Goal: Information Seeking & Learning: Learn about a topic

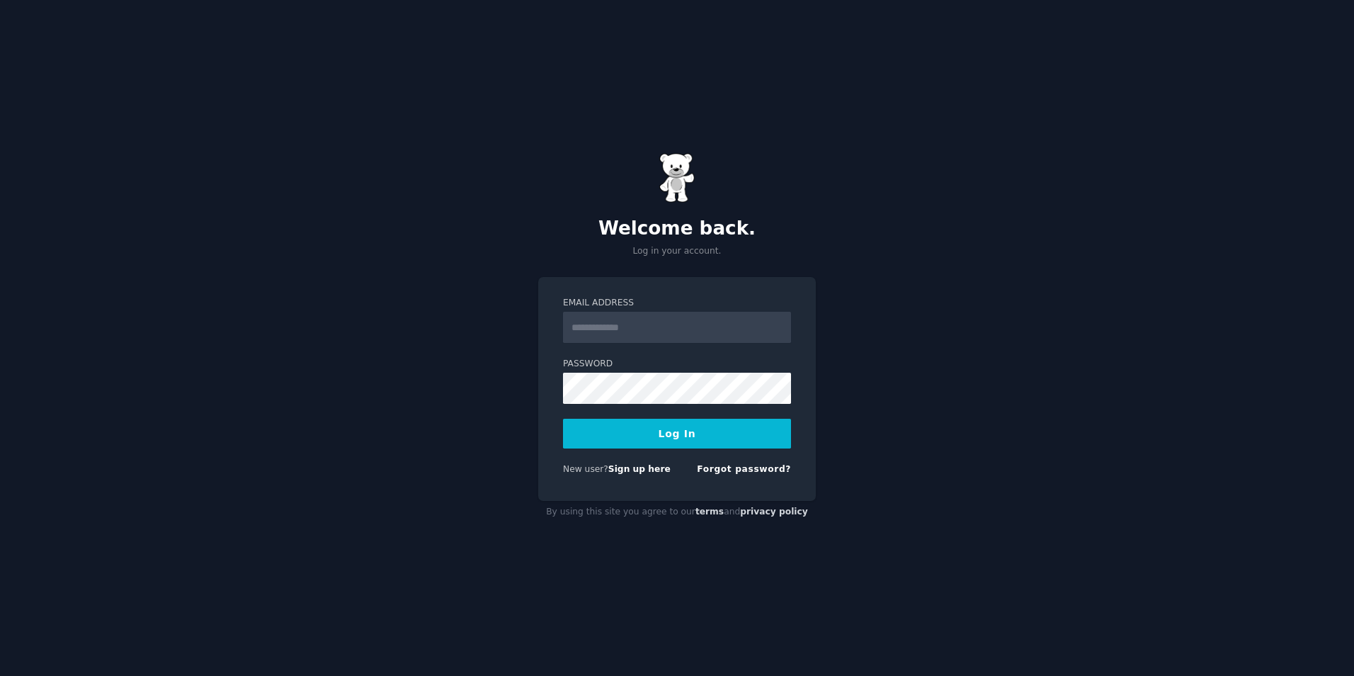
type input "**********"
click at [669, 430] on button "Log In" at bounding box center [677, 434] width 228 height 30
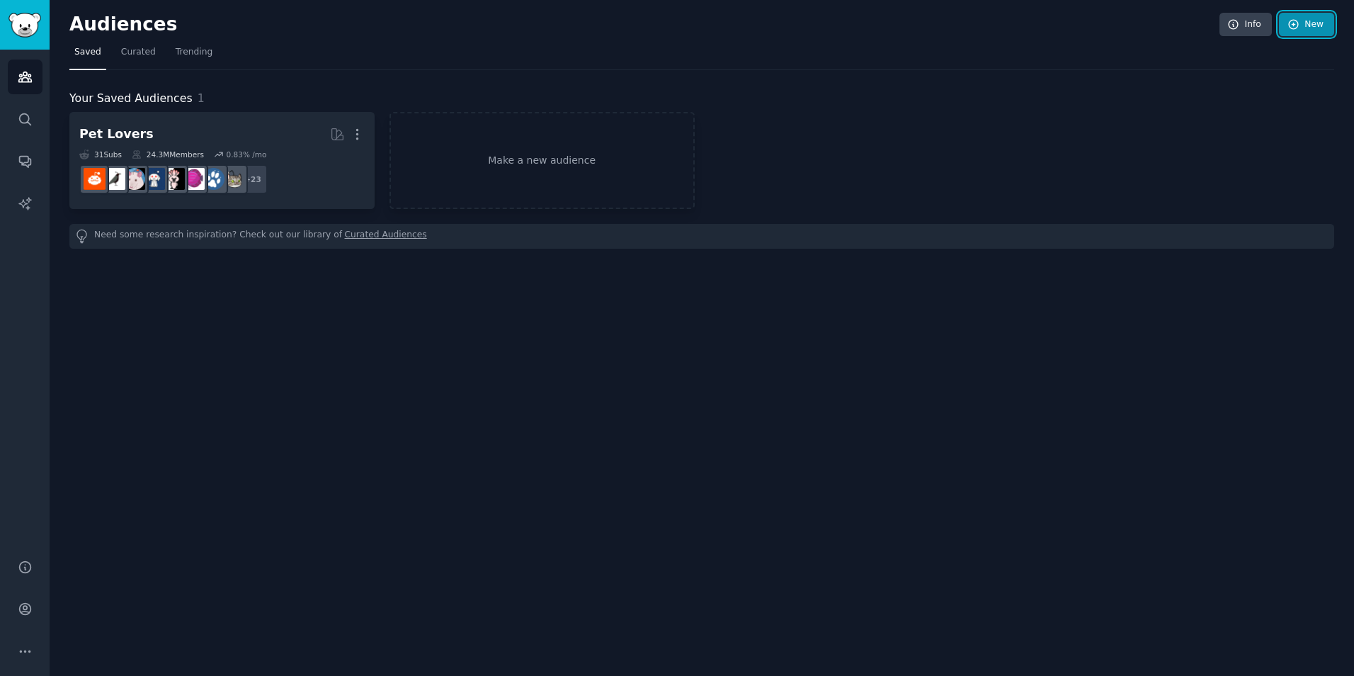
click at [1313, 21] on link "New" at bounding box center [1306, 25] width 55 height 24
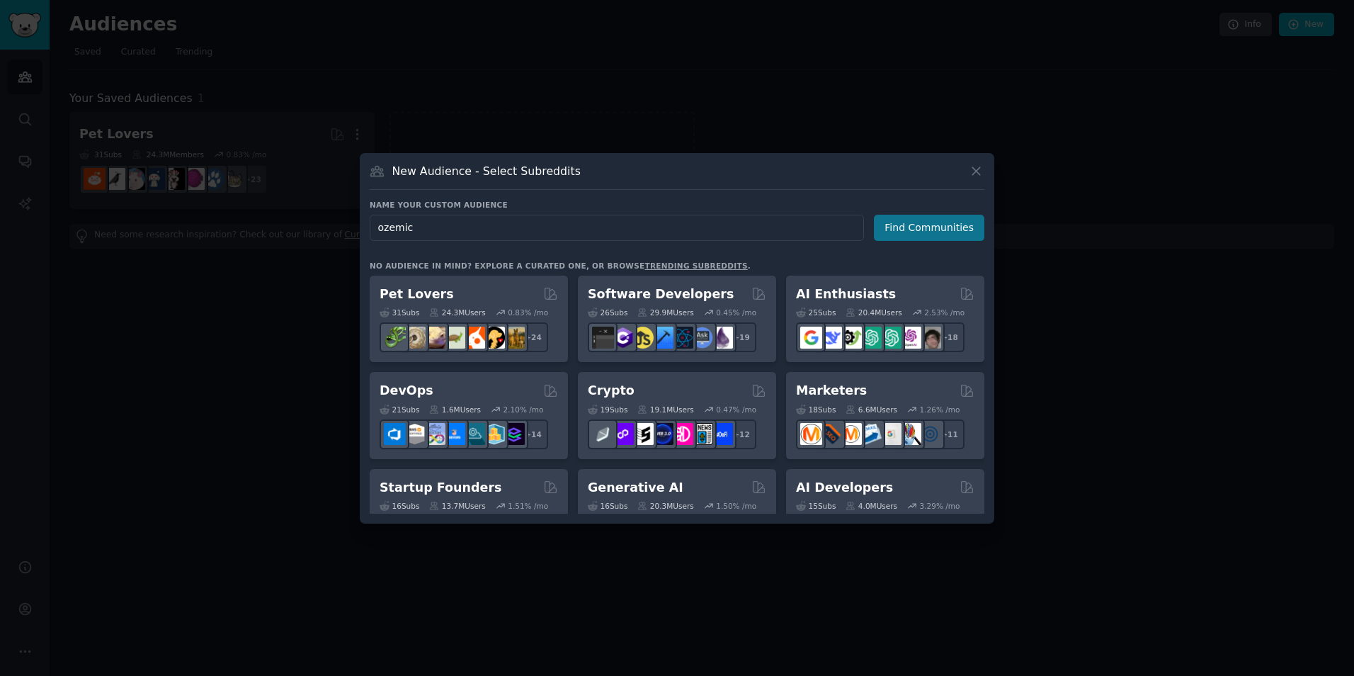
type input "ozemic"
click at [917, 226] on button "Find Communities" at bounding box center [929, 228] width 110 height 26
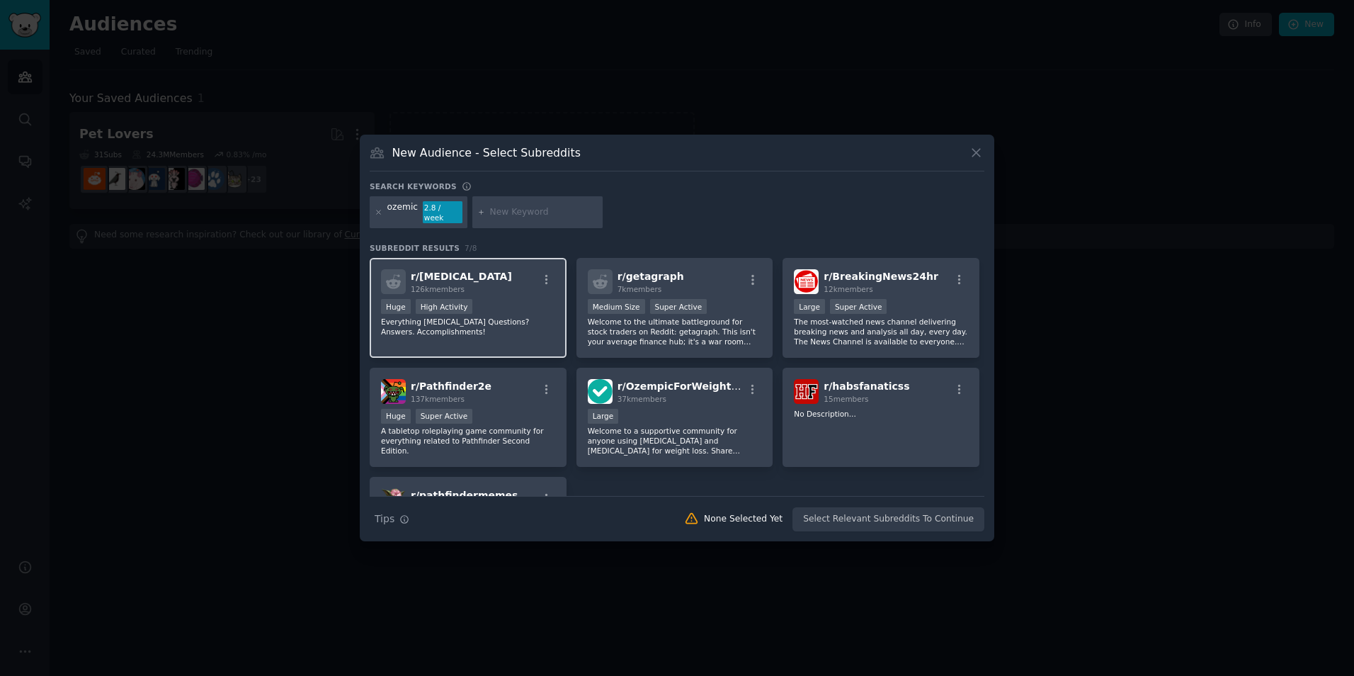
click at [456, 273] on span "r/ [MEDICAL_DATA]" at bounding box center [461, 276] width 101 height 11
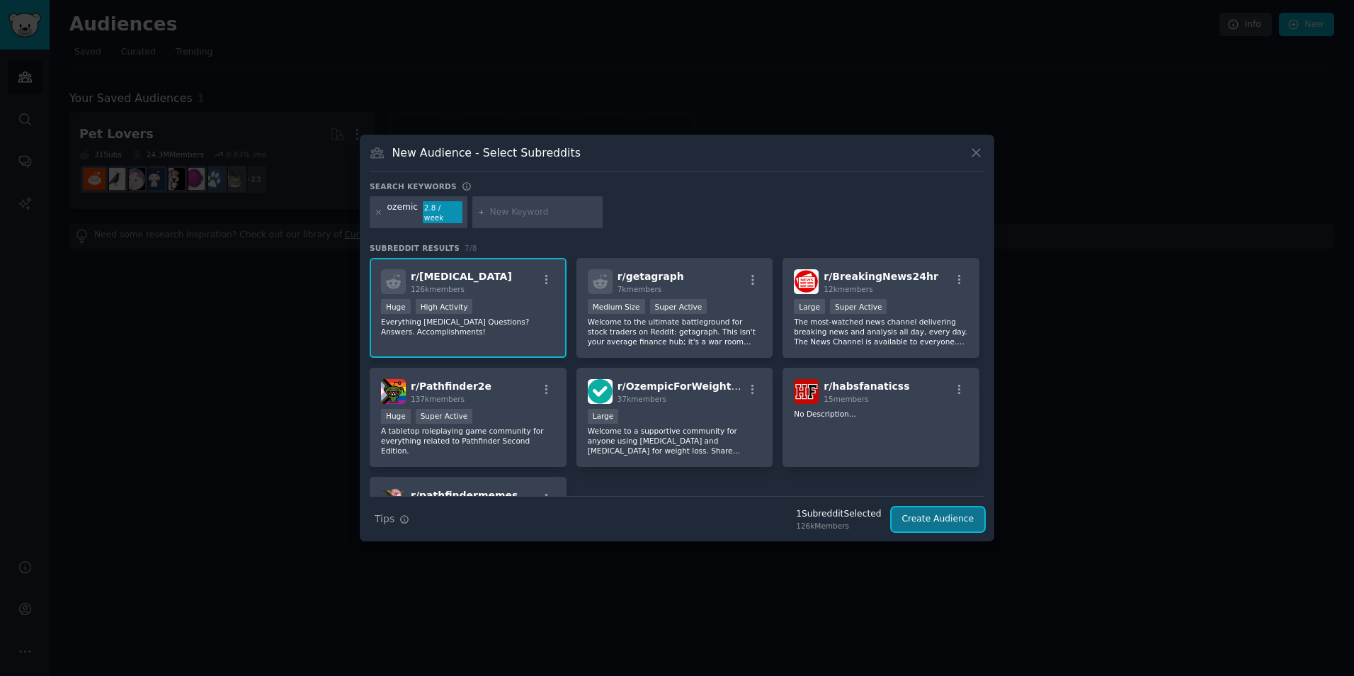
click at [970, 512] on button "Create Audience" at bounding box center [938, 519] width 93 height 24
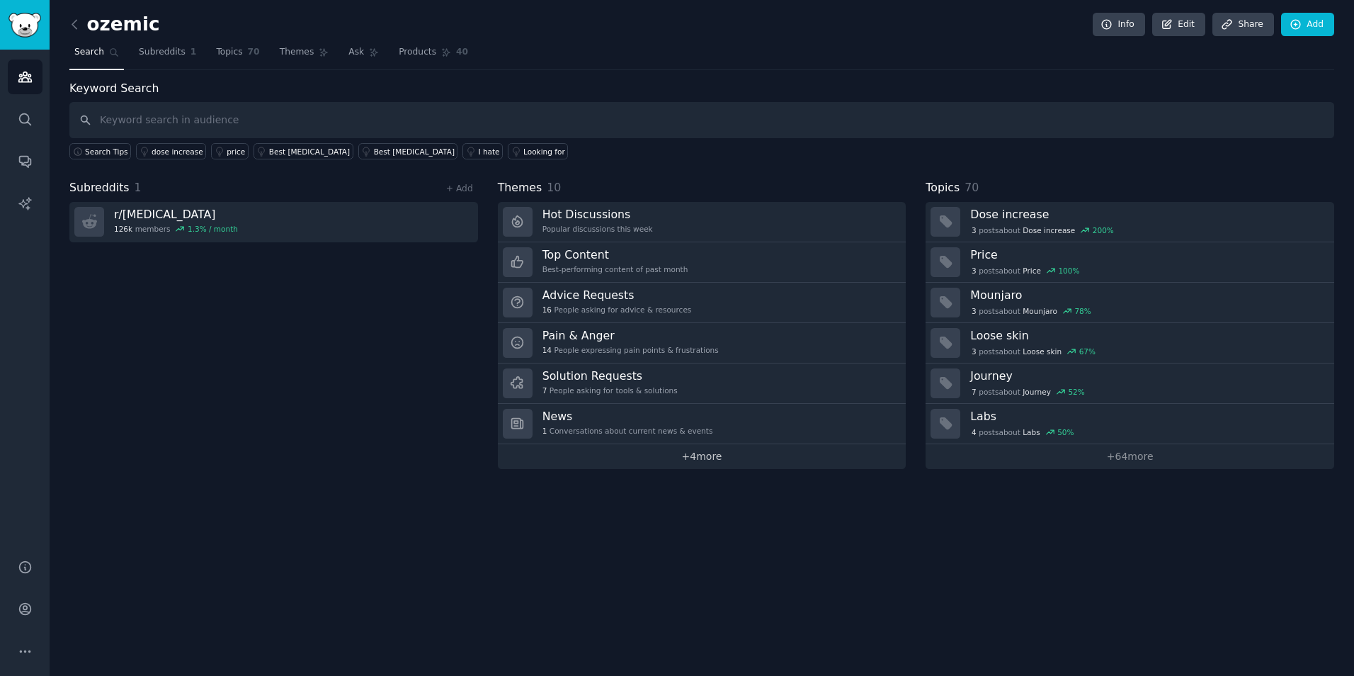
click at [692, 460] on link "+ 4 more" at bounding box center [702, 456] width 409 height 25
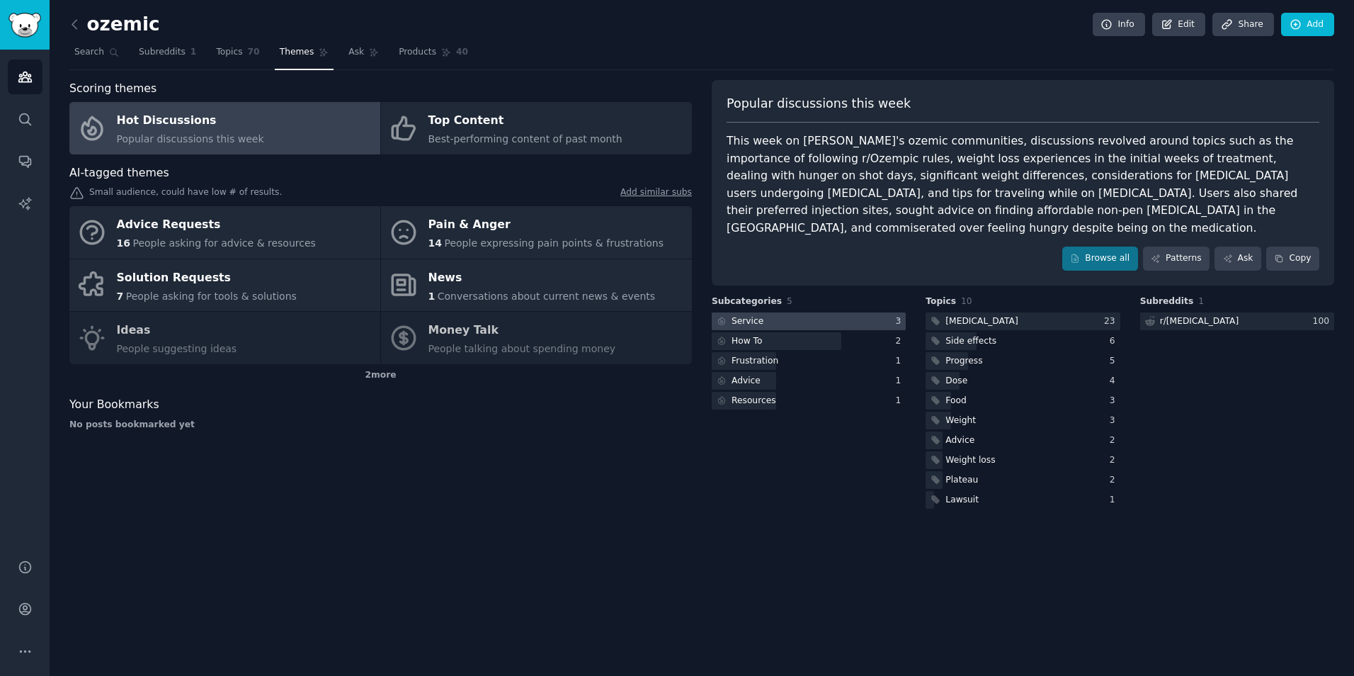
click at [790, 312] on div at bounding box center [809, 321] width 194 height 18
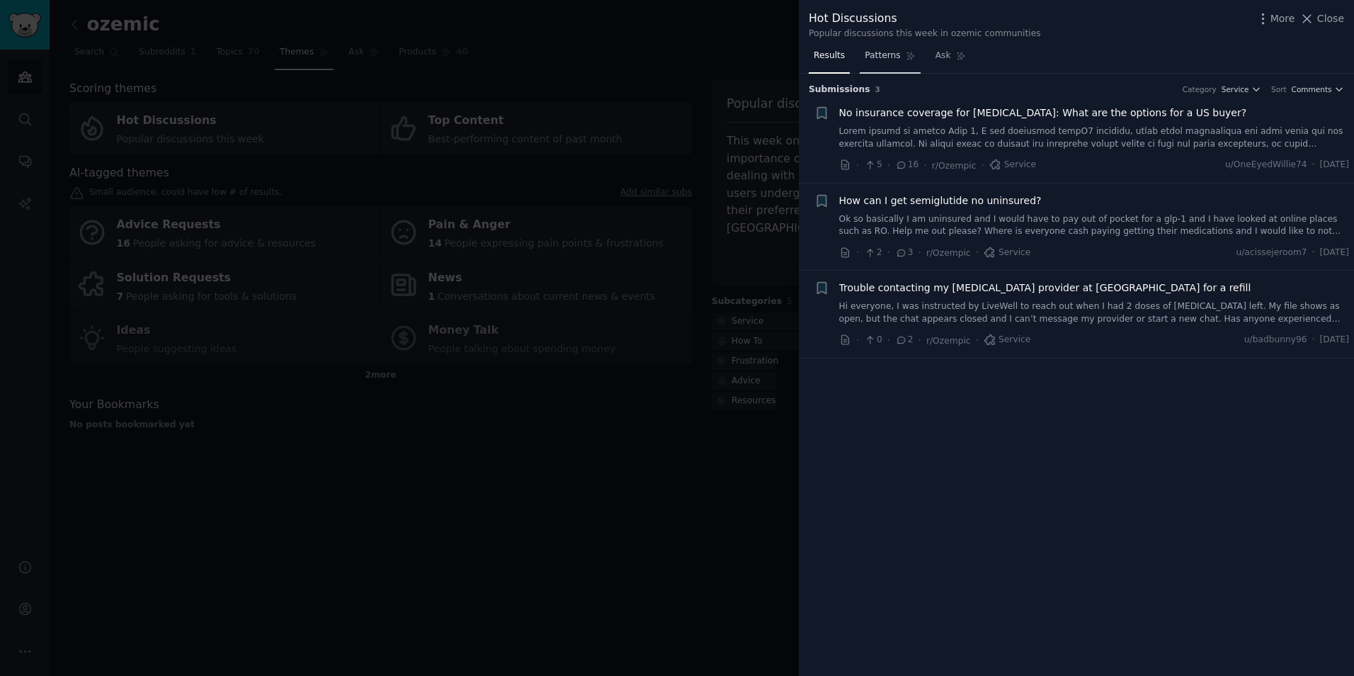
click at [879, 60] on span "Patterns" at bounding box center [882, 56] width 35 height 13
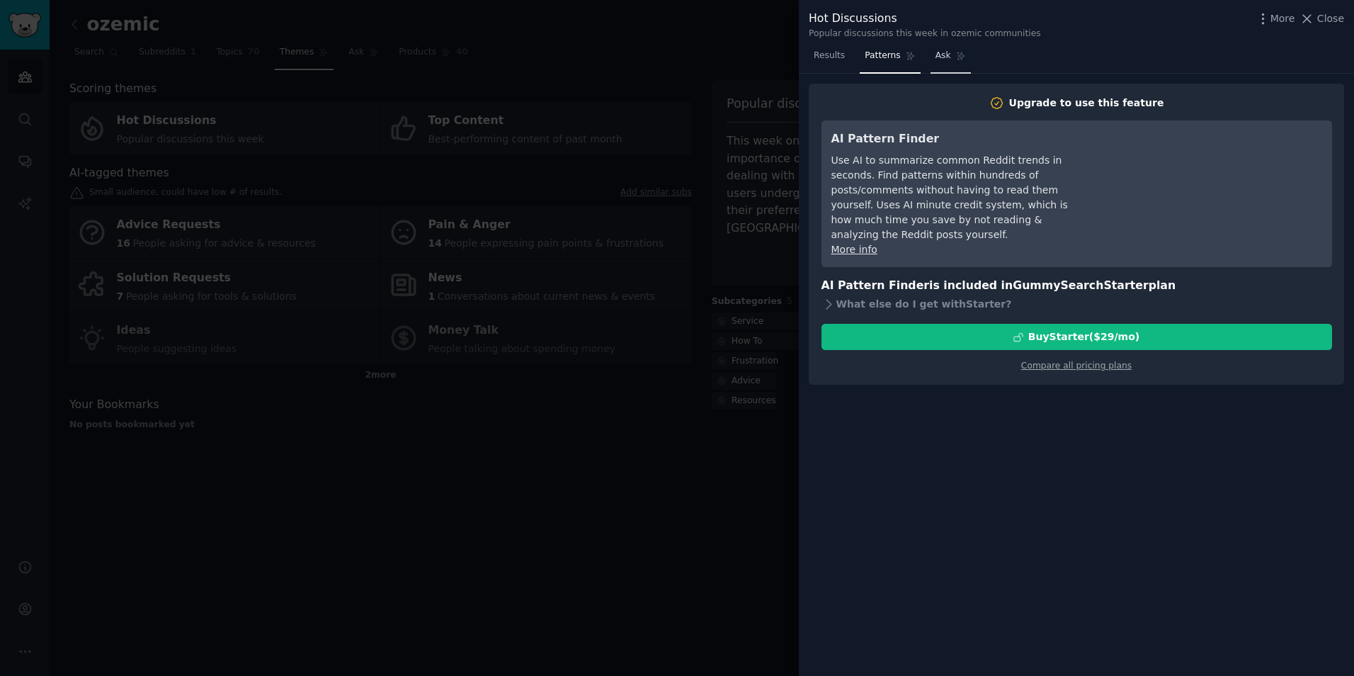
click at [936, 54] on span "Ask" at bounding box center [944, 56] width 16 height 13
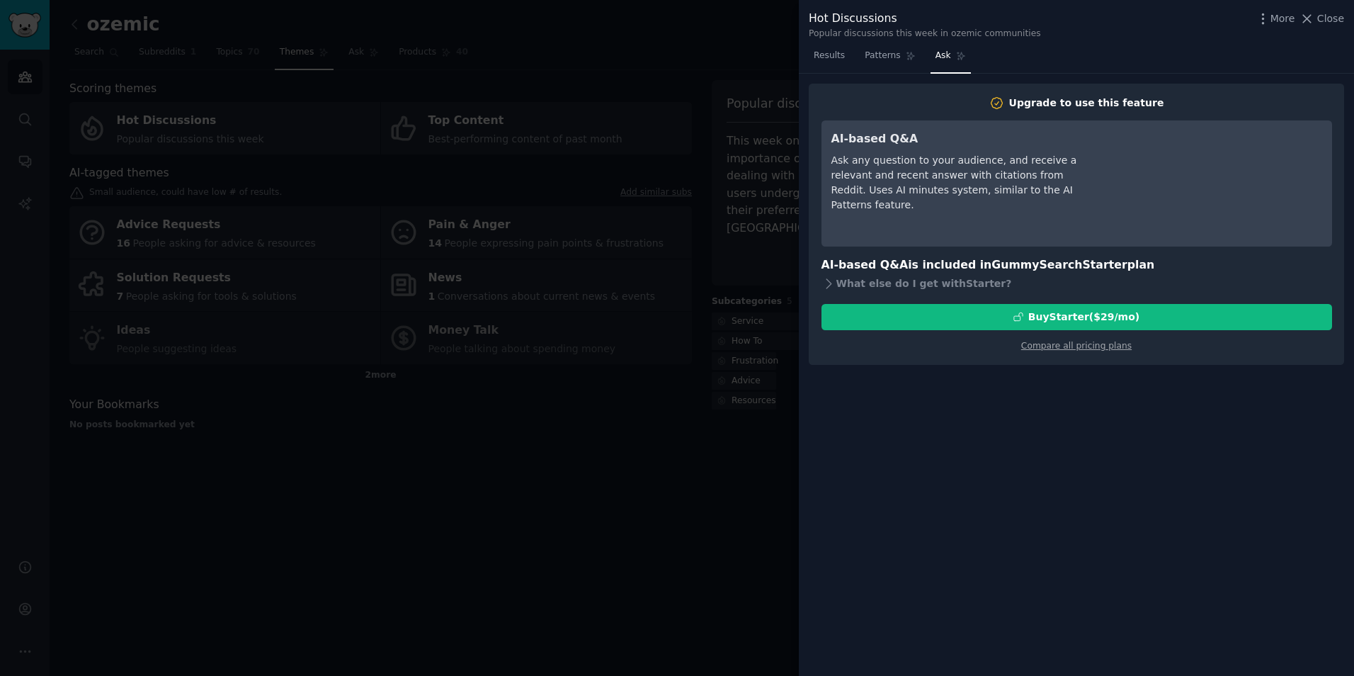
click at [741, 277] on div at bounding box center [677, 338] width 1354 height 676
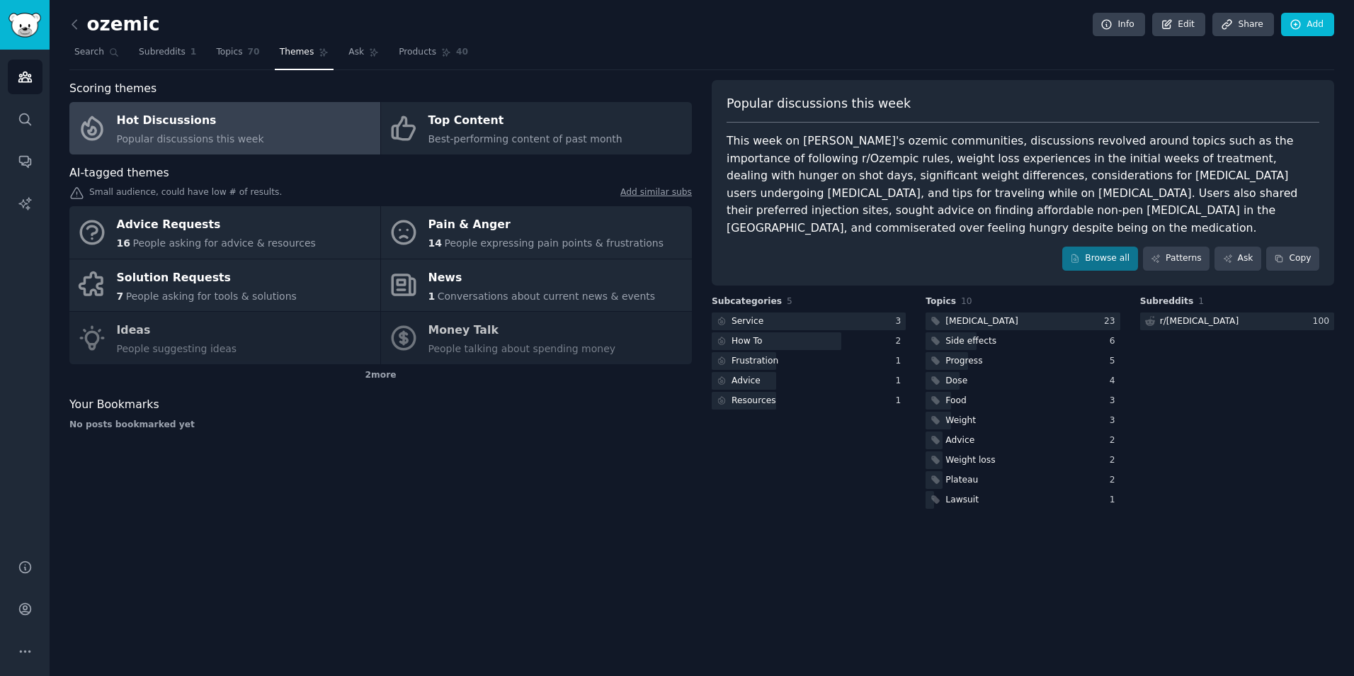
click at [1092, 566] on div "ozemic Info Edit Share Add Search Subreddits 1 Topics 70 Themes Ask Products 40…" at bounding box center [702, 338] width 1305 height 676
click at [1016, 618] on div "ozemic Info Edit Share Add Search Subreddits 1 Topics 70 Themes Ask Products 40…" at bounding box center [702, 338] width 1305 height 676
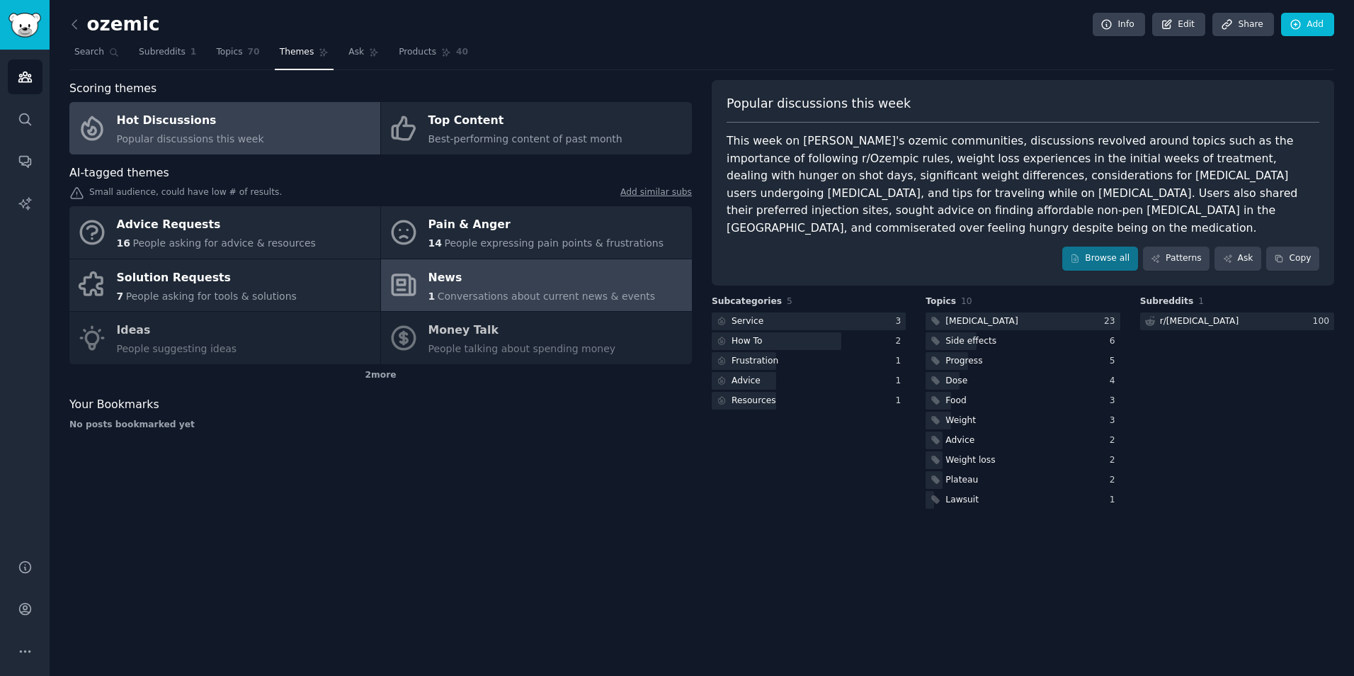
click at [450, 280] on div "News" at bounding box center [542, 277] width 227 height 23
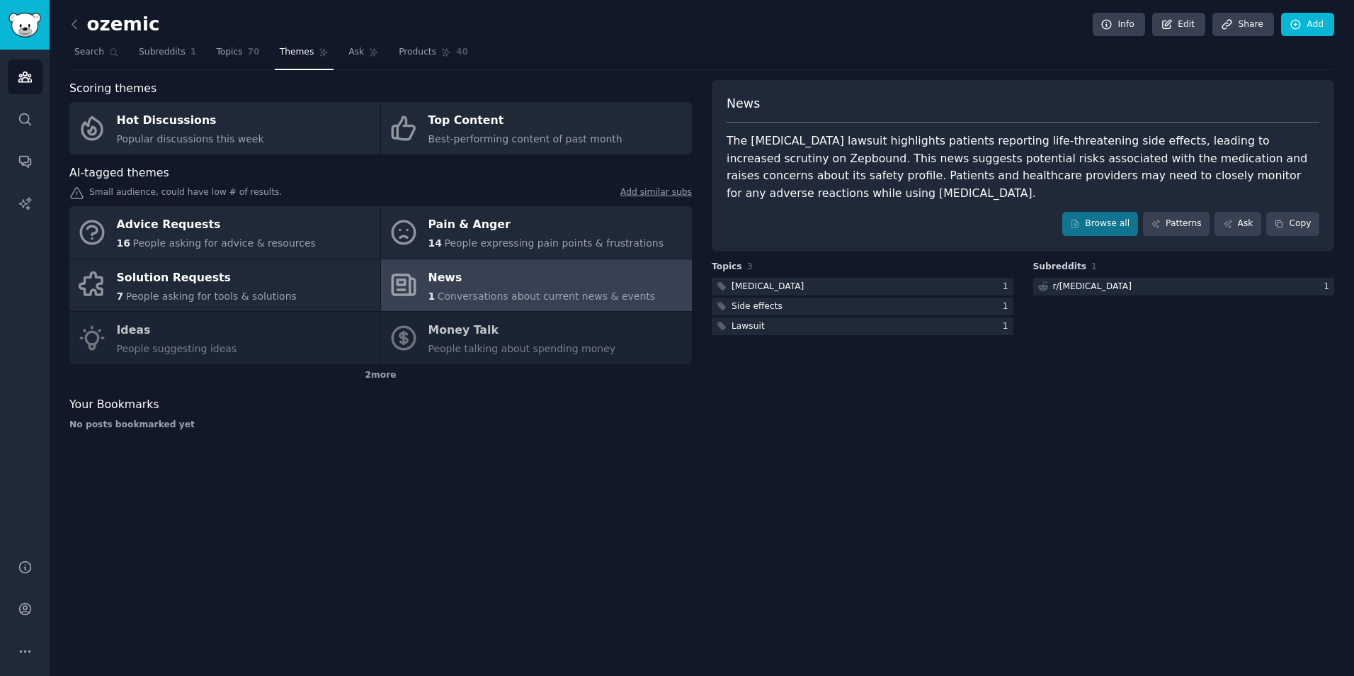
click at [489, 338] on div "Advice Requests 16 People asking for advice & resources Pain & Anger 14 People …" at bounding box center [380, 285] width 623 height 158
click at [458, 335] on div "Advice Requests 16 People asking for advice & resources Pain & Anger 14 People …" at bounding box center [380, 285] width 623 height 158
click at [459, 335] on div "Advice Requests 16 People asking for advice & resources Pain & Anger 14 People …" at bounding box center [380, 285] width 623 height 158
click at [406, 378] on div "2 more" at bounding box center [380, 375] width 623 height 23
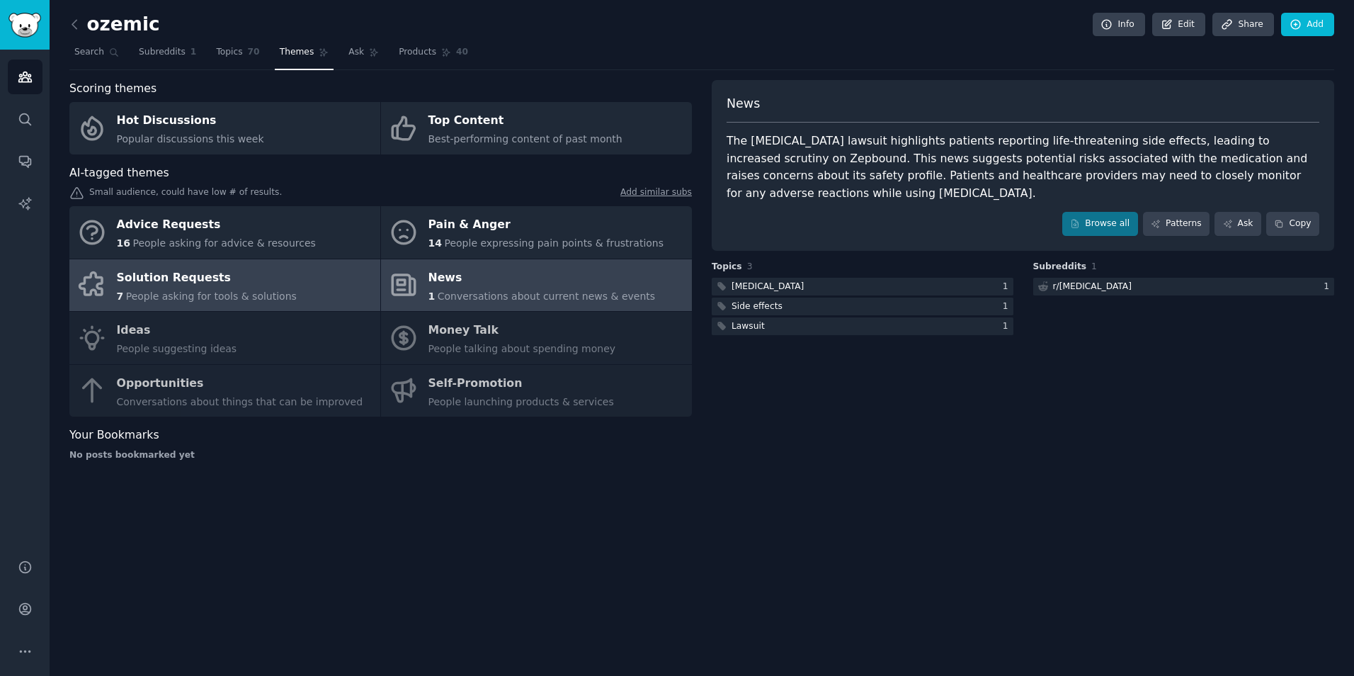
click at [285, 283] on link "Solution Requests 7 People asking for tools & solutions" at bounding box center [224, 285] width 311 height 52
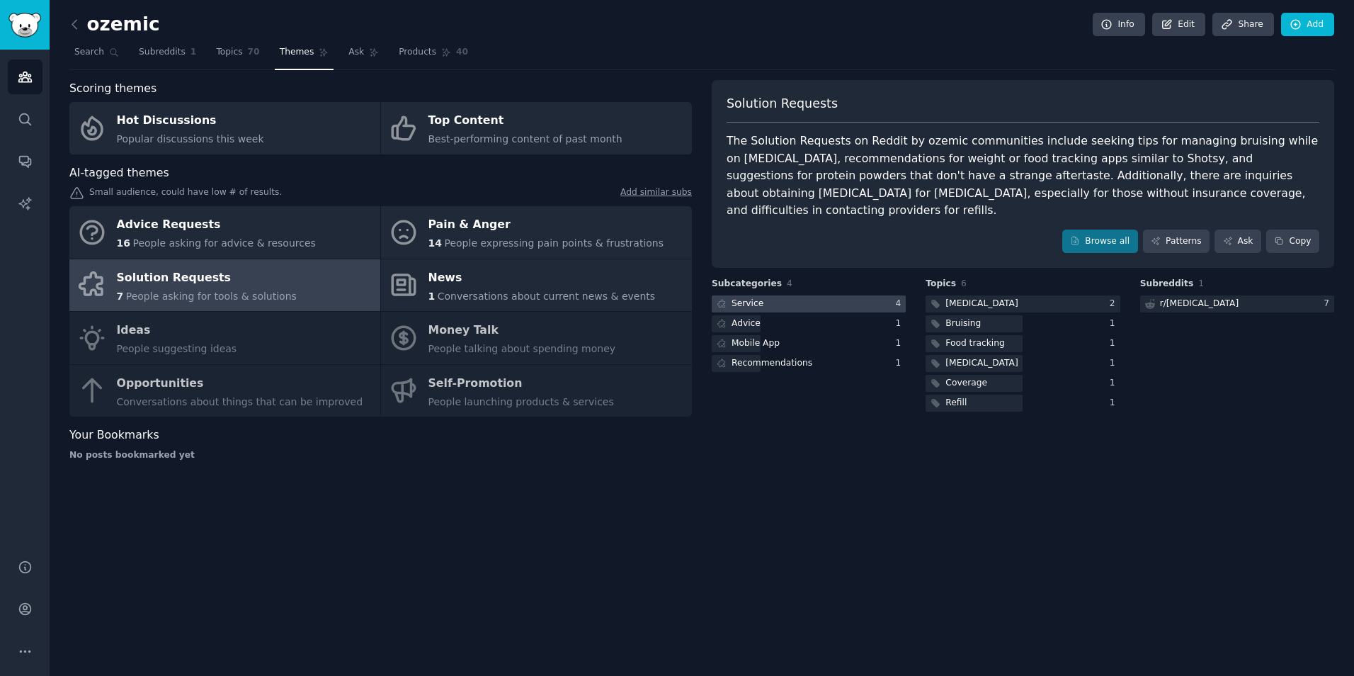
click at [768, 295] on div at bounding box center [809, 304] width 194 height 18
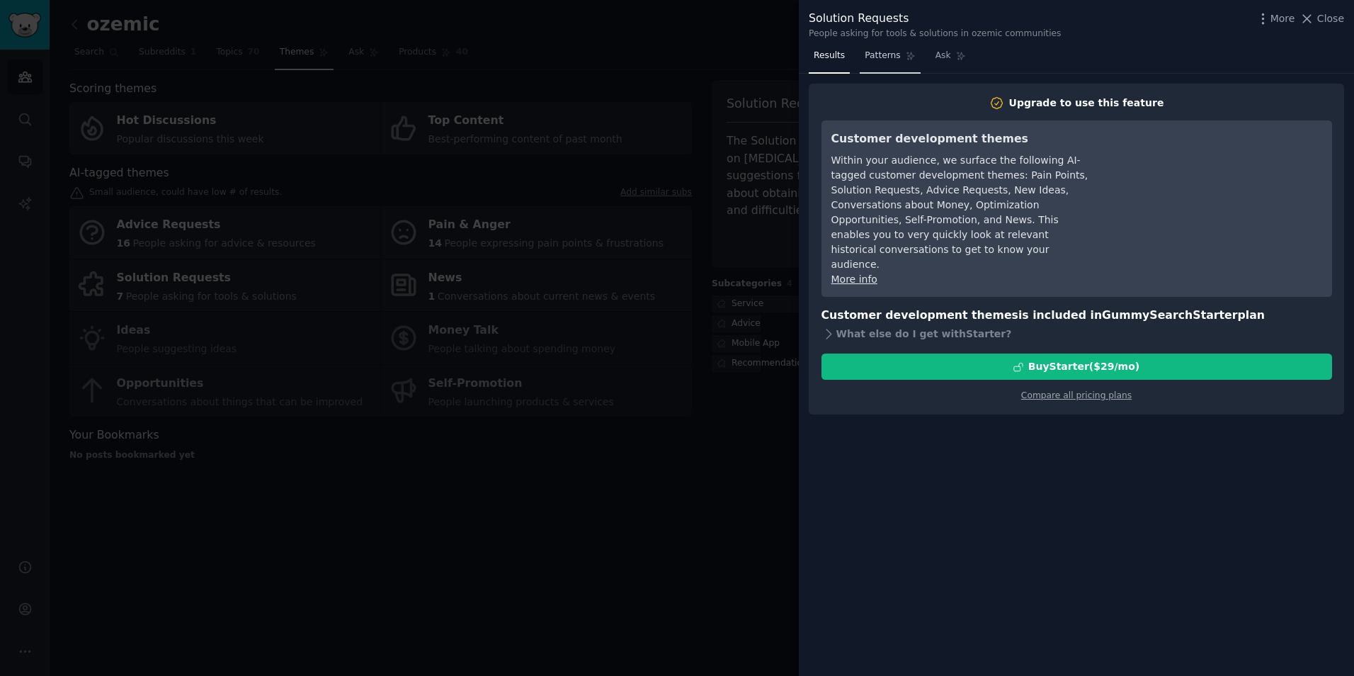
click at [891, 62] on link "Patterns" at bounding box center [890, 59] width 60 height 29
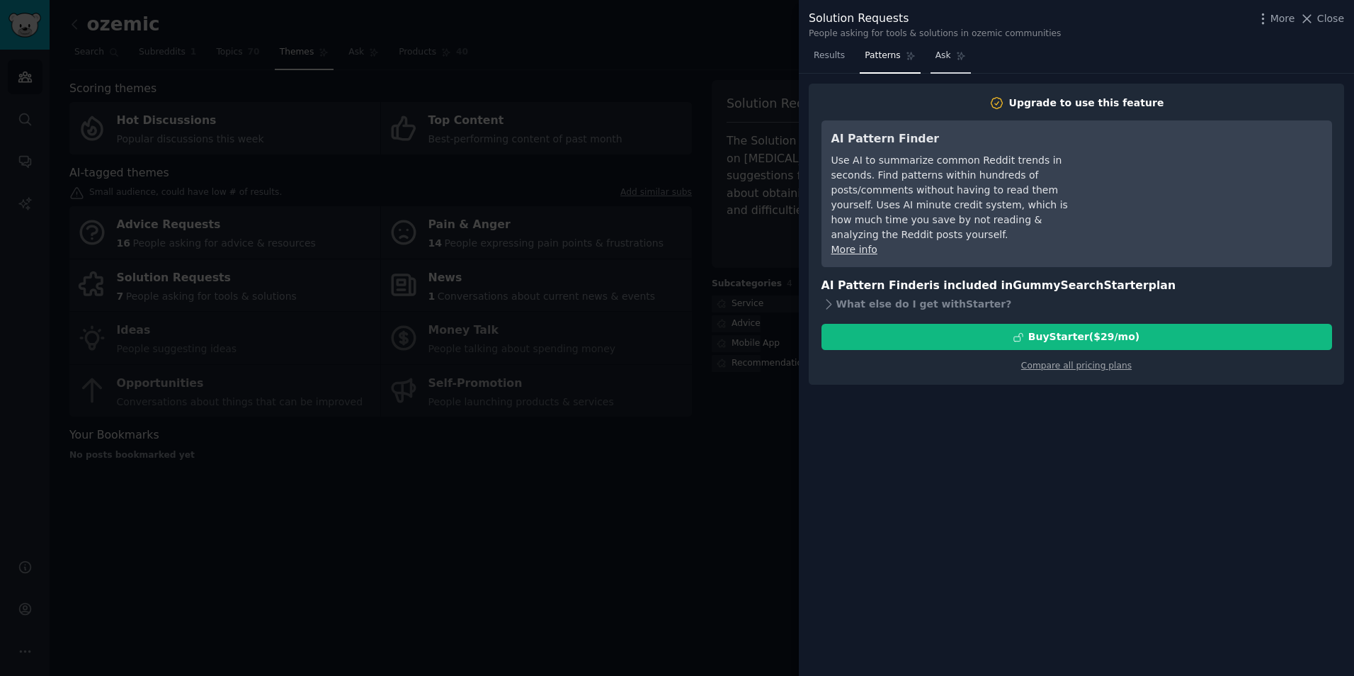
click at [936, 59] on span "Ask" at bounding box center [944, 56] width 16 height 13
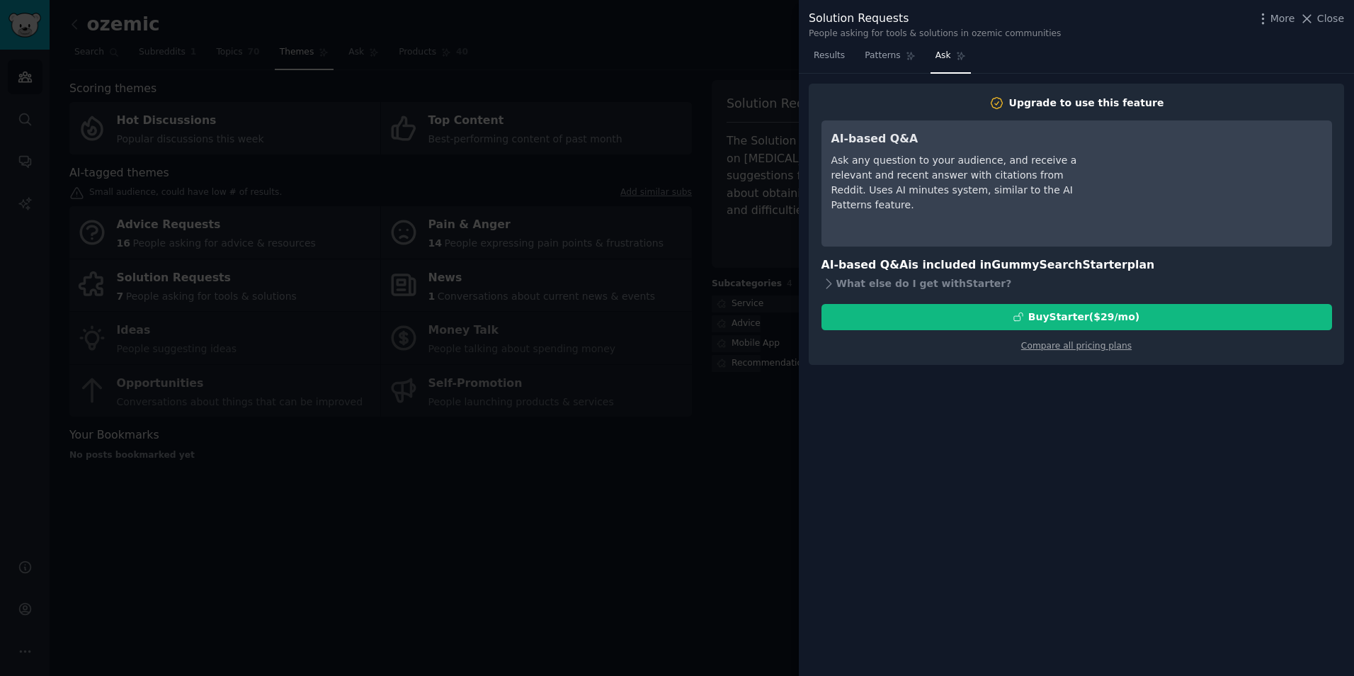
click at [787, 508] on div at bounding box center [677, 338] width 1354 height 676
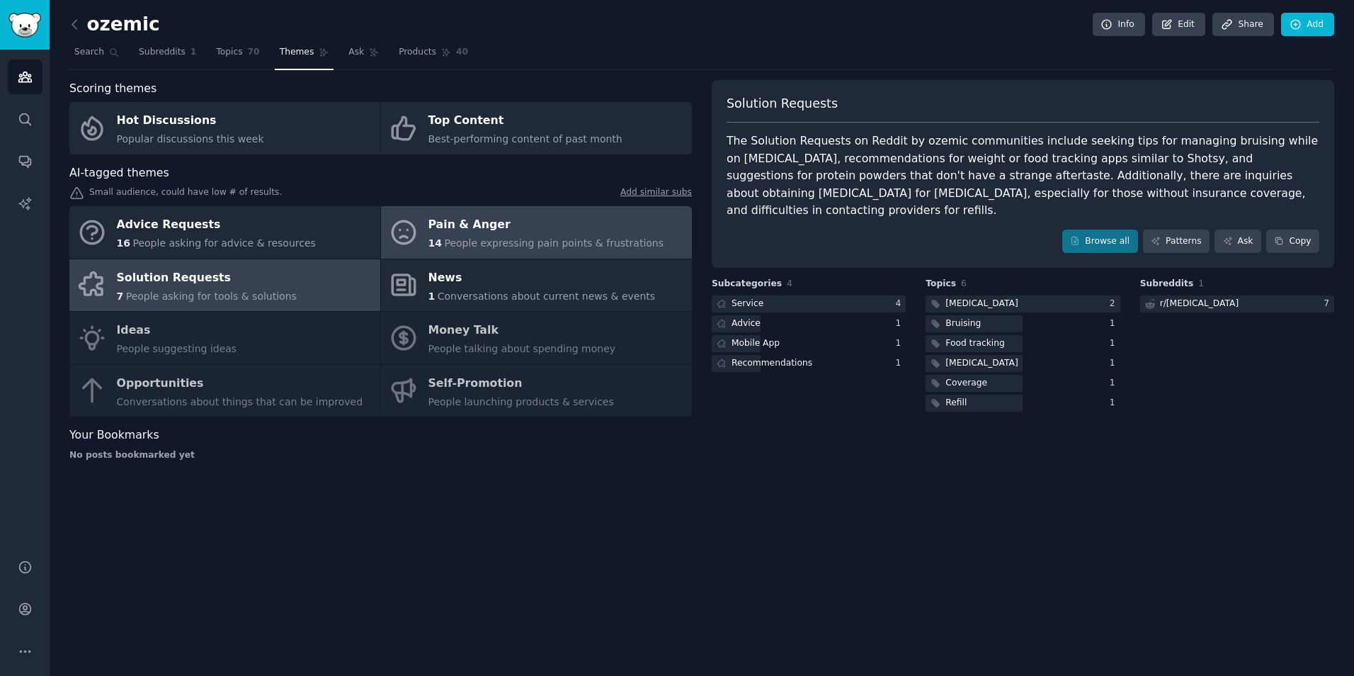
click at [492, 232] on div "Pain & Anger" at bounding box center [547, 225] width 236 height 23
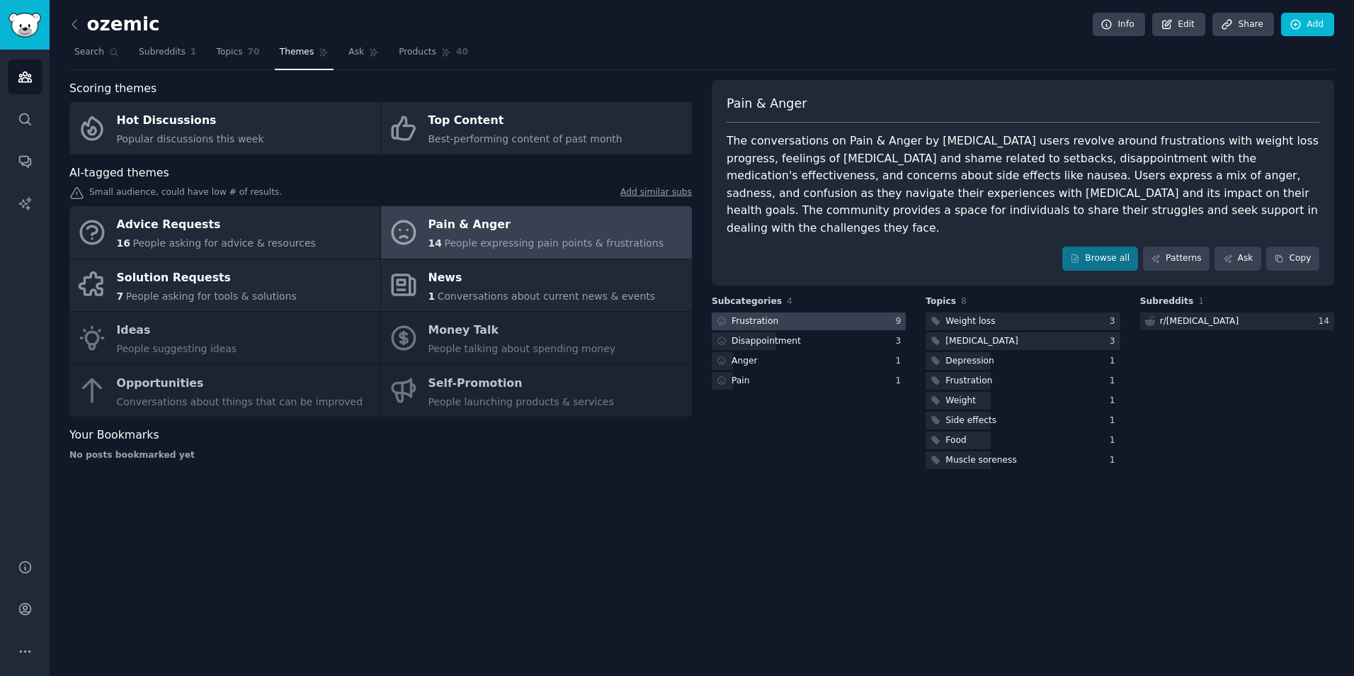
click at [805, 312] on div at bounding box center [809, 321] width 194 height 18
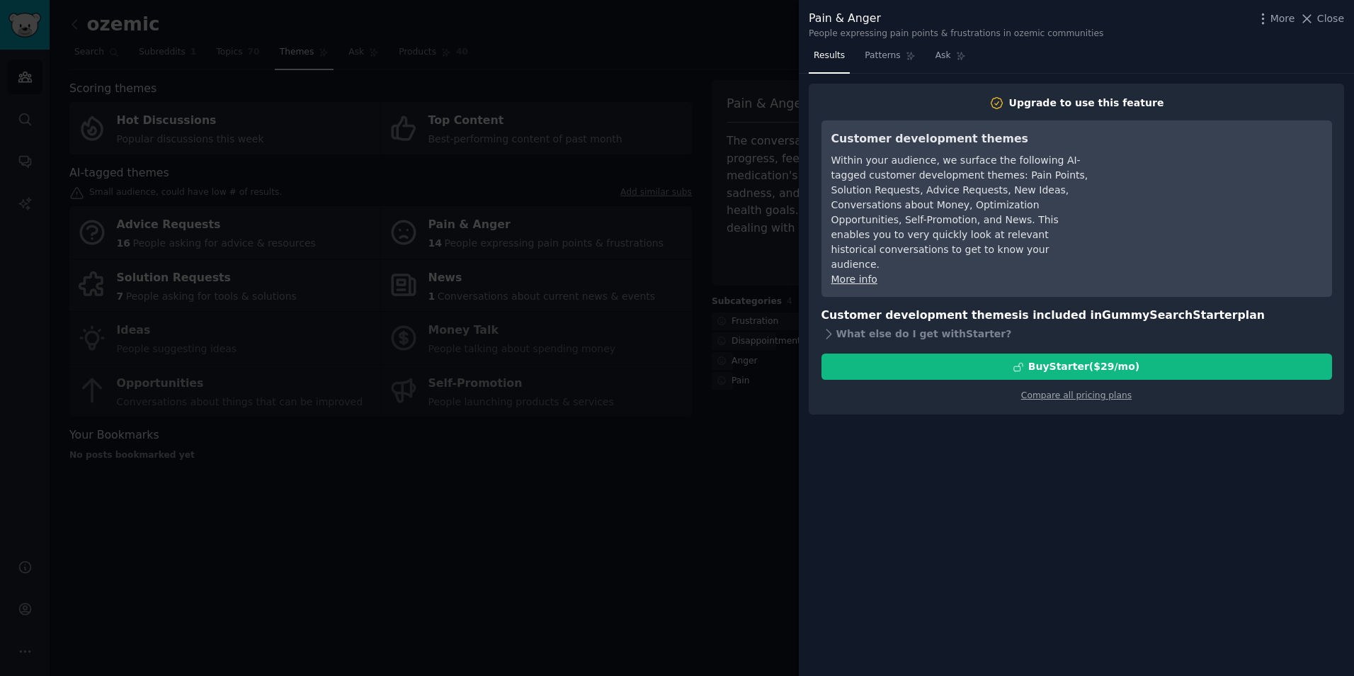
click at [769, 421] on div at bounding box center [677, 338] width 1354 height 676
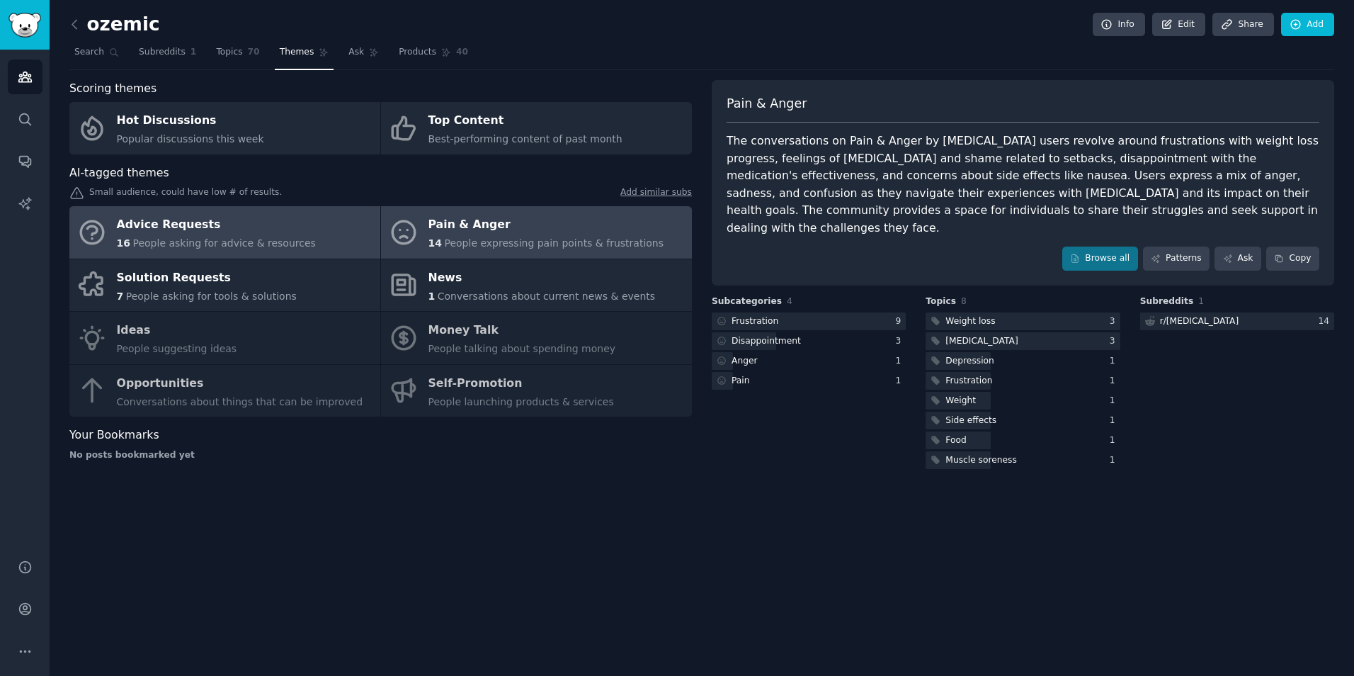
click at [265, 232] on div "Advice Requests" at bounding box center [216, 225] width 199 height 23
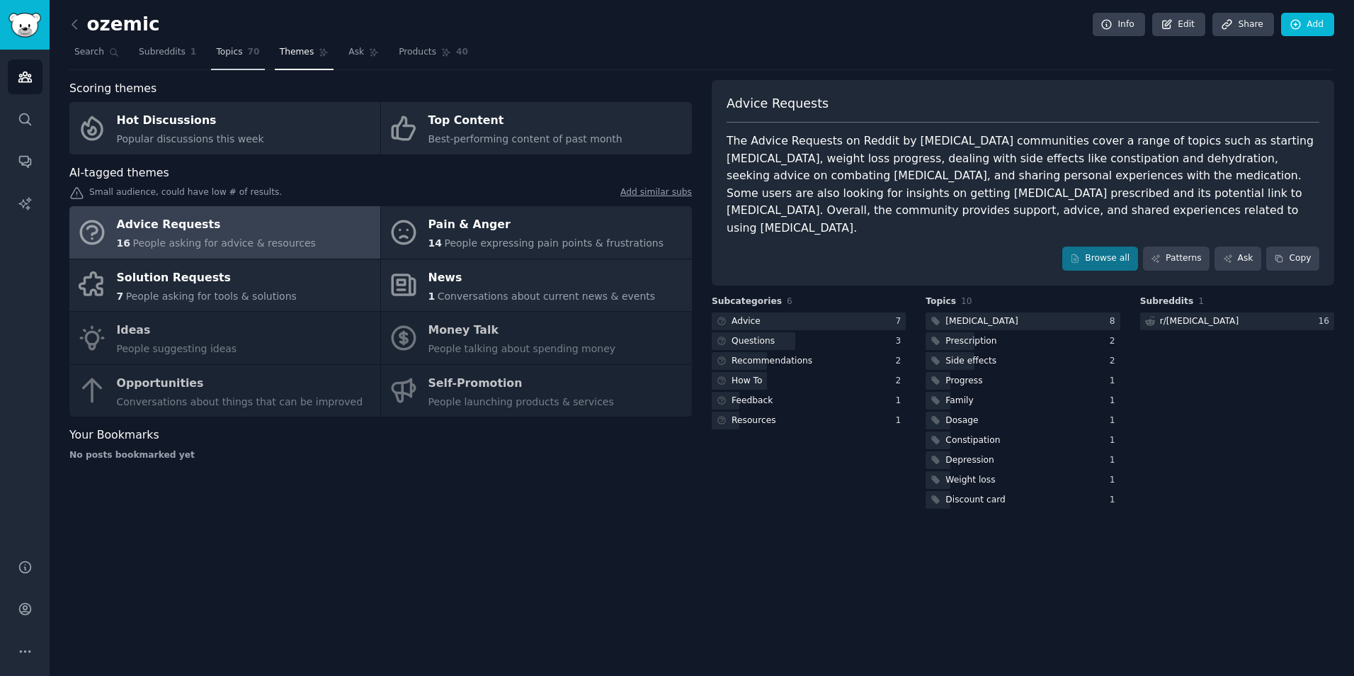
click at [229, 60] on link "Topics 70" at bounding box center [237, 55] width 53 height 29
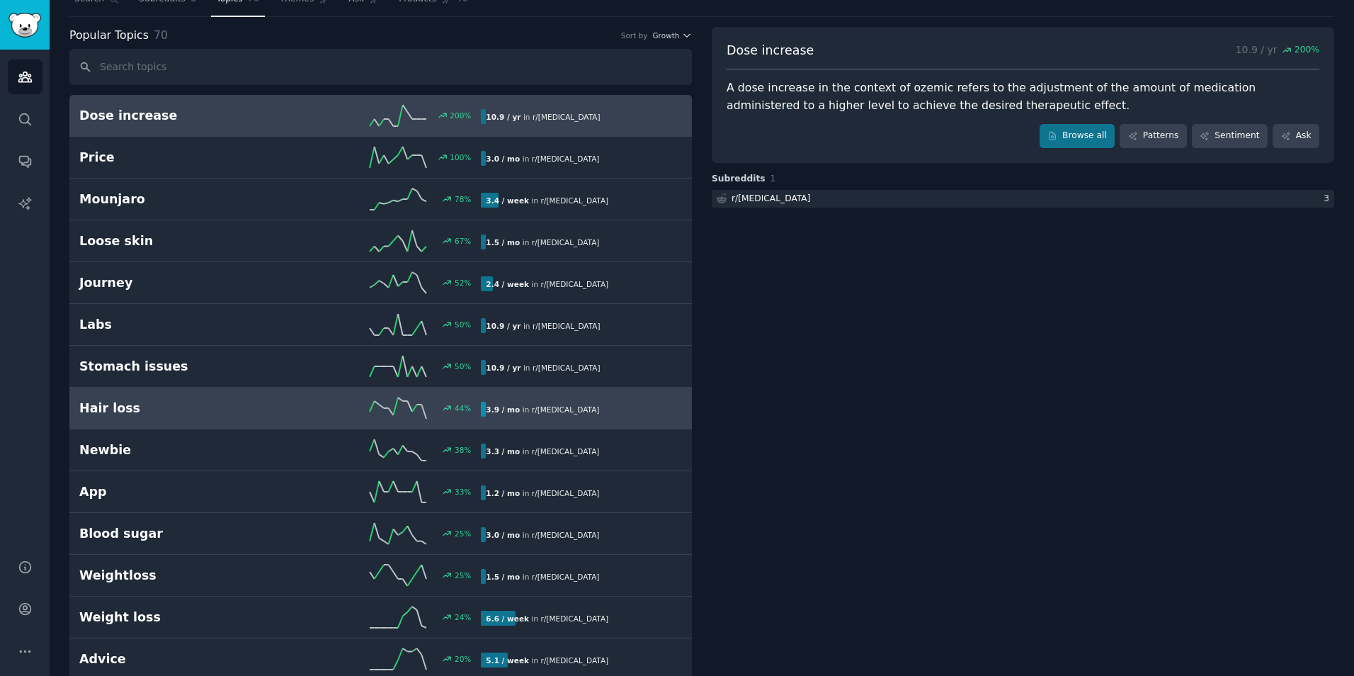
scroll to position [55, 0]
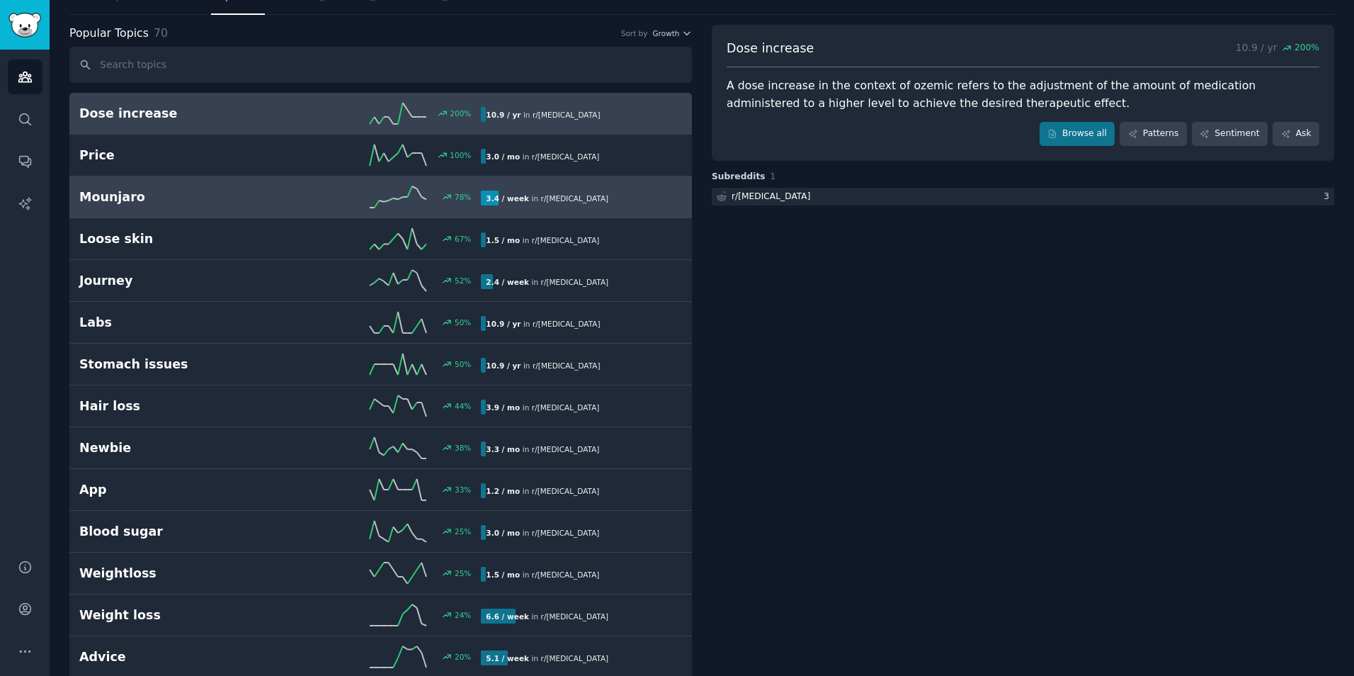
click at [489, 194] on b "3.4 / week" at bounding box center [507, 198] width 43 height 8
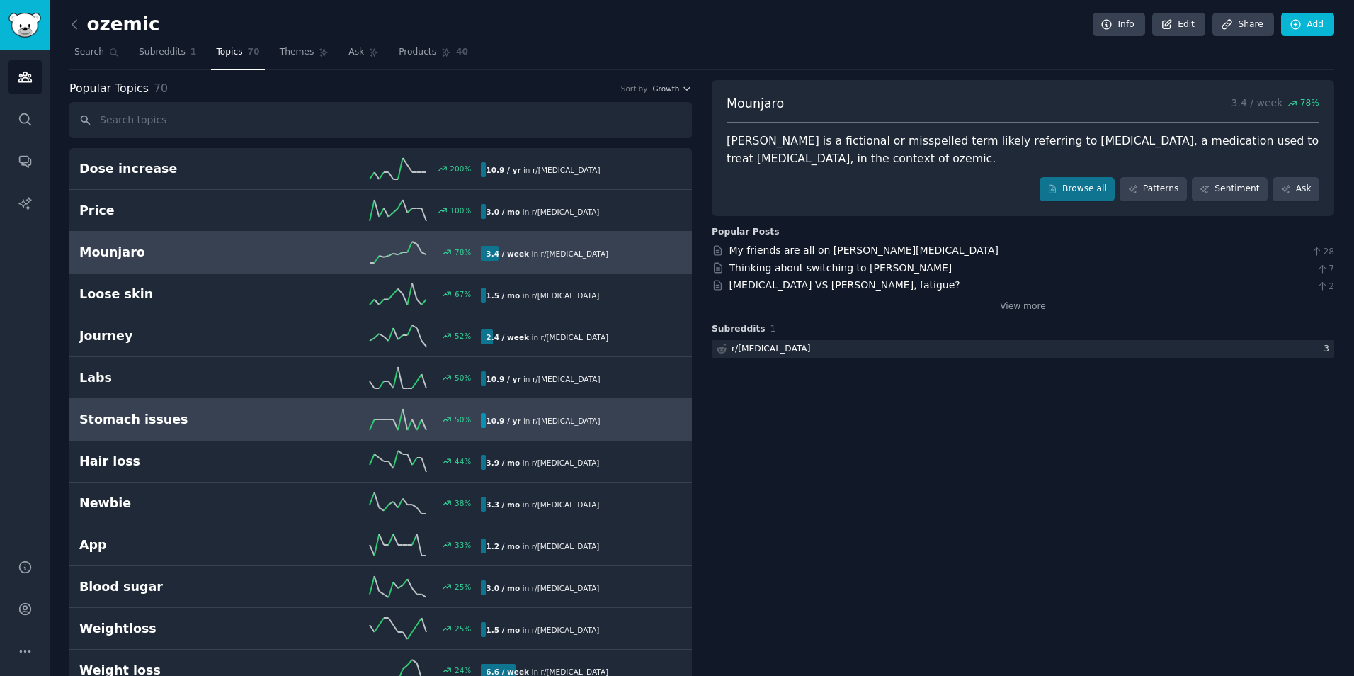
click at [492, 418] on b "10.9 / yr" at bounding box center [503, 420] width 35 height 8
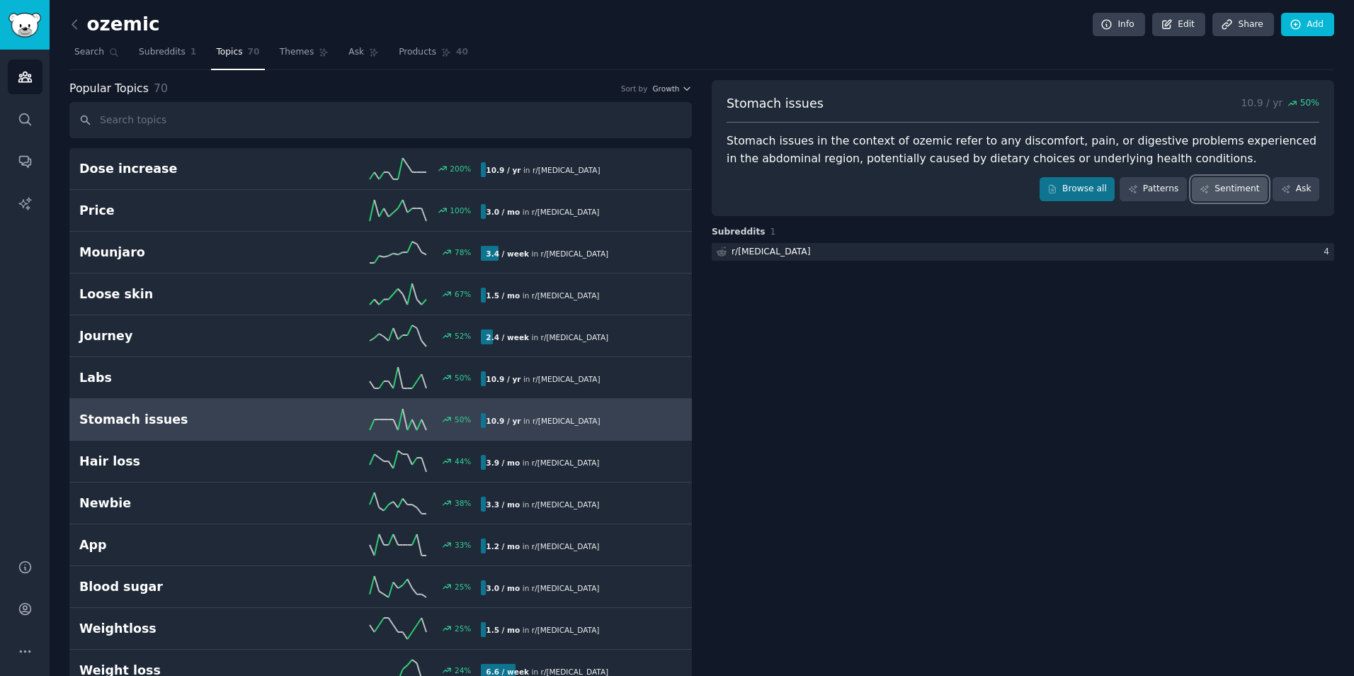
click at [1226, 182] on link "Sentiment" at bounding box center [1230, 189] width 76 height 24
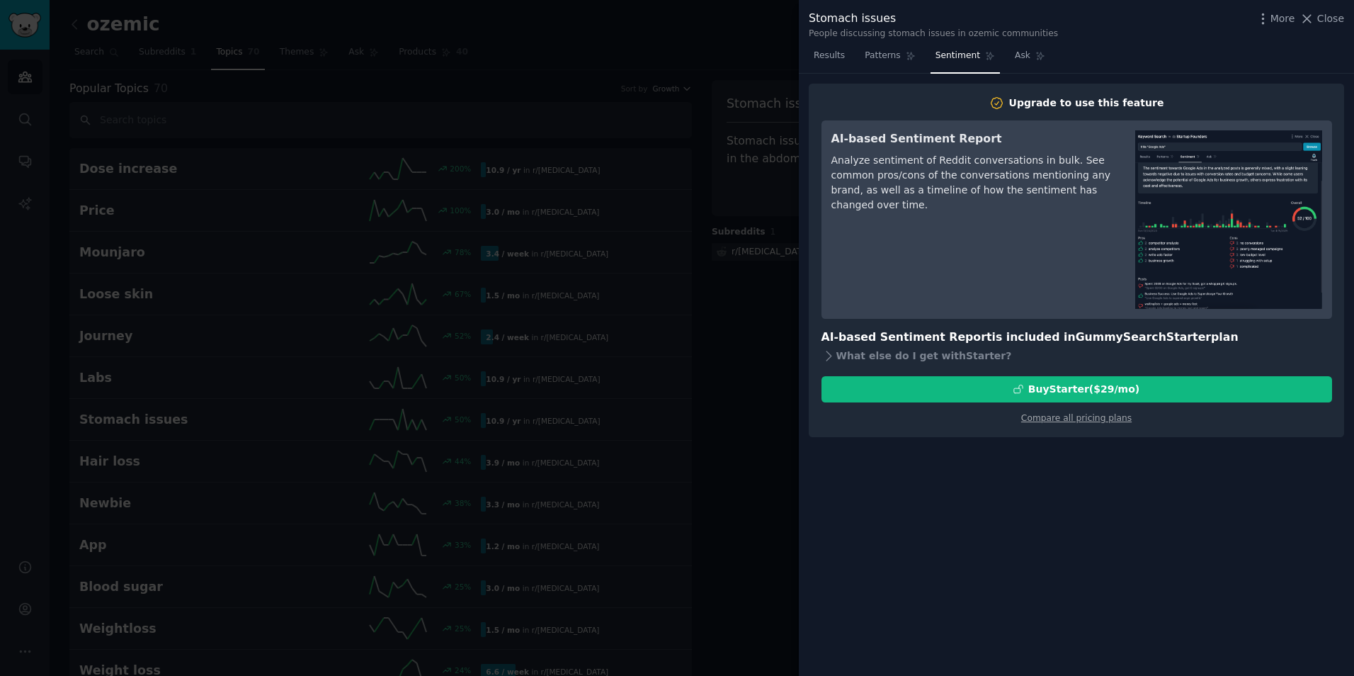
click at [759, 433] on div at bounding box center [677, 338] width 1354 height 676
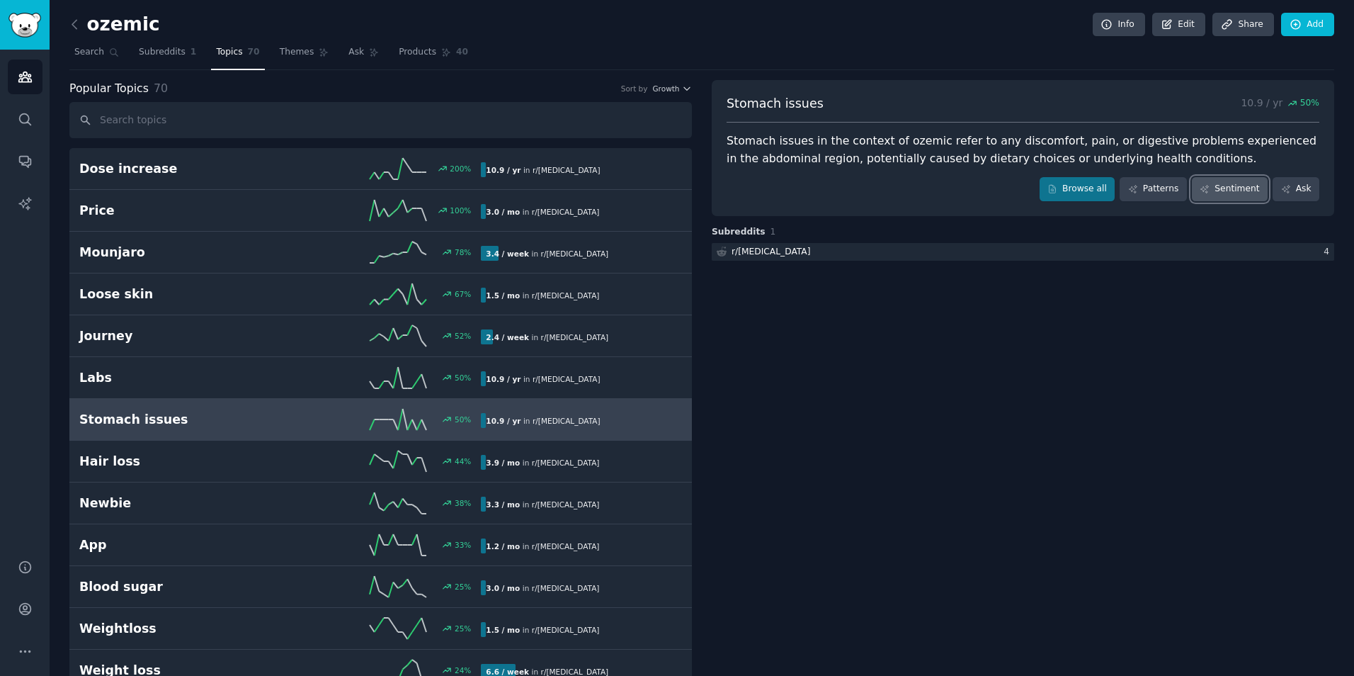
click at [1237, 191] on link "Sentiment" at bounding box center [1230, 189] width 76 height 24
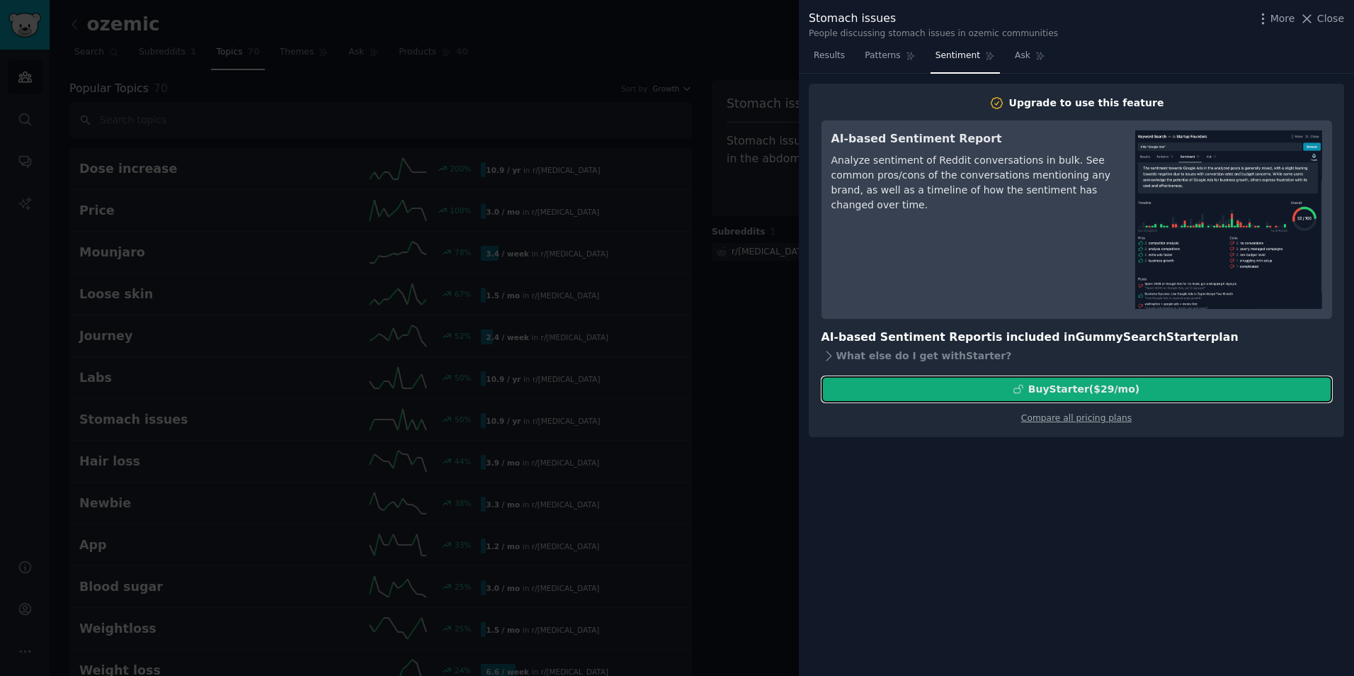
click at [1120, 399] on button "Buy Starter ($ 29 /mo )" at bounding box center [1077, 389] width 511 height 26
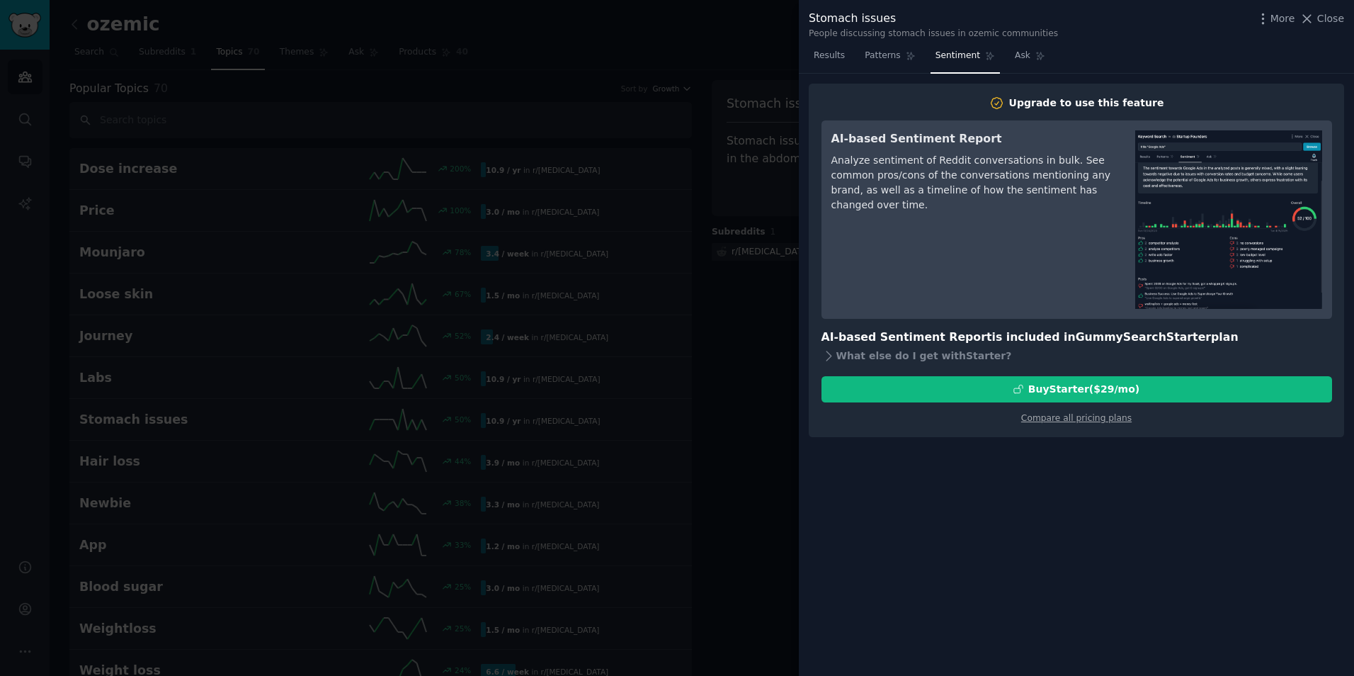
click at [378, 130] on div at bounding box center [677, 338] width 1354 height 676
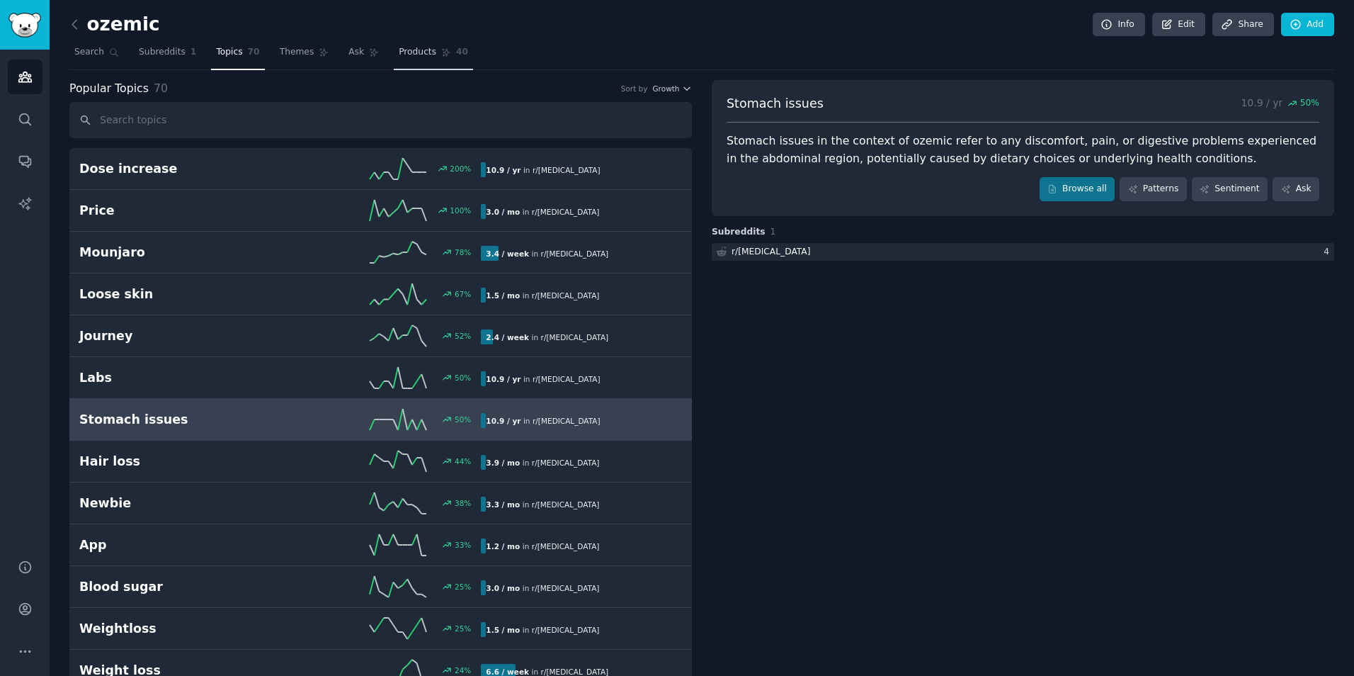
click at [408, 52] on span "Products" at bounding box center [418, 52] width 38 height 13
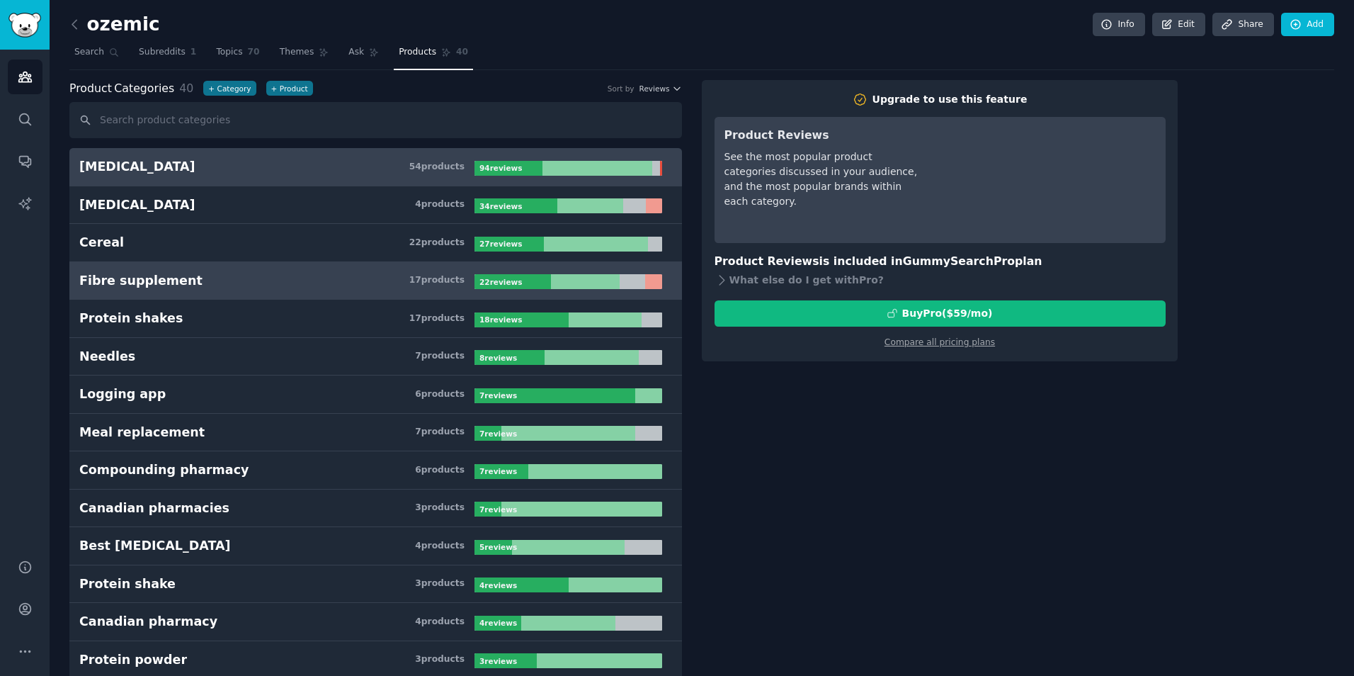
click at [417, 288] on h3 "Fibre supplement 17 product s" at bounding box center [276, 281] width 395 height 18
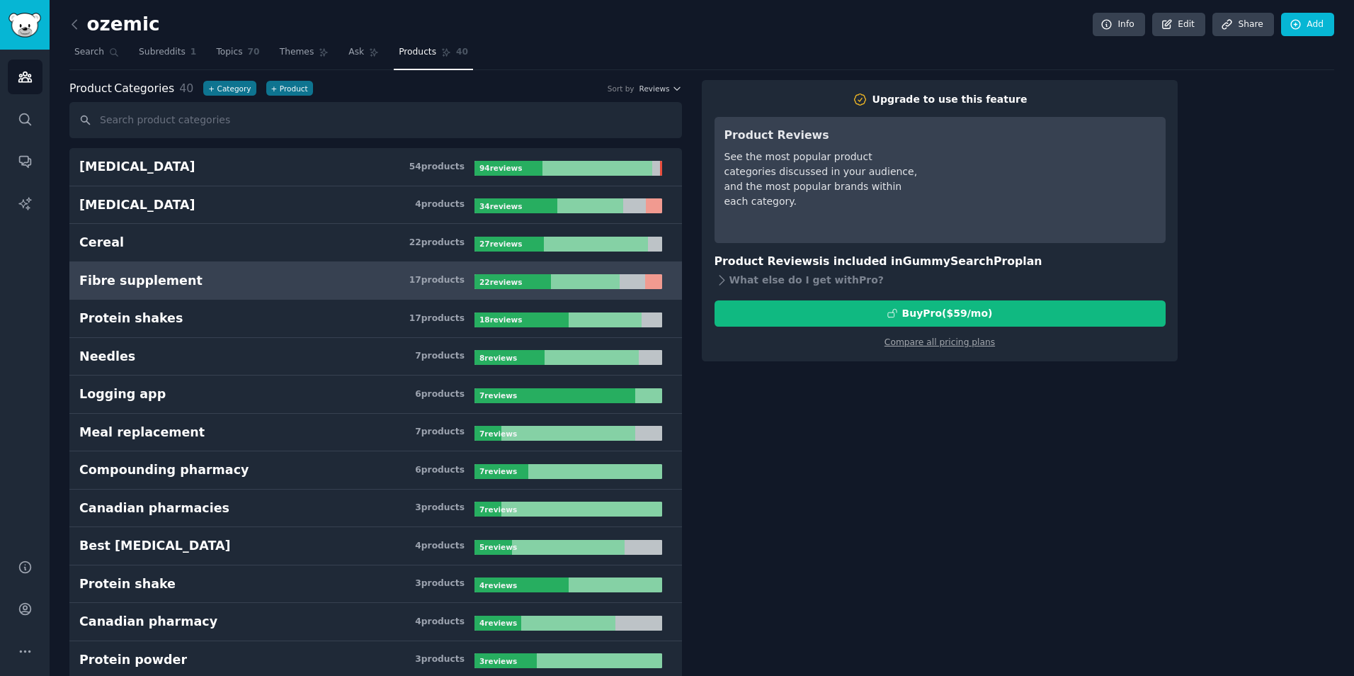
click at [161, 283] on div "Fibre supplement" at bounding box center [140, 281] width 123 height 18
click at [344, 63] on link "Ask" at bounding box center [364, 55] width 40 height 29
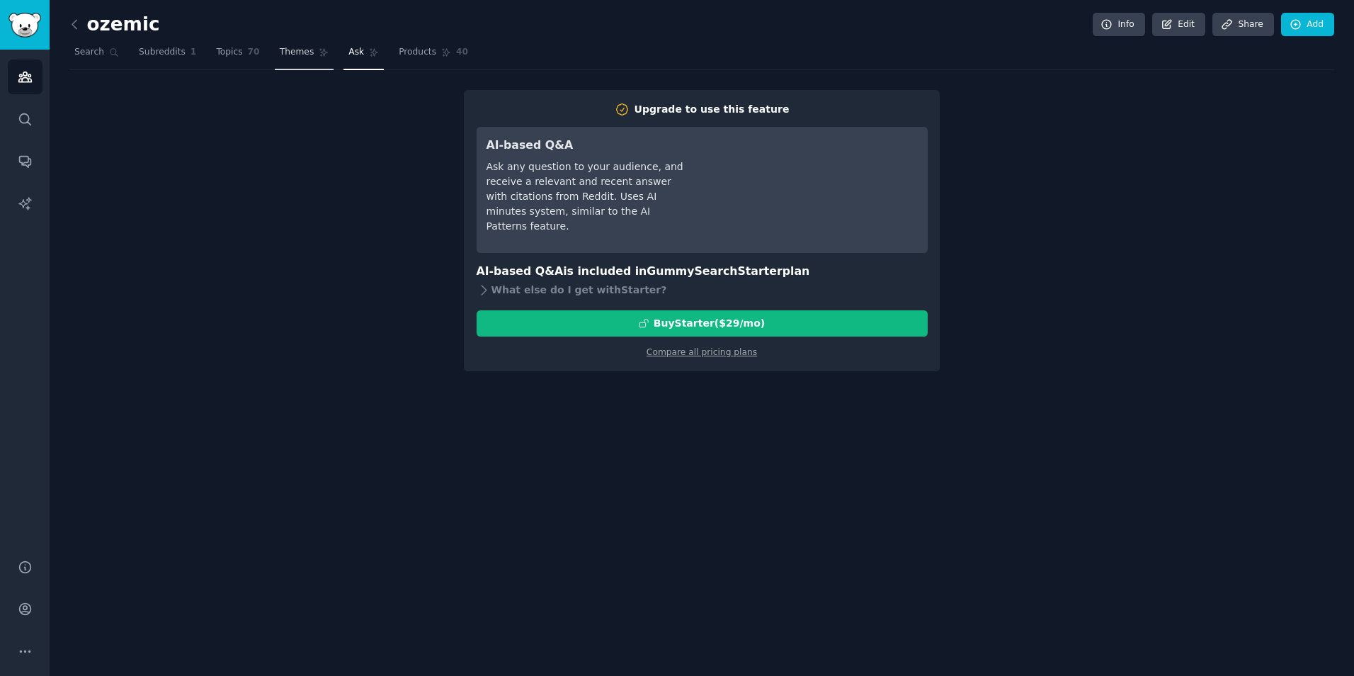
click at [302, 61] on link "Themes" at bounding box center [304, 55] width 59 height 29
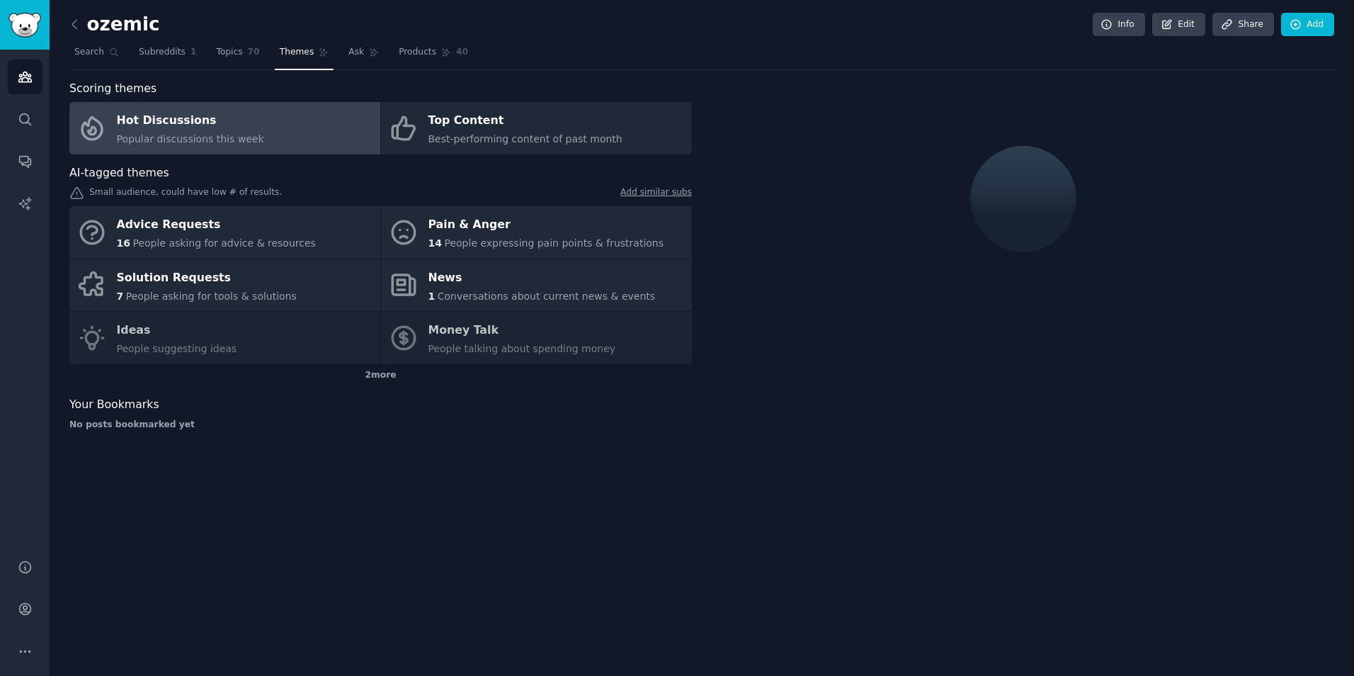
click at [249, 131] on link "Hot Discussions Popular discussions this week" at bounding box center [224, 128] width 311 height 52
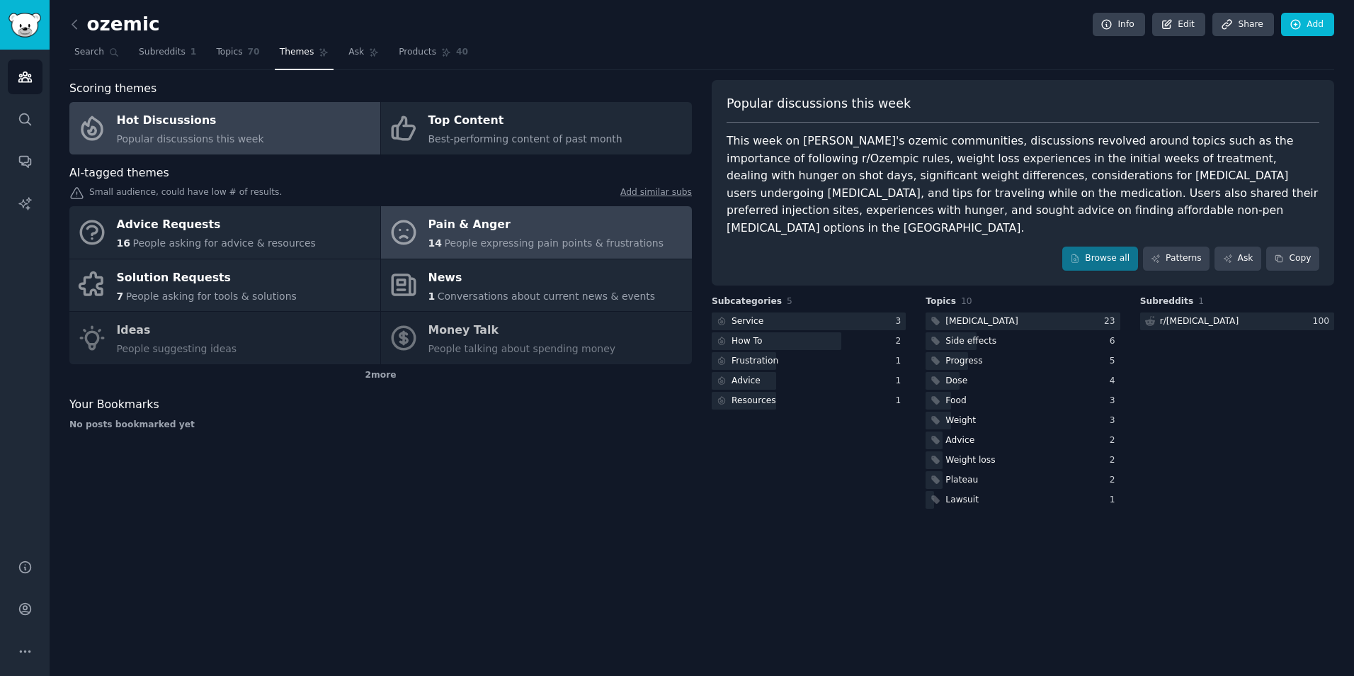
click at [481, 246] on span "People expressing pain points & frustrations" at bounding box center [554, 242] width 220 height 11
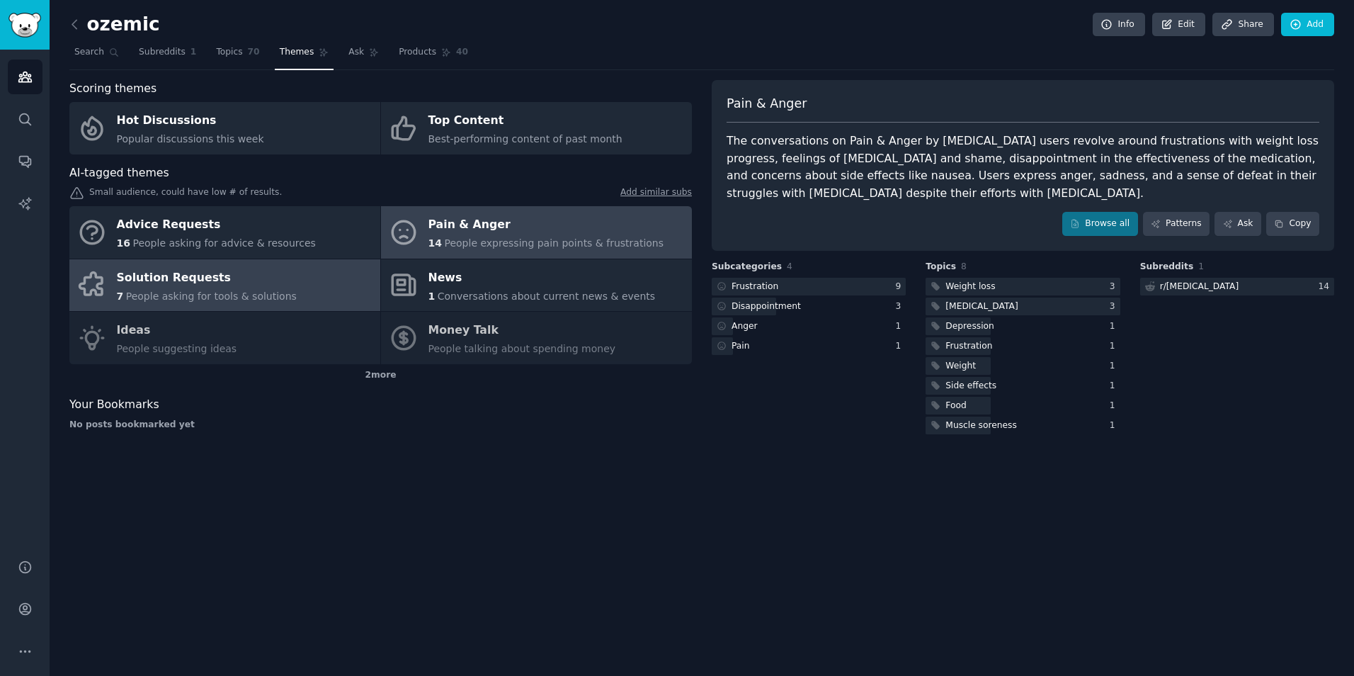
click at [260, 260] on link "Solution Requests 7 People asking for tools & solutions" at bounding box center [224, 285] width 311 height 52
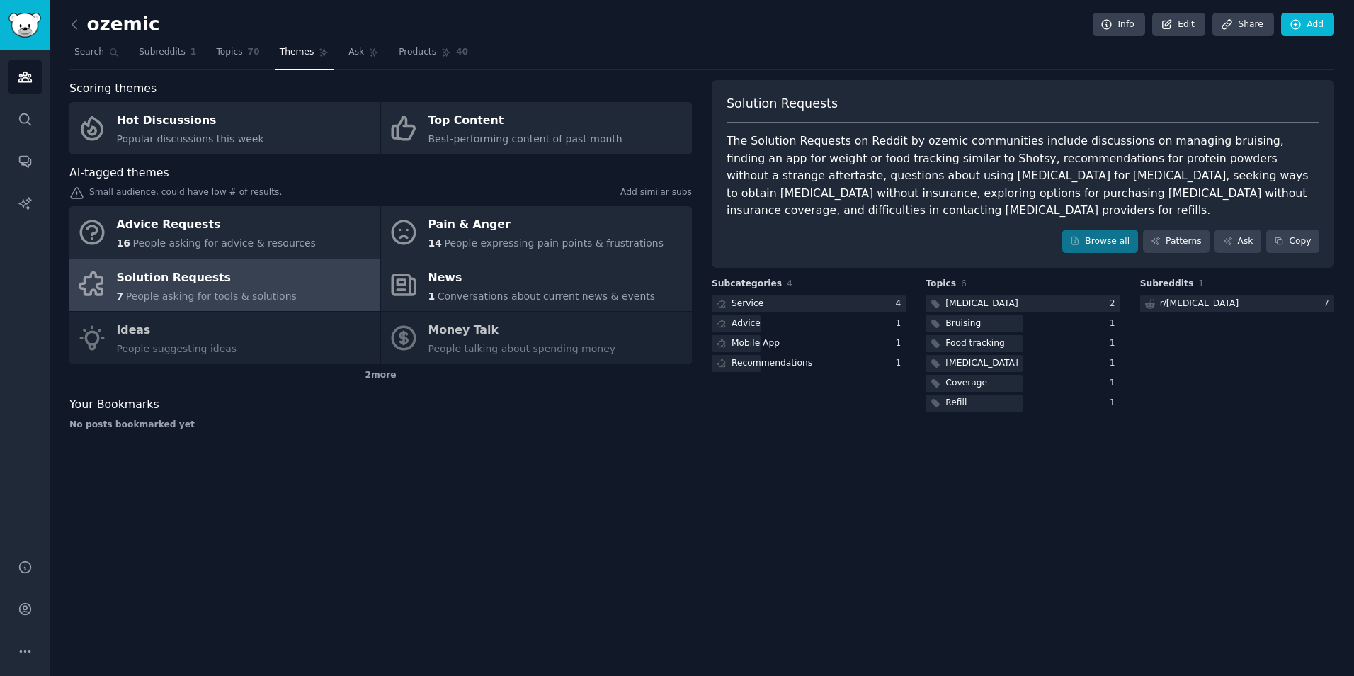
click at [810, 171] on div "The Solution Requests on Reddit by ozemic communities include discussions on ma…" at bounding box center [1023, 175] width 593 height 87
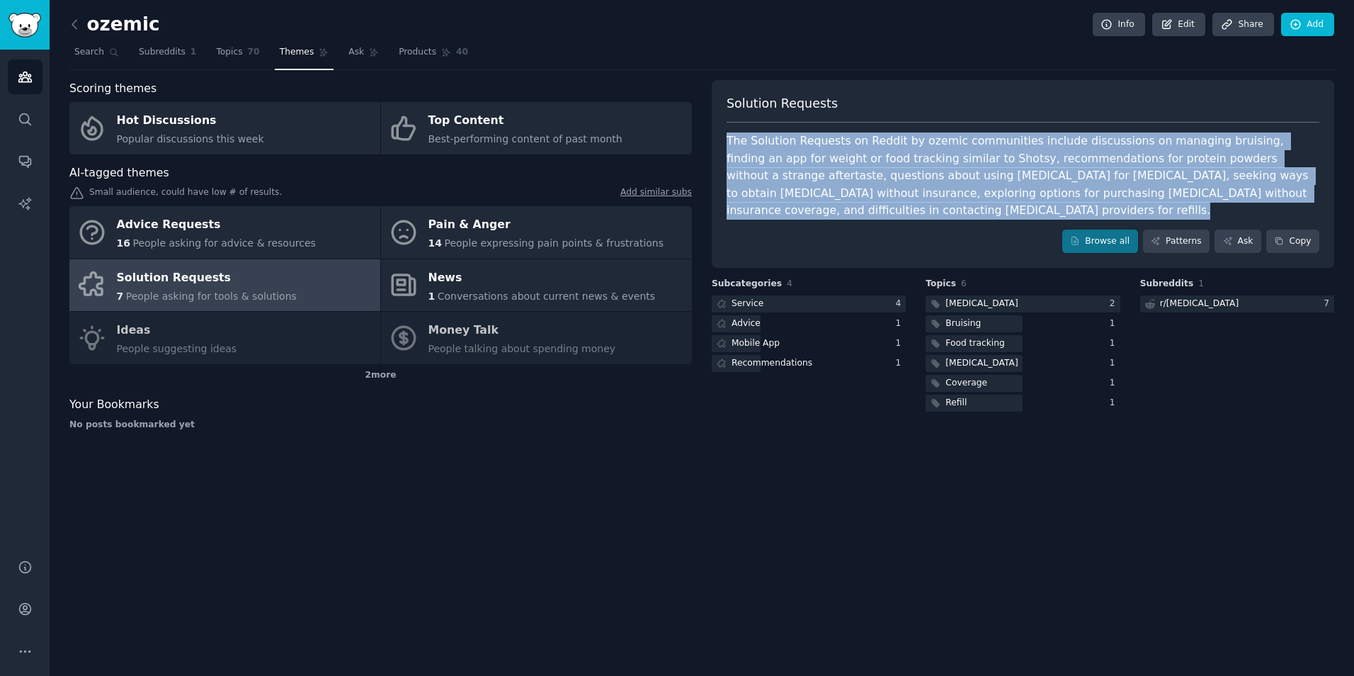
click at [810, 171] on div "The Solution Requests on Reddit by ozemic communities include discussions on ma…" at bounding box center [1023, 175] width 593 height 87
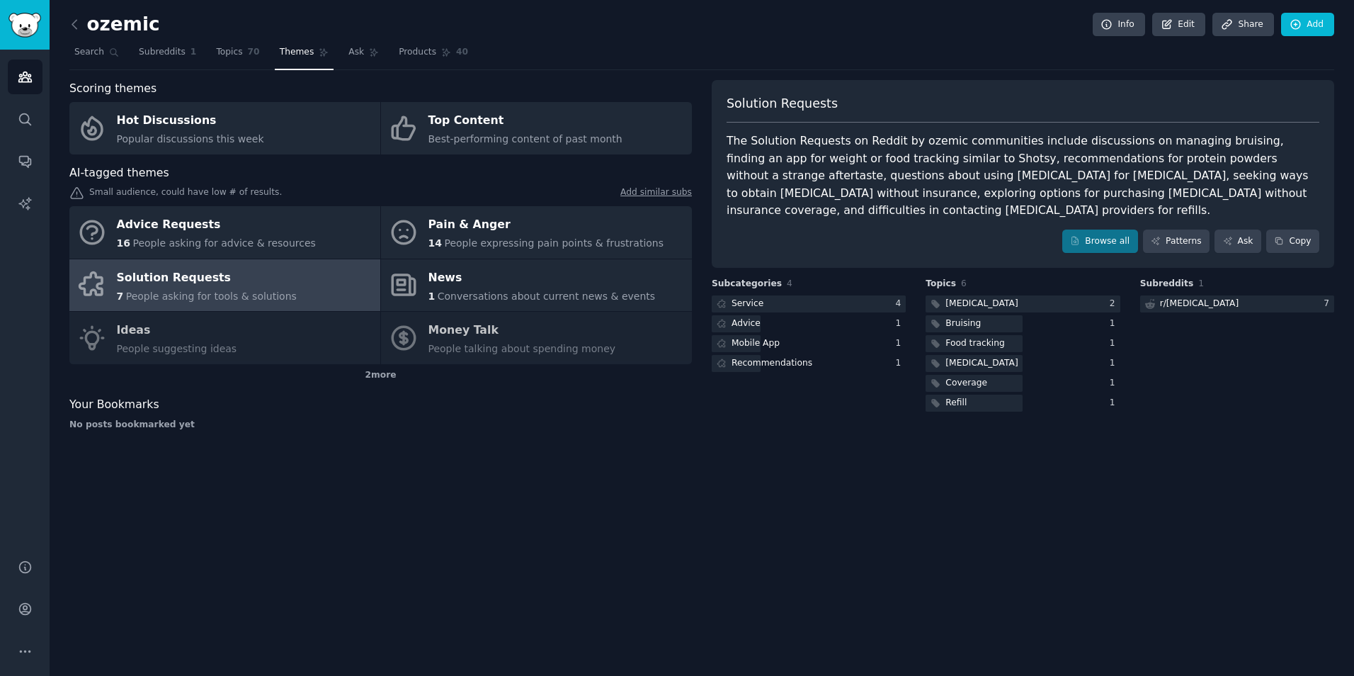
click at [810, 171] on div "The Solution Requests on Reddit by ozemic communities include discussions on ma…" at bounding box center [1023, 175] width 593 height 87
click at [872, 149] on div "The Solution Requests on Reddit by ozemic communities include discussions on ma…" at bounding box center [1023, 175] width 593 height 87
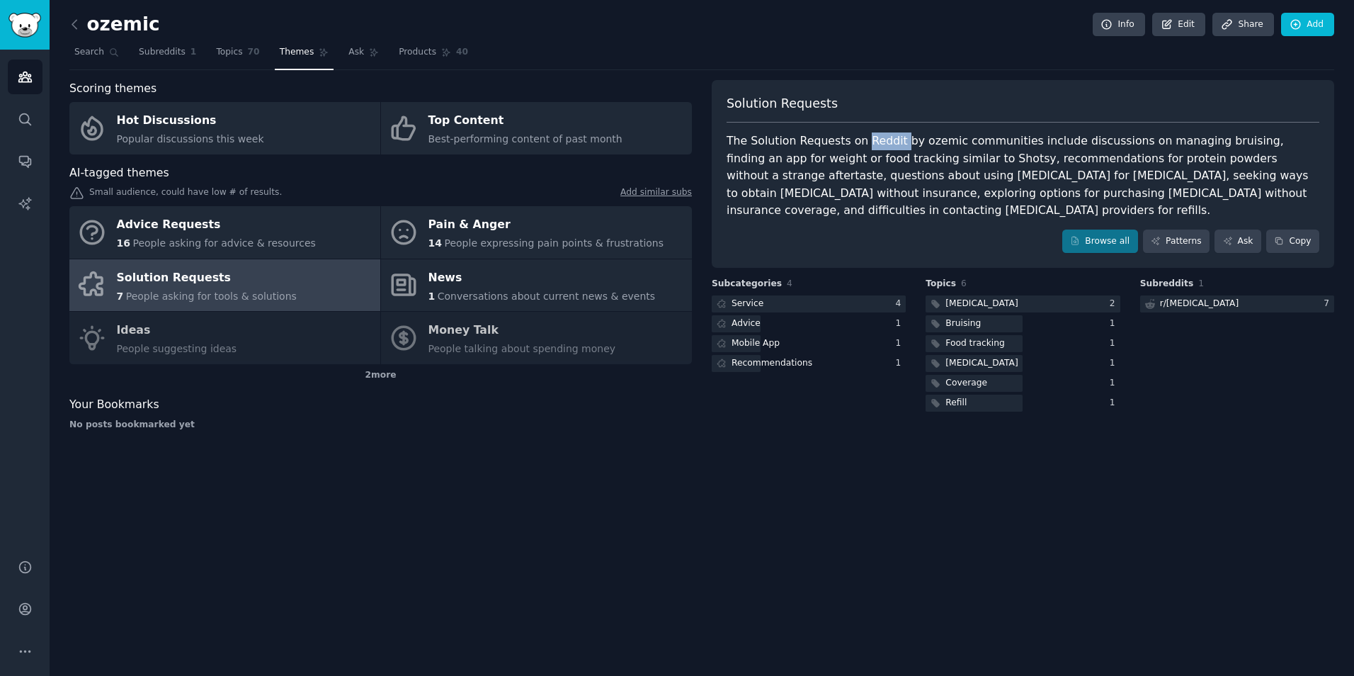
click at [872, 149] on div "The Solution Requests on Reddit by ozemic communities include discussions on ma…" at bounding box center [1023, 175] width 593 height 87
click at [796, 431] on div "Solution Requests The Solution Requests on Reddit by ozemic communities include…" at bounding box center [1023, 260] width 623 height 361
click at [988, 395] on div at bounding box center [974, 404] width 97 height 18
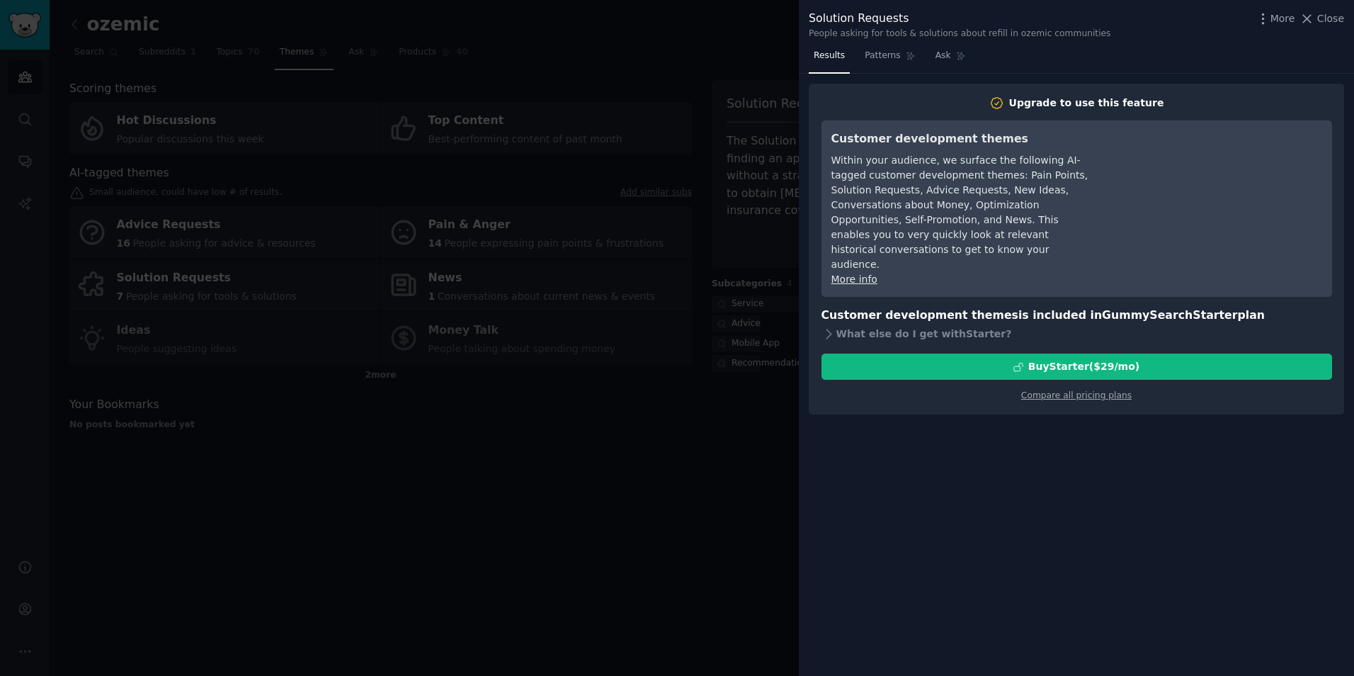
click at [690, 449] on div at bounding box center [677, 338] width 1354 height 676
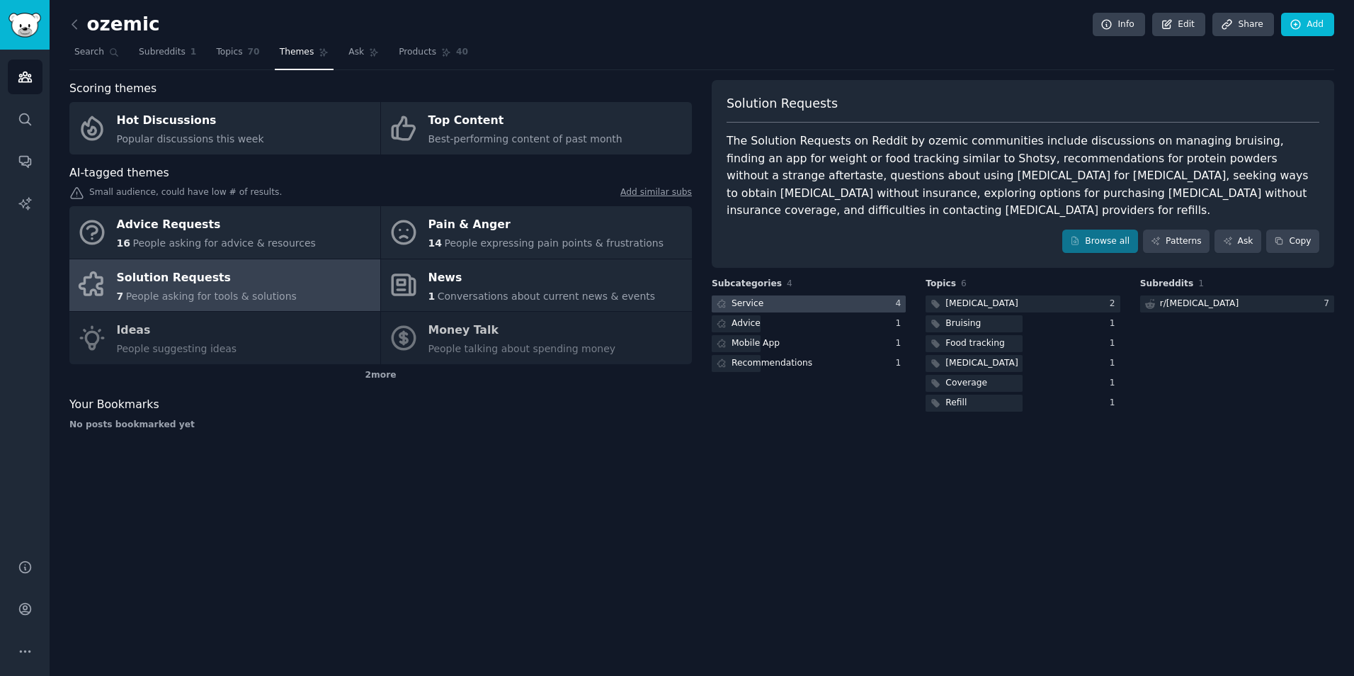
click at [769, 295] on div at bounding box center [809, 304] width 194 height 18
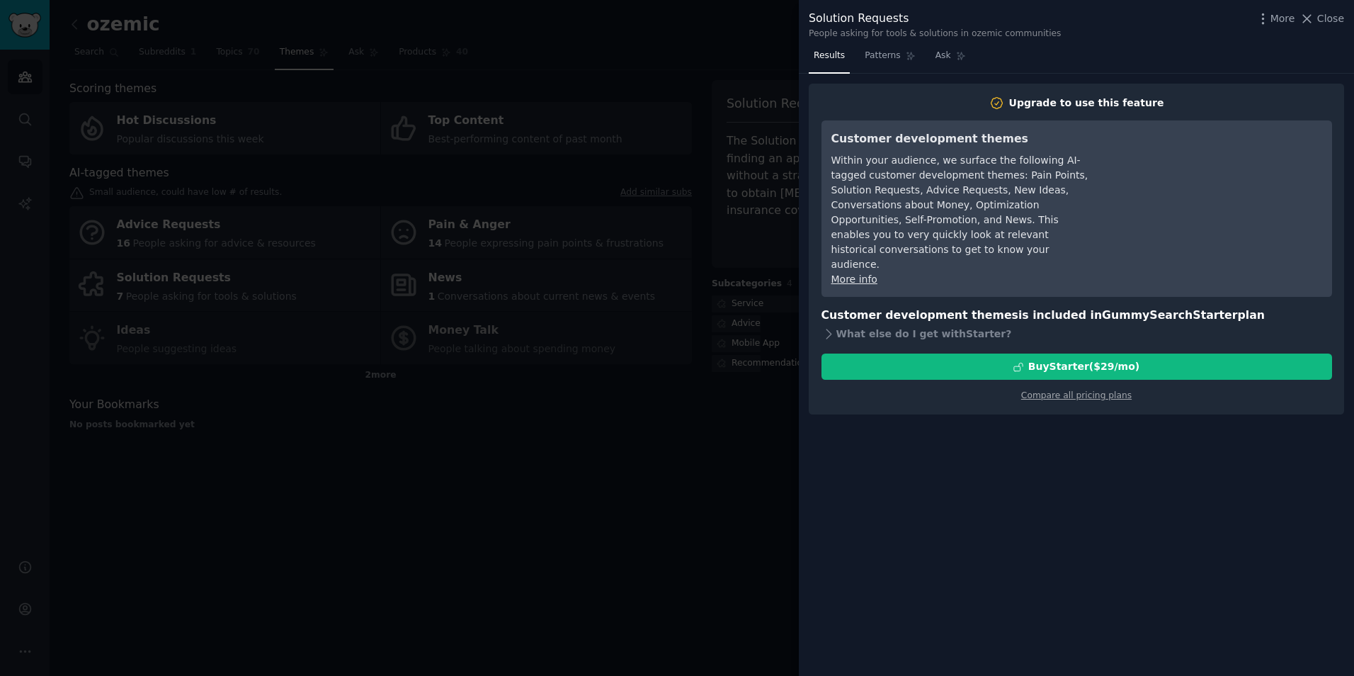
click at [911, 30] on div "People asking for tools & solutions in ozemic communities" at bounding box center [935, 34] width 253 height 13
click at [502, 520] on div at bounding box center [677, 338] width 1354 height 676
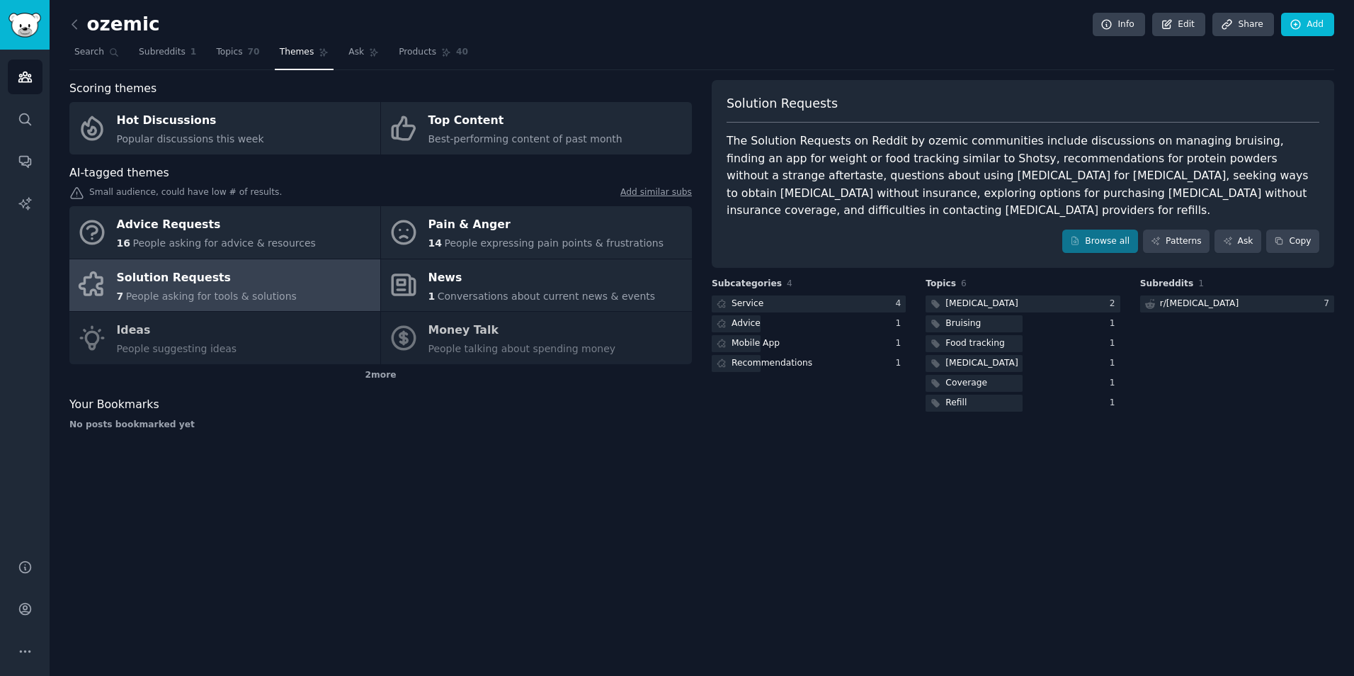
click at [224, 307] on link "Solution Requests 7 People asking for tools & solutions" at bounding box center [224, 285] width 311 height 52
click at [174, 295] on span "People asking for tools & solutions" at bounding box center [211, 295] width 171 height 11
click at [198, 282] on div "Solution Requests" at bounding box center [207, 277] width 180 height 23
click at [135, 59] on link "Subreddits 1" at bounding box center [167, 55] width 67 height 29
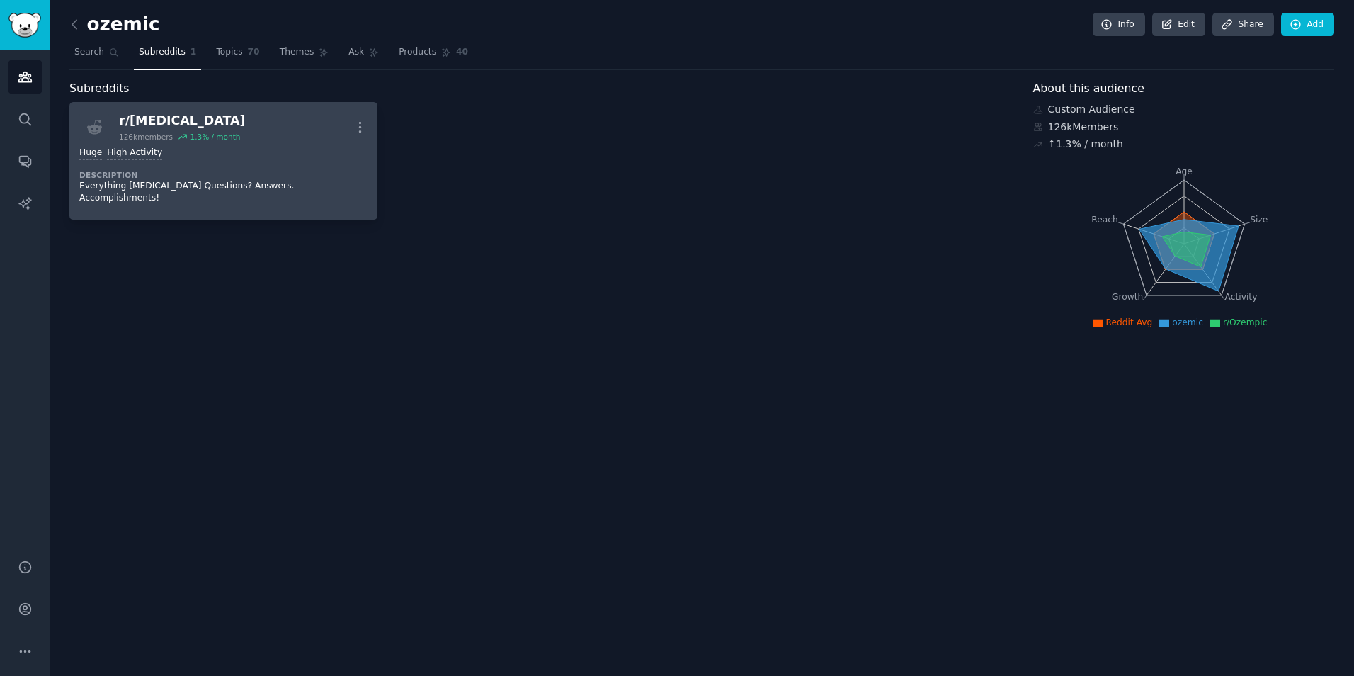
click at [144, 162] on div ">= 80th percentile for submissions / day Huge High Activity Description Everyth…" at bounding box center [223, 176] width 288 height 68
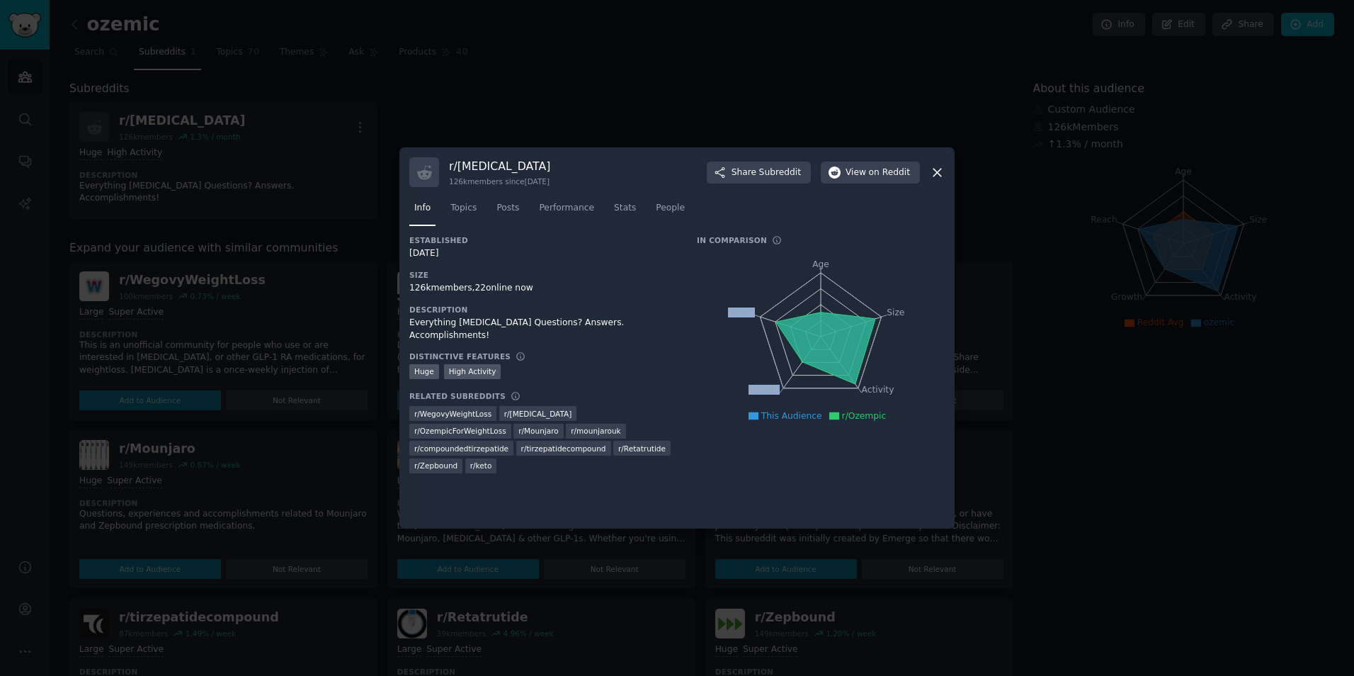
drag, startPoint x: 836, startPoint y: 321, endPoint x: 715, endPoint y: 466, distance: 188.6
click at [715, 466] on div "Established 12/04/2019 Size 126k members, 22 online now Description Everything …" at bounding box center [676, 376] width 535 height 283
click at [776, 419] on span "This Audience" at bounding box center [791, 416] width 61 height 10
click at [740, 402] on icon "Age Size Activity Growth Reach" at bounding box center [821, 336] width 248 height 178
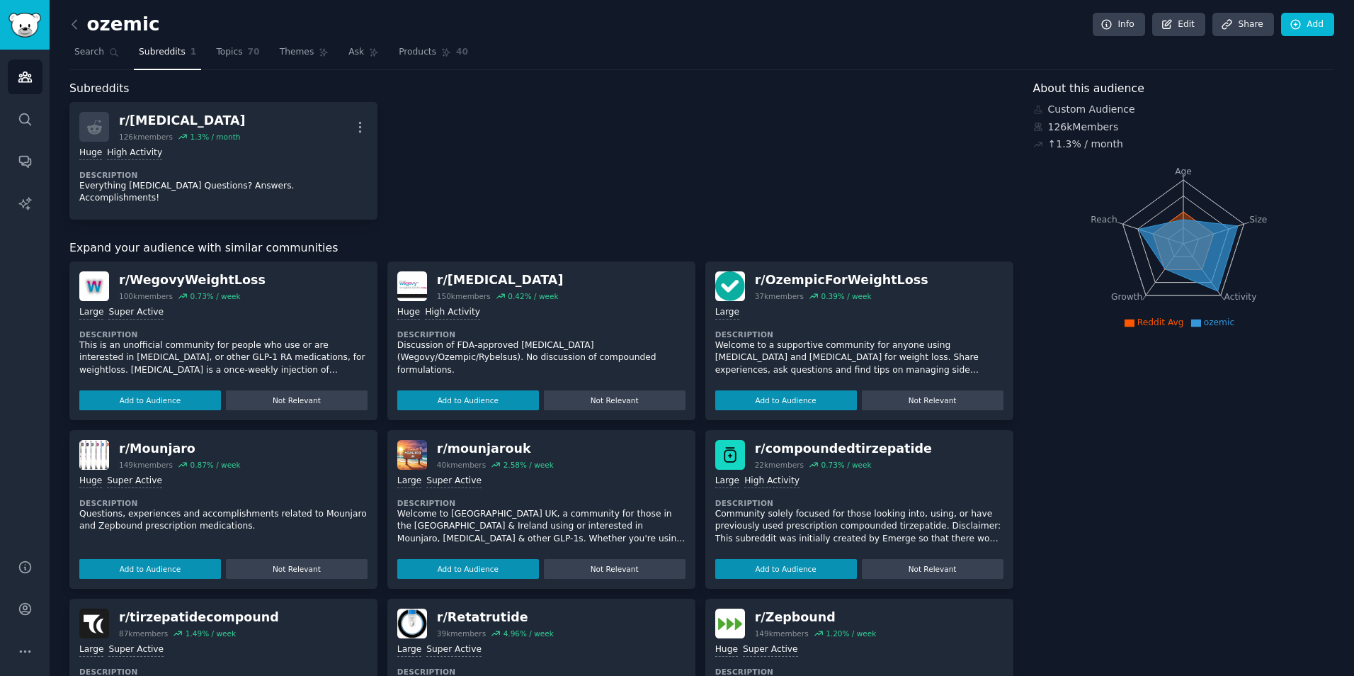
scroll to position [25, 0]
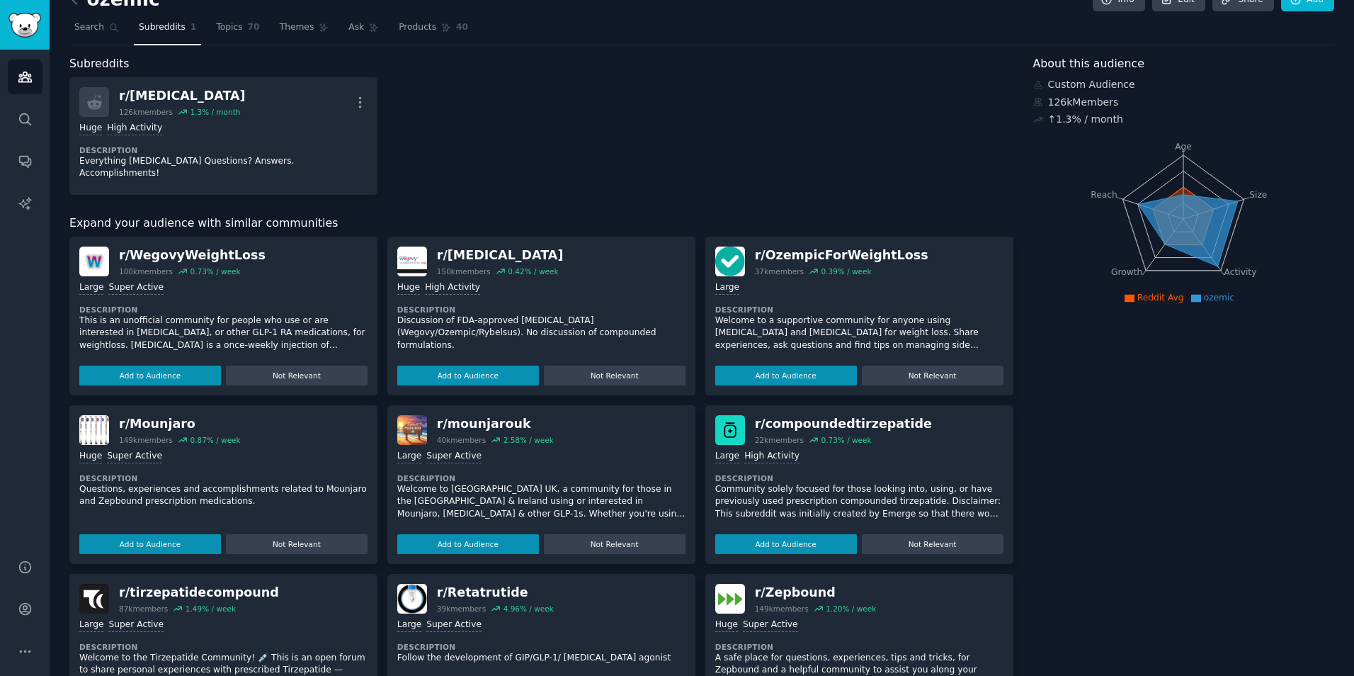
click at [528, 327] on div "Huge High Activity Description Discussion of FDA-approved semaglutide (Wegovy/O…" at bounding box center [541, 330] width 288 height 109
click at [453, 246] on div "r/ Semaglutide" at bounding box center [500, 255] width 127 height 18
click at [480, 365] on button "Add to Audience" at bounding box center [468, 375] width 142 height 20
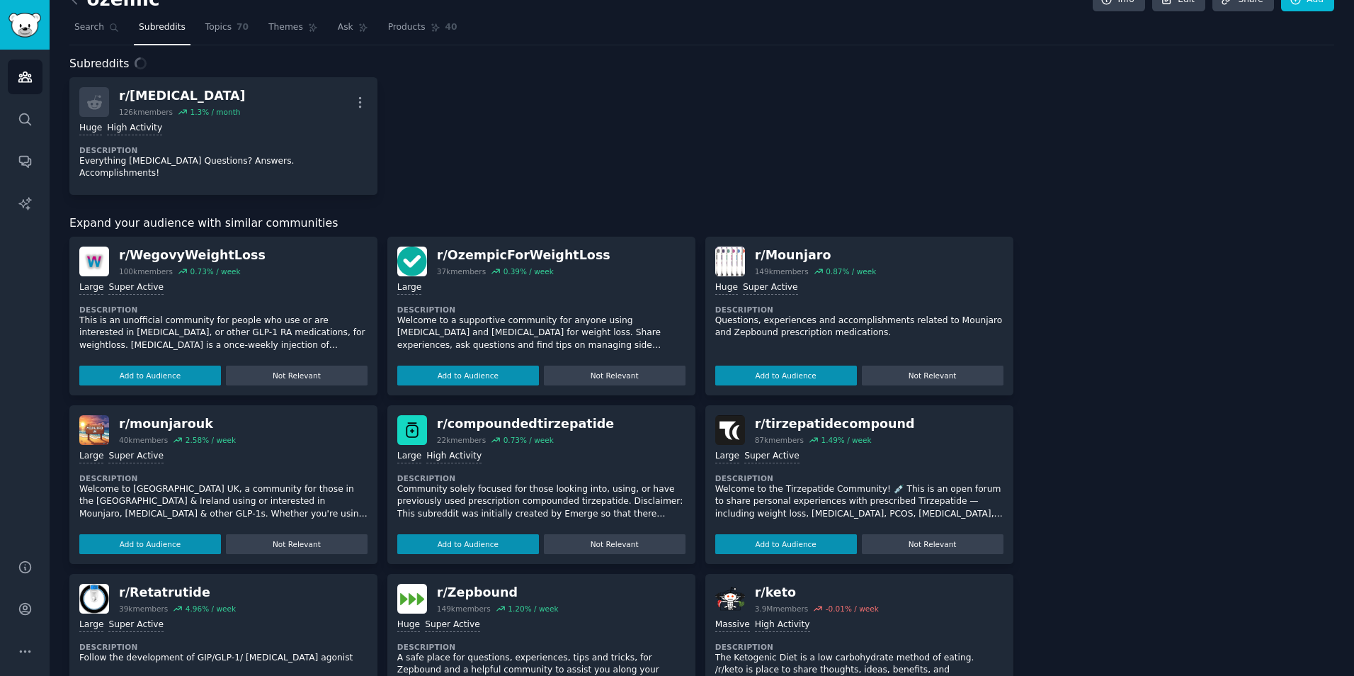
scroll to position [0, 0]
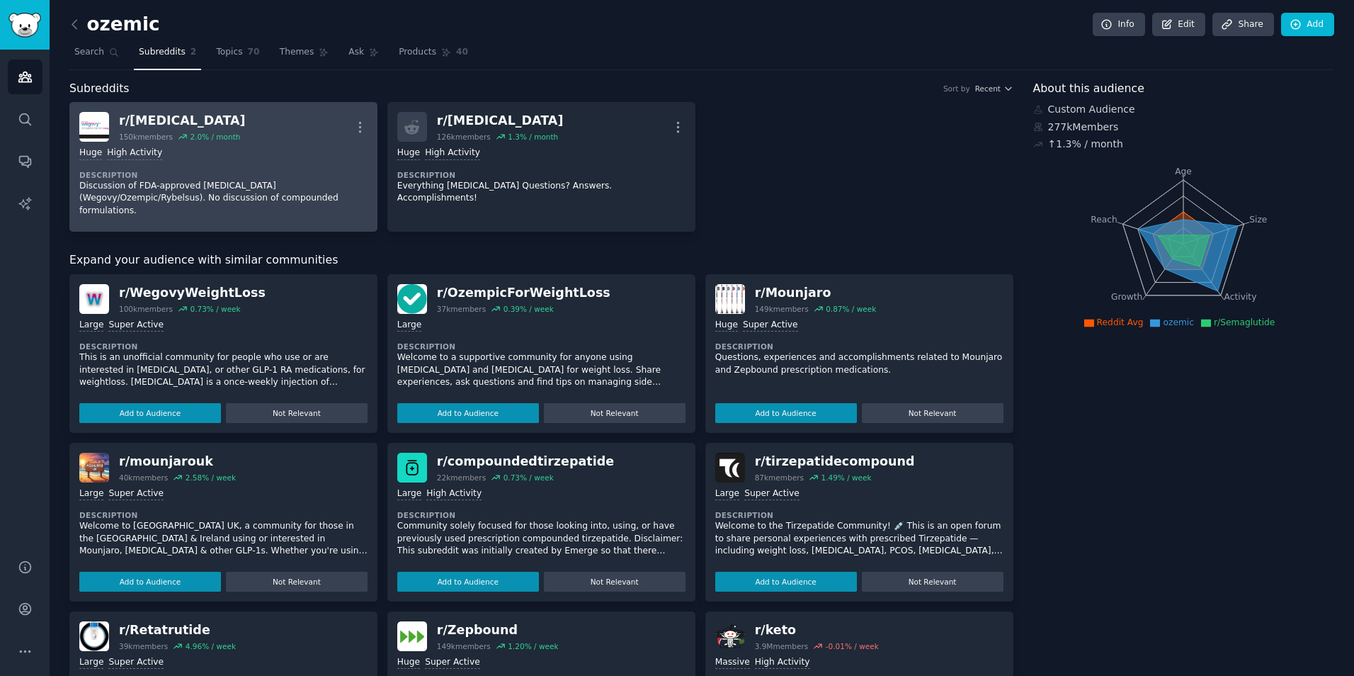
click at [286, 146] on div "Huge High Activity Description Discussion of FDA-approved semaglutide (Wegovy/O…" at bounding box center [223, 182] width 288 height 80
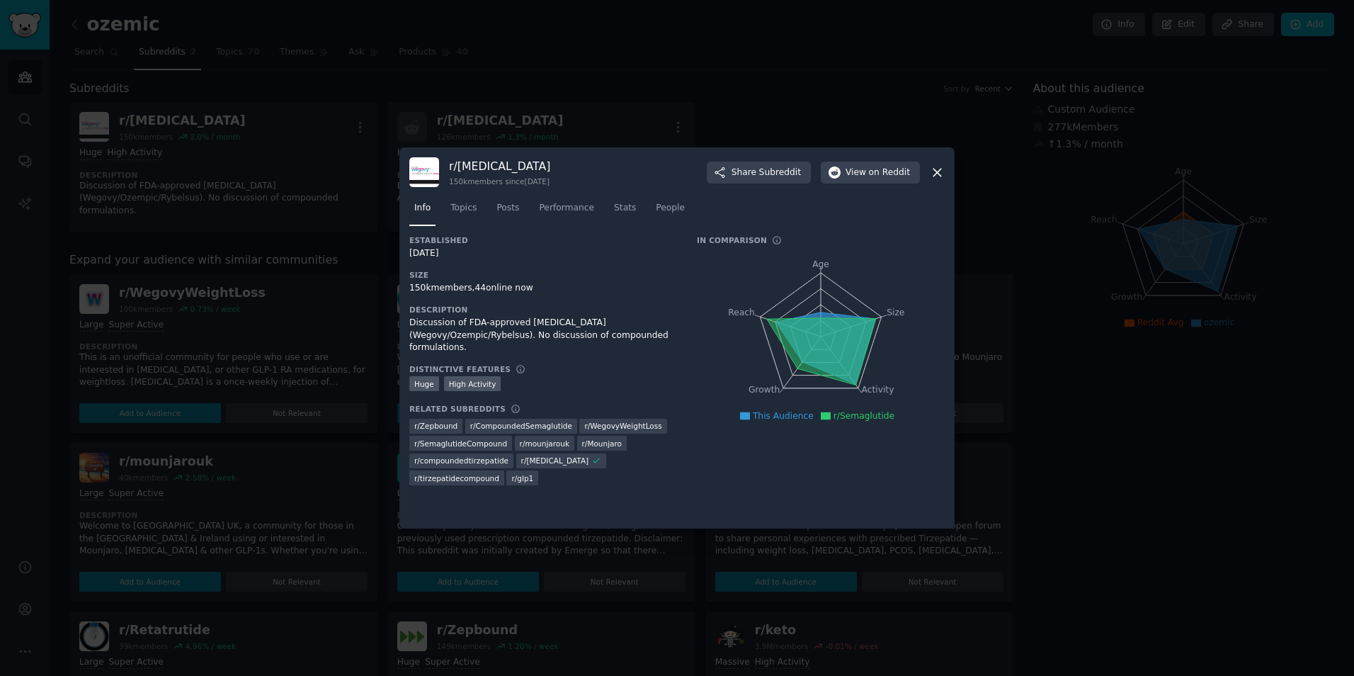
click at [271, 279] on div at bounding box center [677, 338] width 1354 height 676
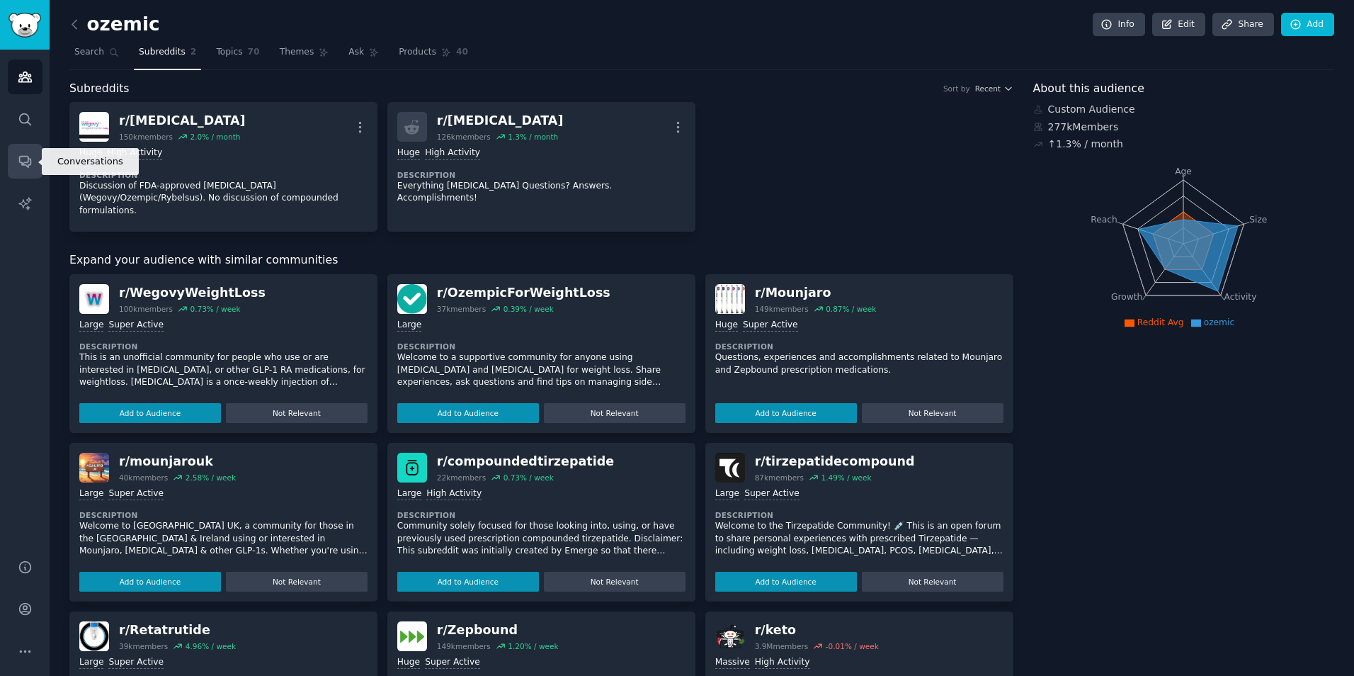
click at [23, 173] on link "Conversations" at bounding box center [25, 161] width 35 height 35
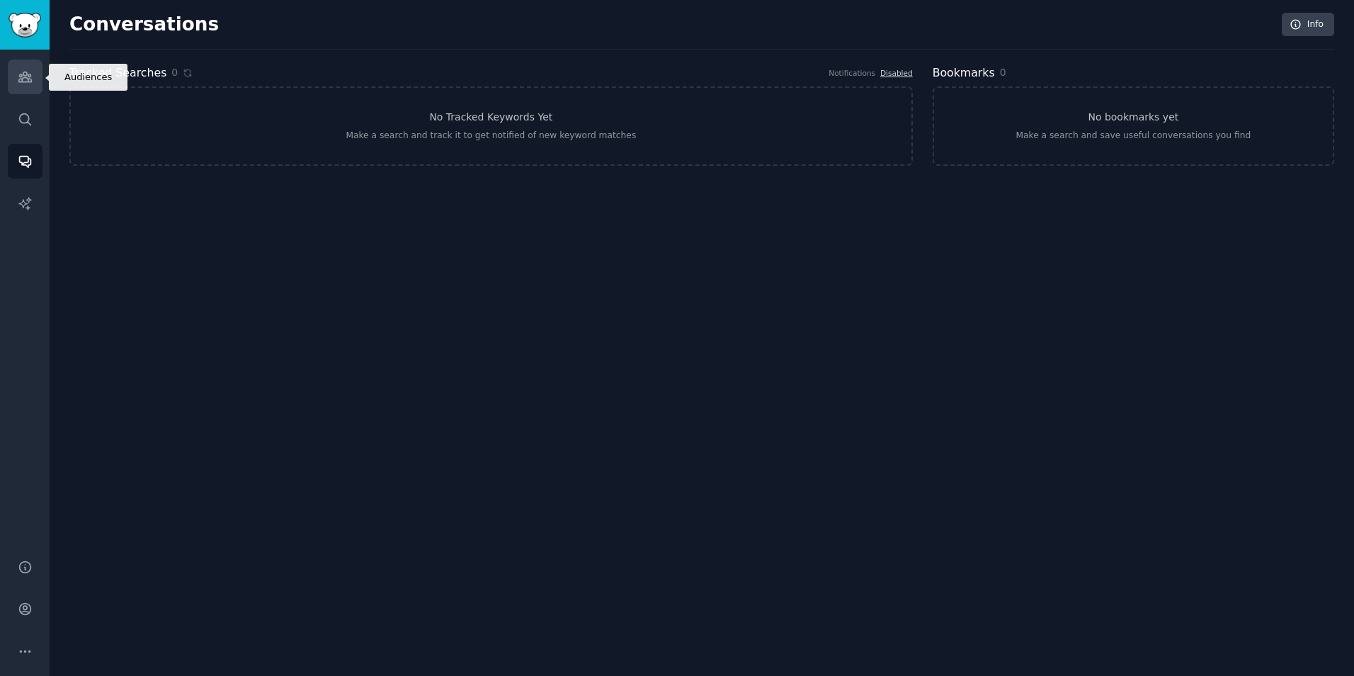
click at [35, 85] on link "Audiences" at bounding box center [25, 76] width 35 height 35
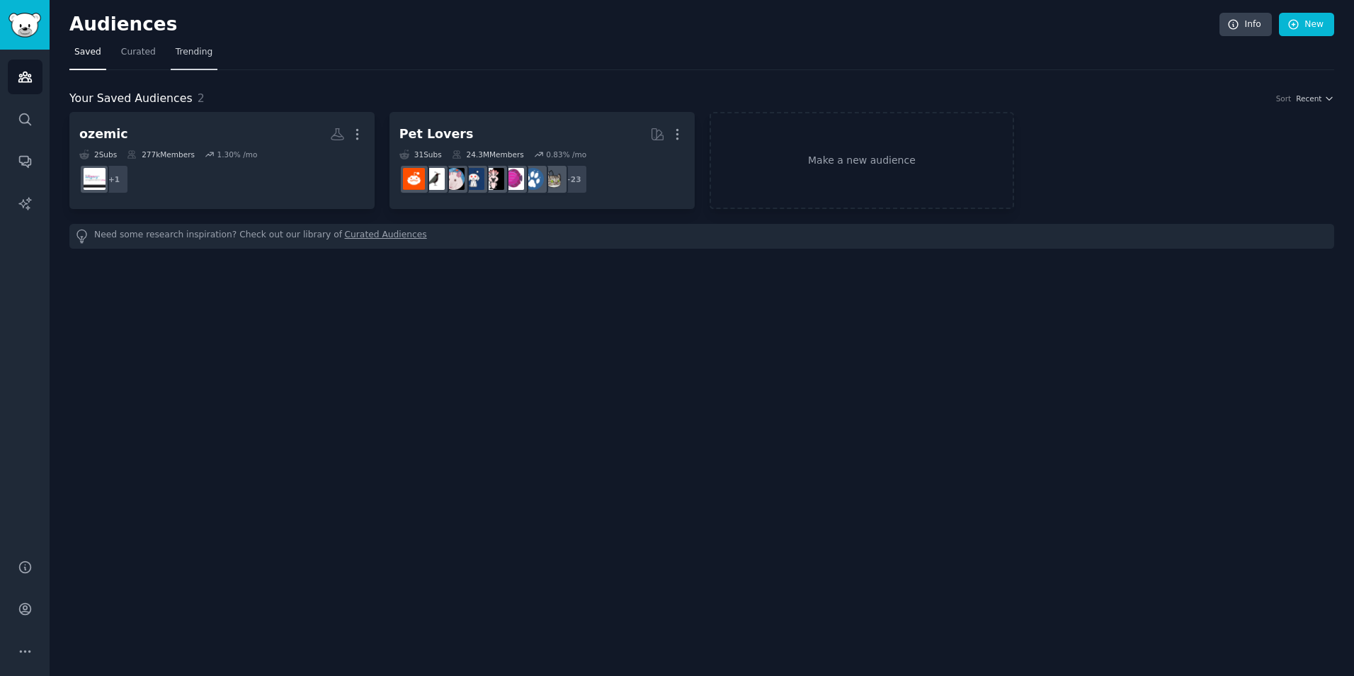
click at [191, 52] on span "Trending" at bounding box center [194, 52] width 37 height 13
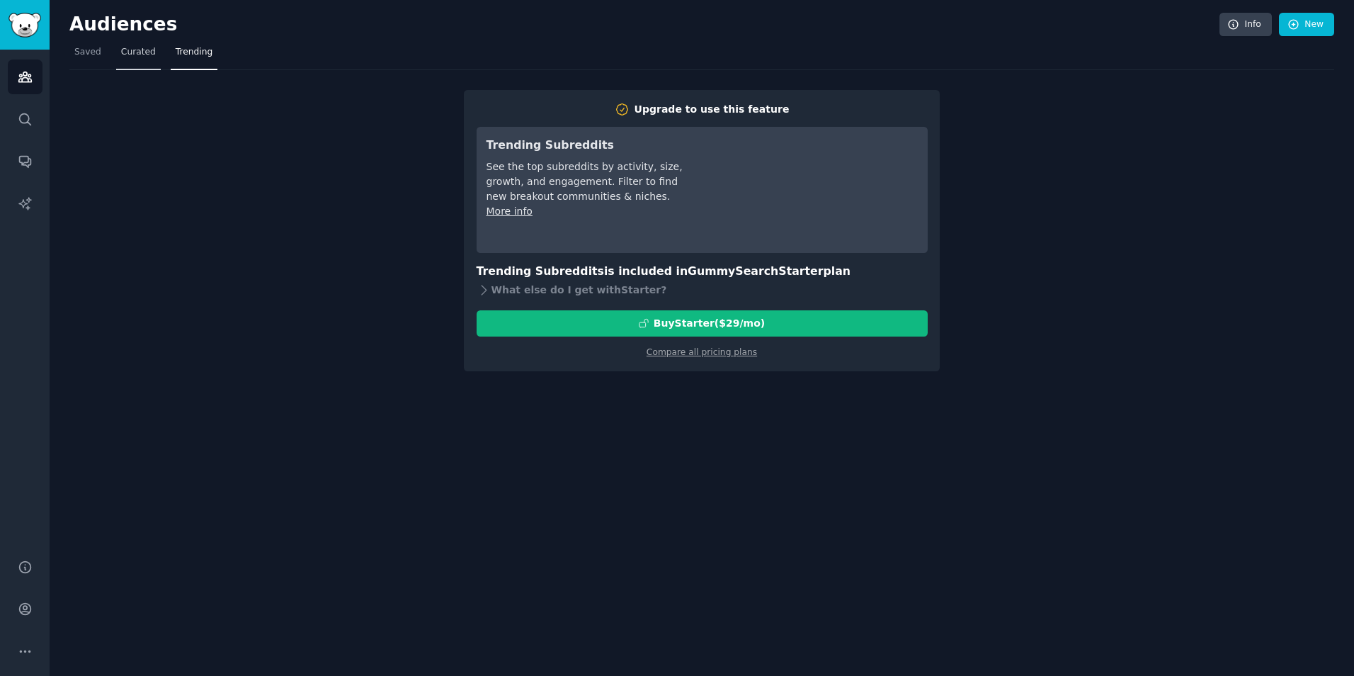
click at [121, 57] on span "Curated" at bounding box center [138, 52] width 35 height 13
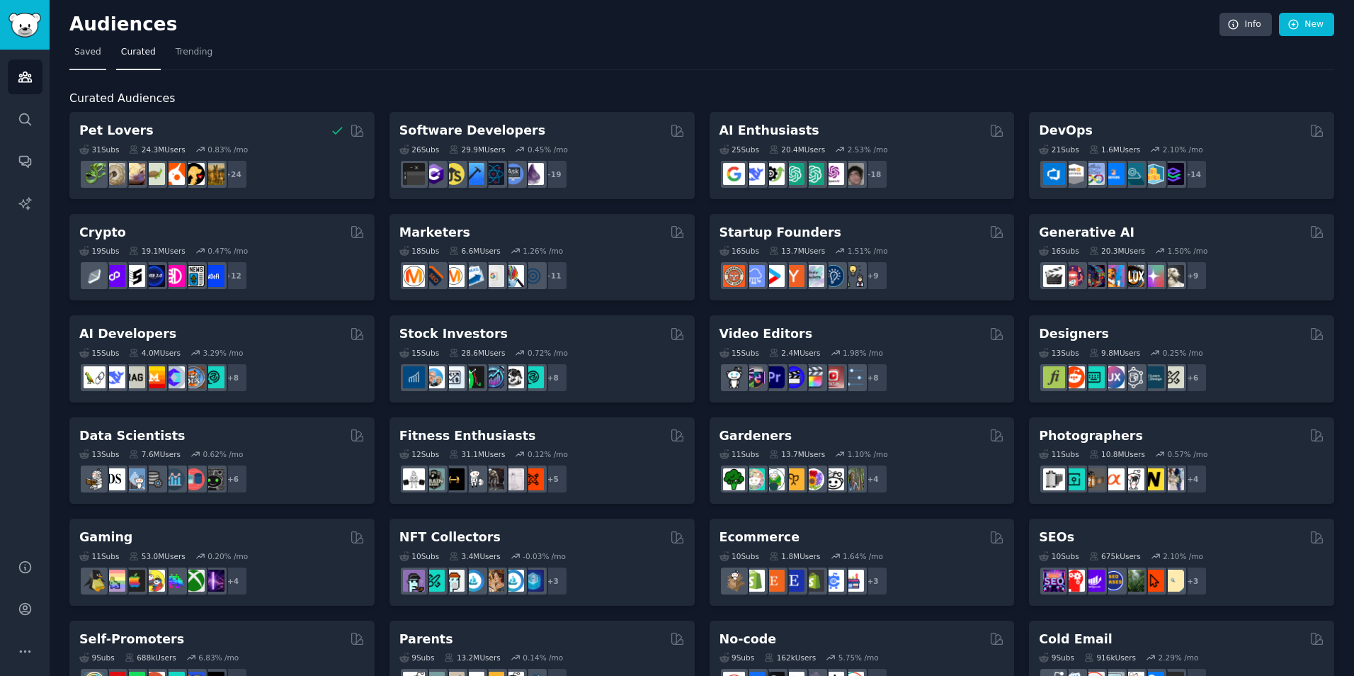
click at [90, 53] on span "Saved" at bounding box center [87, 52] width 27 height 13
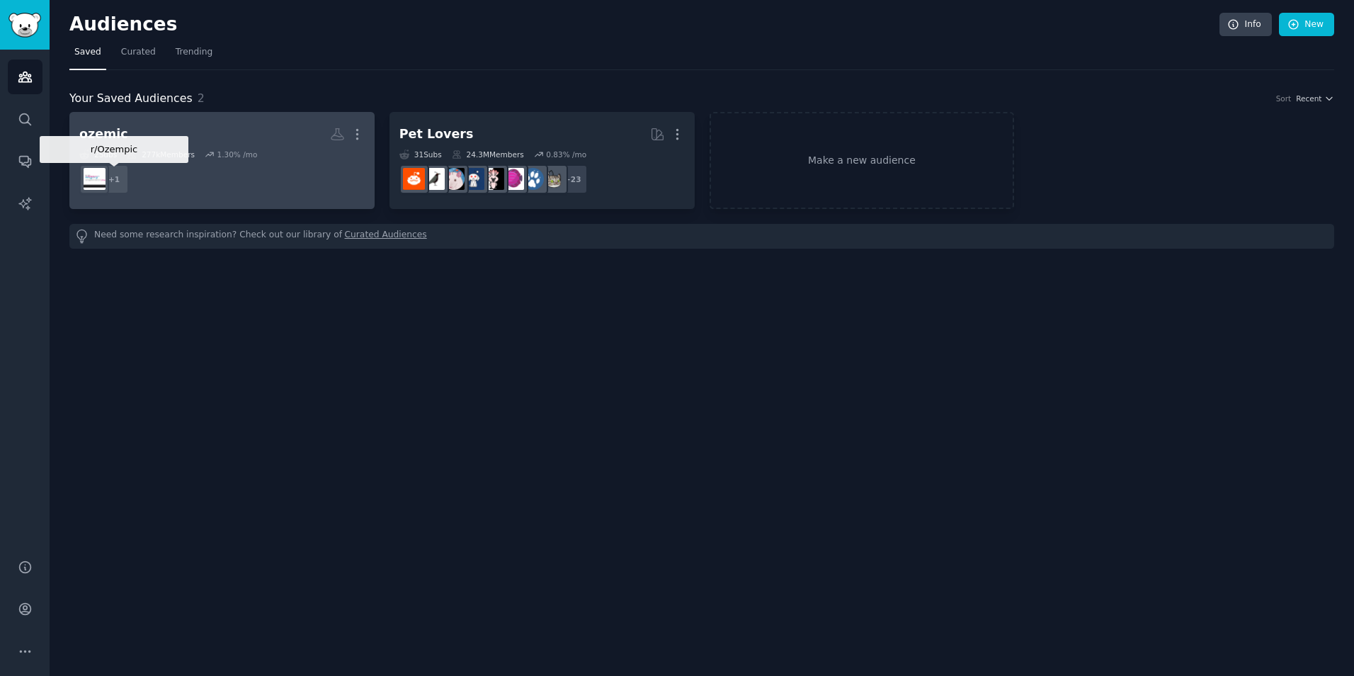
click at [115, 174] on div "+ 1" at bounding box center [114, 179] width 30 height 30
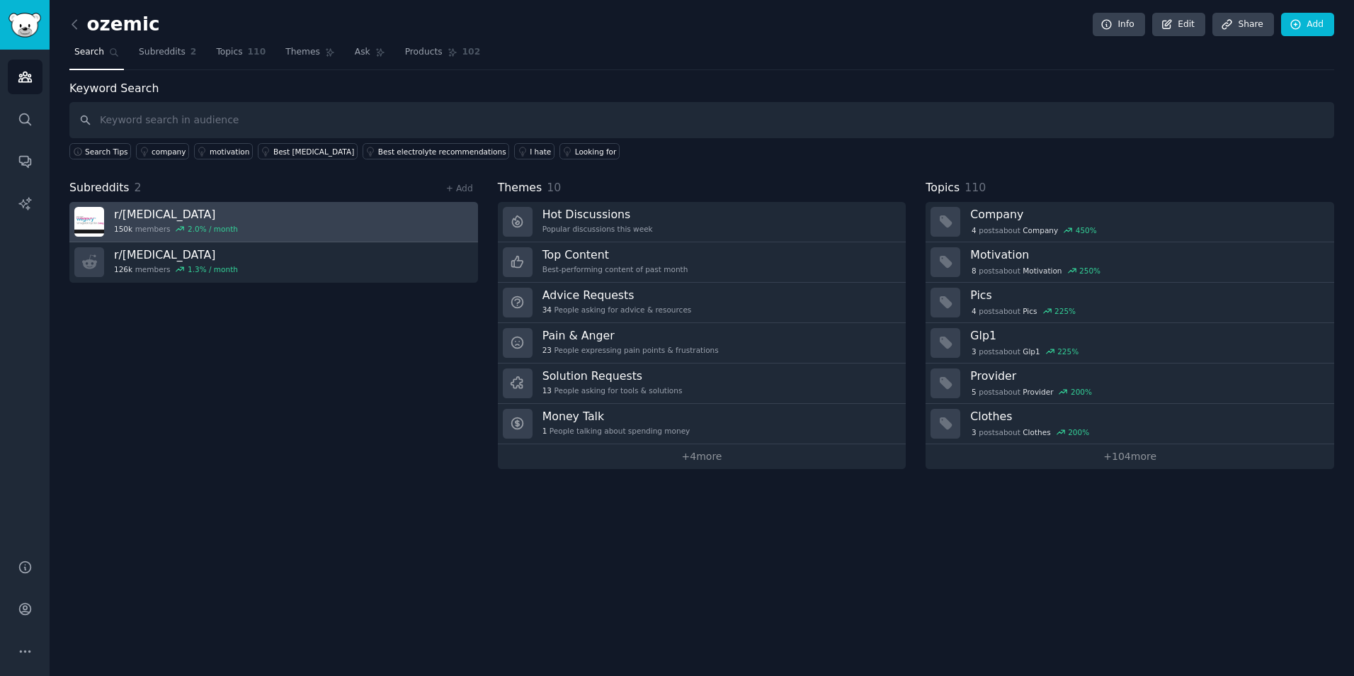
click at [292, 212] on link "r/ Semaglutide 150k members 2.0 % / month" at bounding box center [273, 222] width 409 height 40
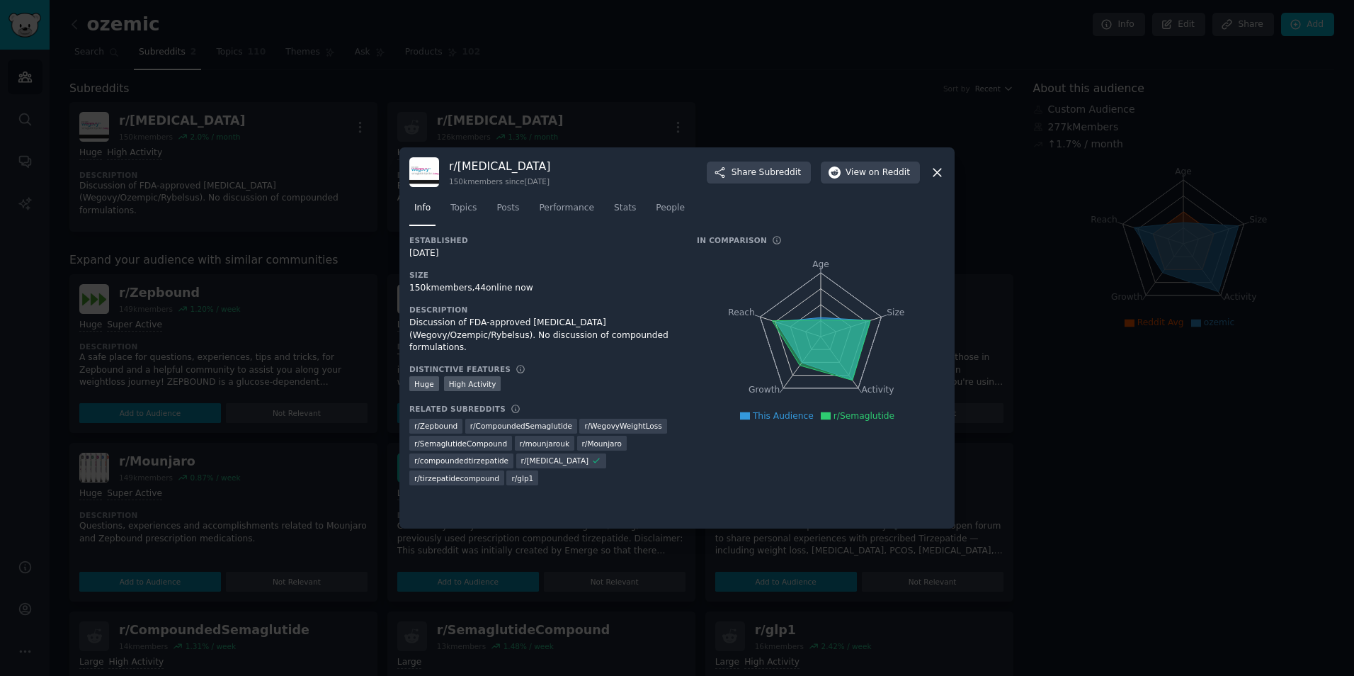
click at [282, 314] on div at bounding box center [677, 338] width 1354 height 676
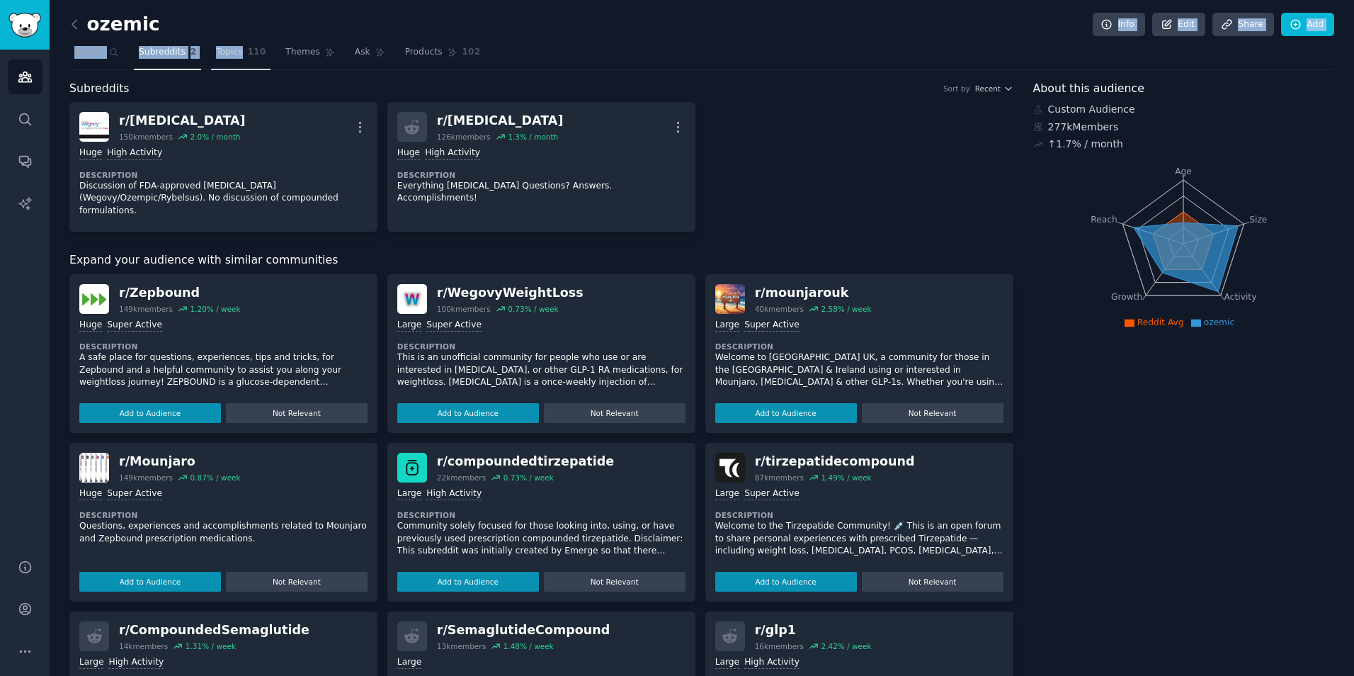
drag, startPoint x: 211, startPoint y: 38, endPoint x: 234, endPoint y: 52, distance: 27.1
click at [234, 52] on div "ozemic Info Edit Share Add Search Subreddits 2 Topics 110 Themes Ask Products 1…" at bounding box center [701, 479] width 1265 height 919
click at [234, 52] on link "Topics 110" at bounding box center [240, 55] width 59 height 29
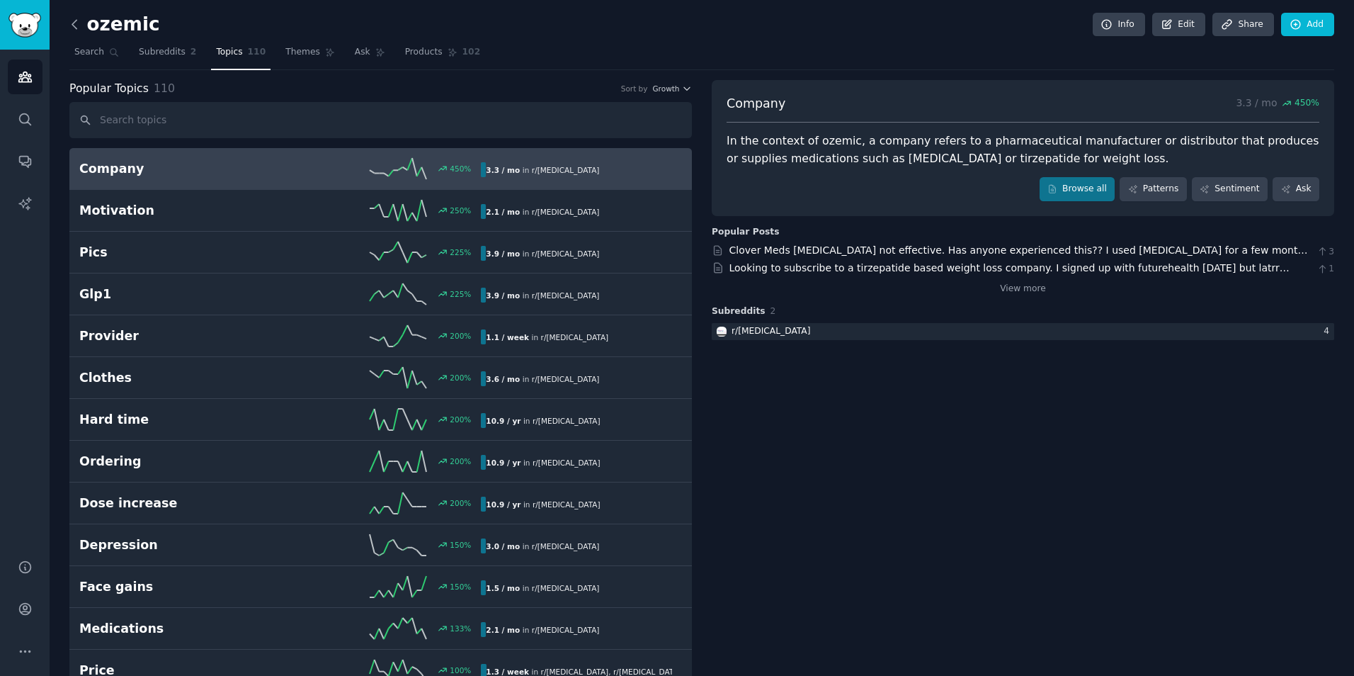
click at [71, 23] on icon at bounding box center [74, 24] width 15 height 15
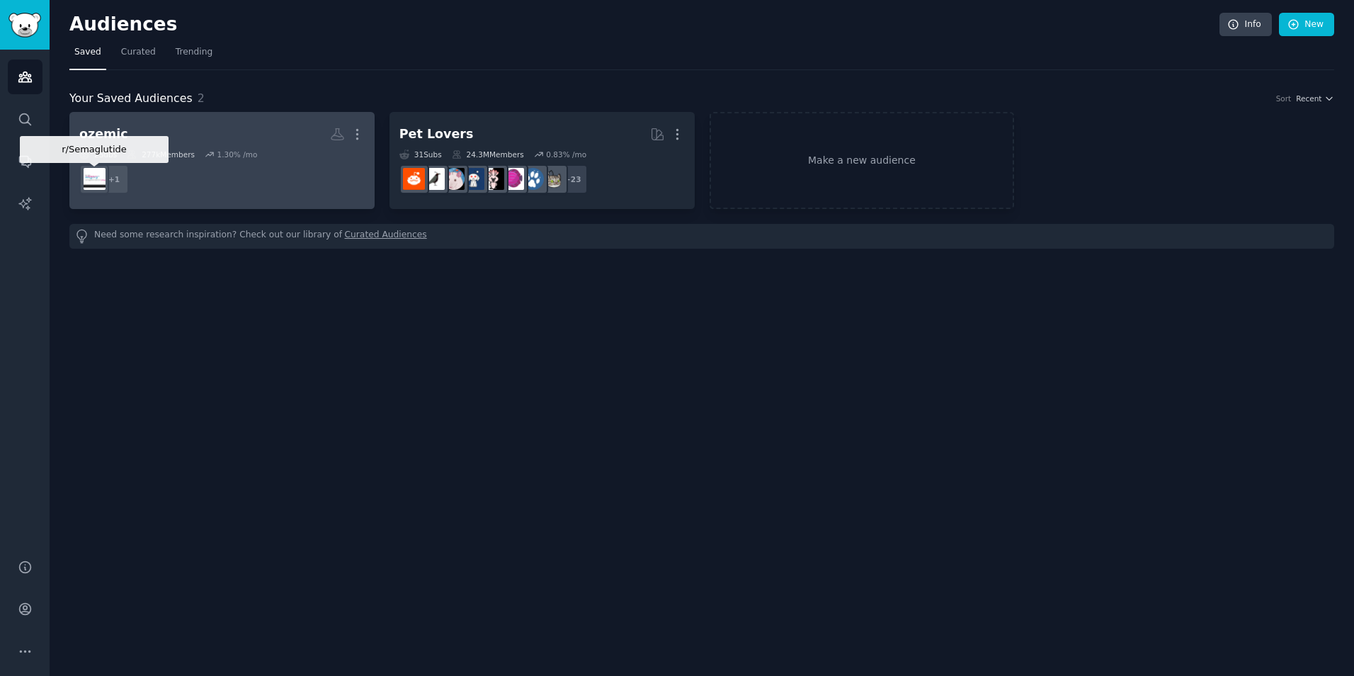
click at [93, 184] on img at bounding box center [95, 179] width 22 height 22
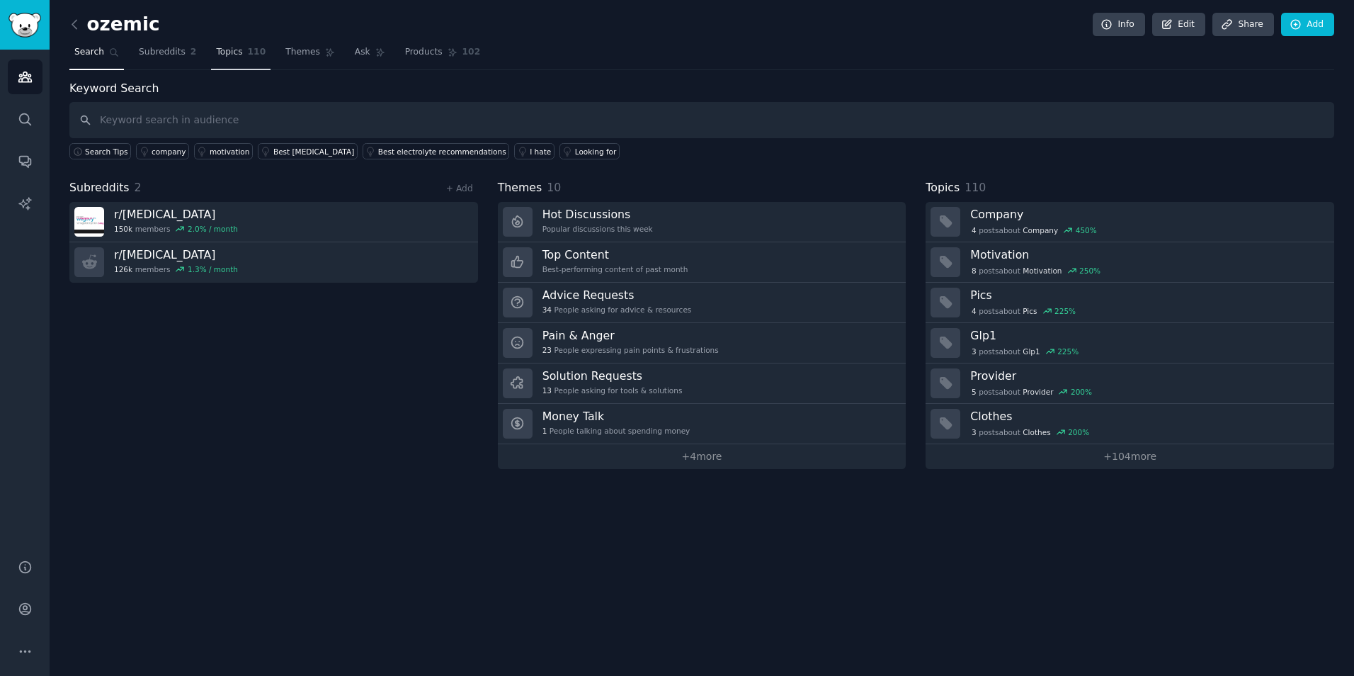
click at [248, 58] on span "110" at bounding box center [257, 52] width 18 height 13
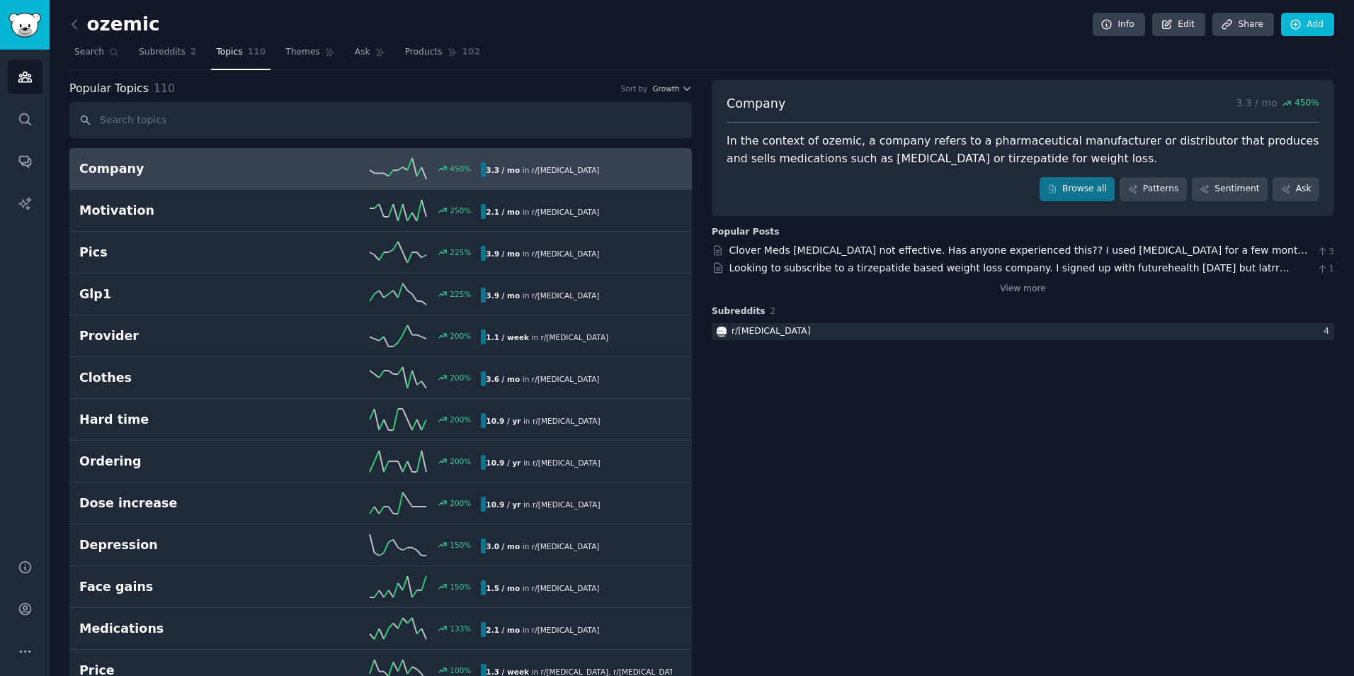
click at [948, 156] on div "In the context of ozemic, a company refers to a pharmaceutical manufacturer or …" at bounding box center [1023, 149] width 593 height 35
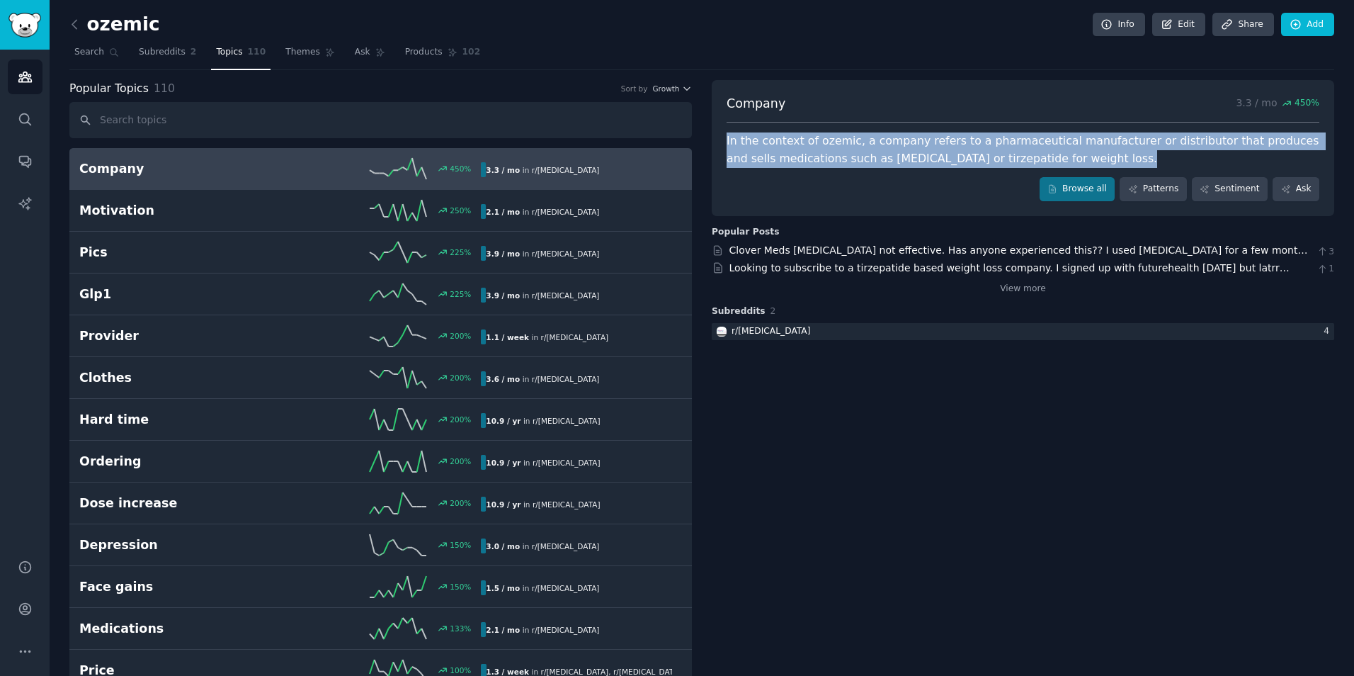
click at [948, 156] on div "In the context of ozemic, a company refers to a pharmaceutical manufacturer or …" at bounding box center [1023, 149] width 593 height 35
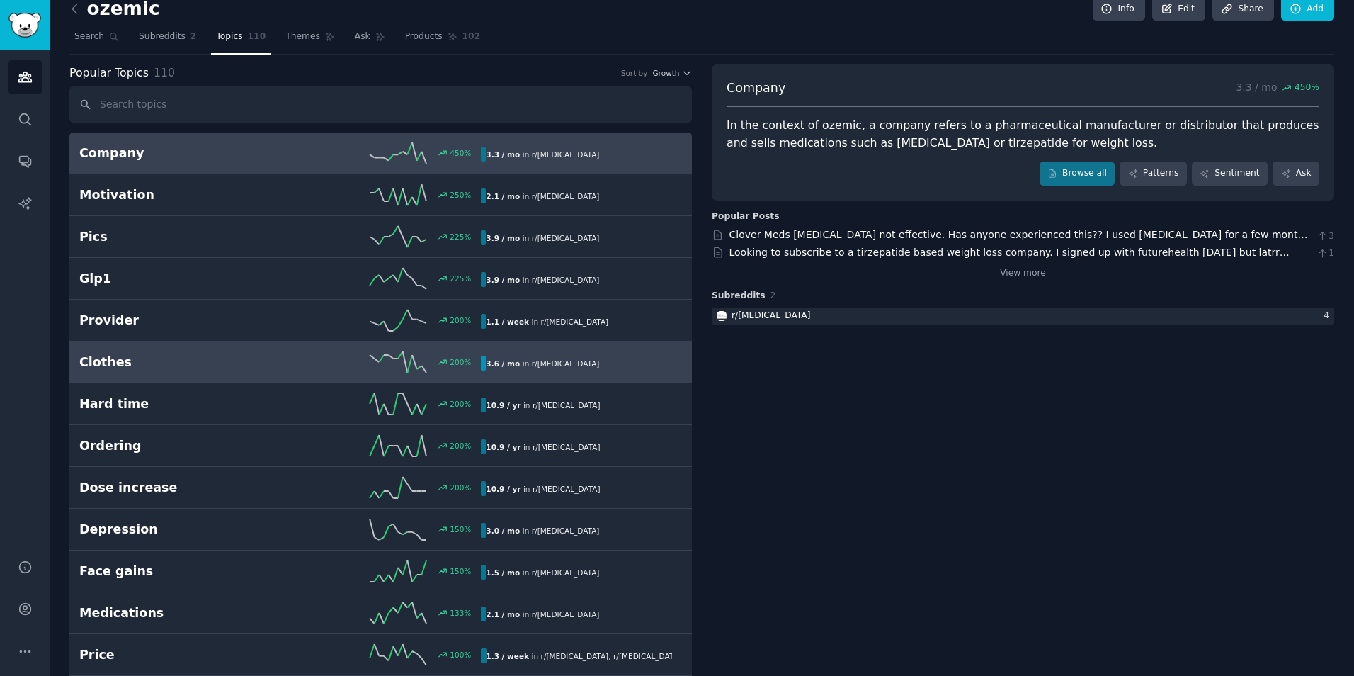
scroll to position [16, 0]
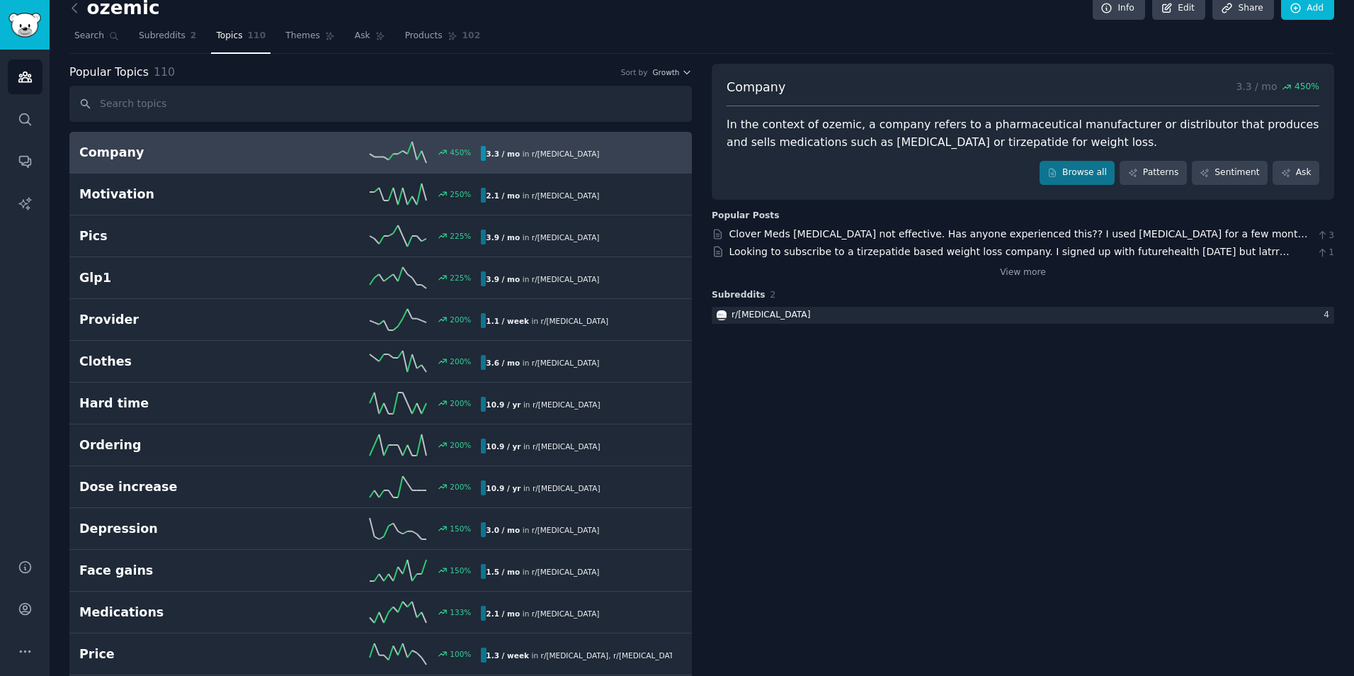
click at [110, 148] on h2 "Company" at bounding box center [179, 153] width 201 height 18
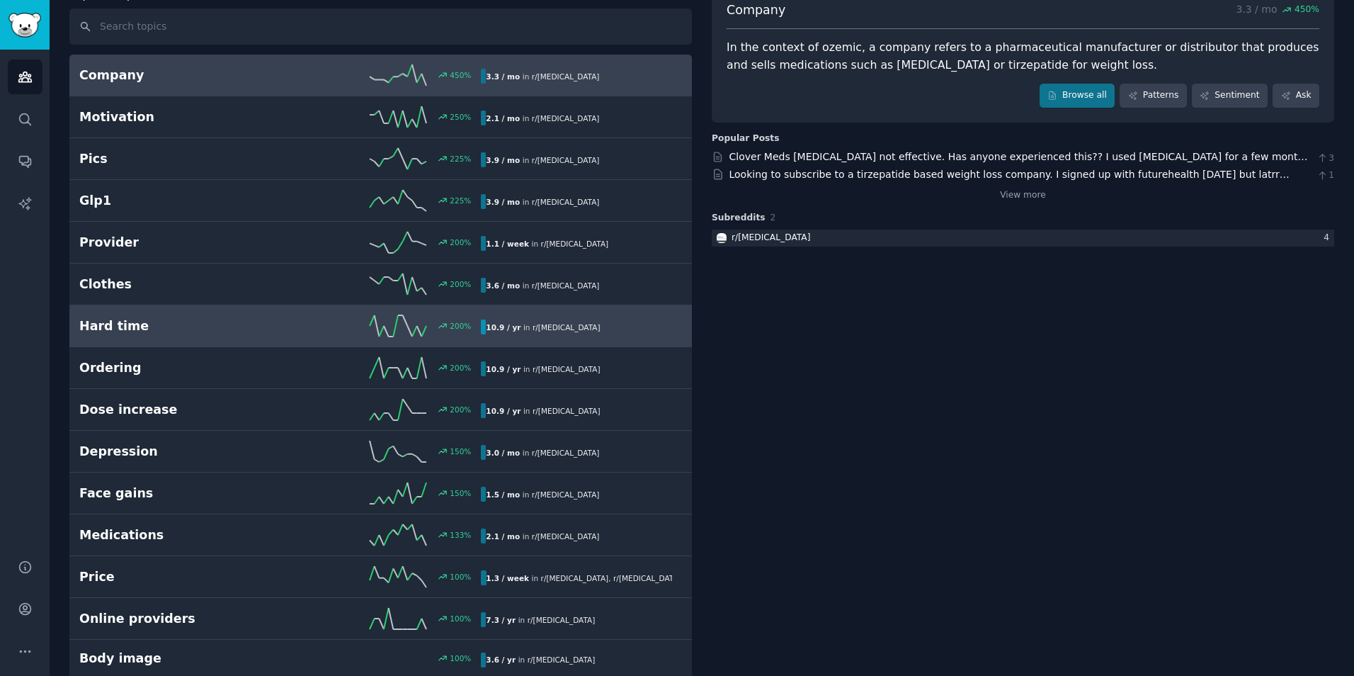
scroll to position [0, 0]
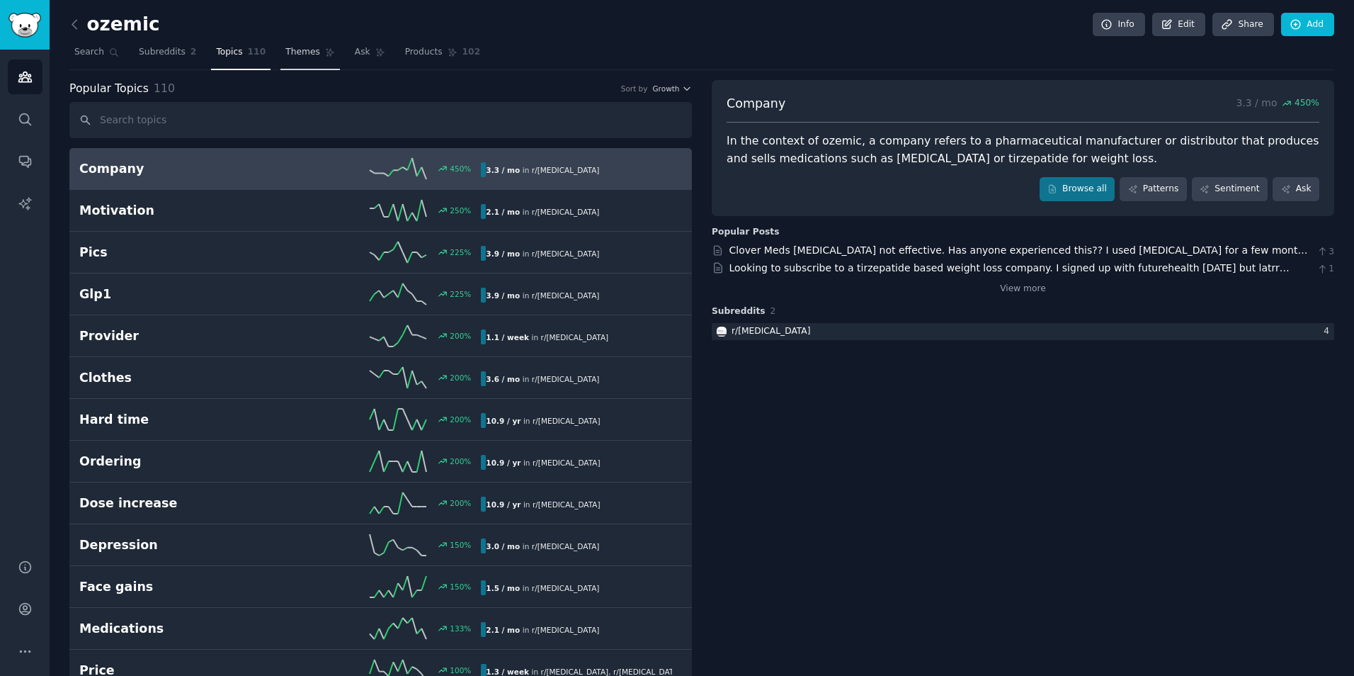
click at [295, 56] on span "Themes" at bounding box center [302, 52] width 35 height 13
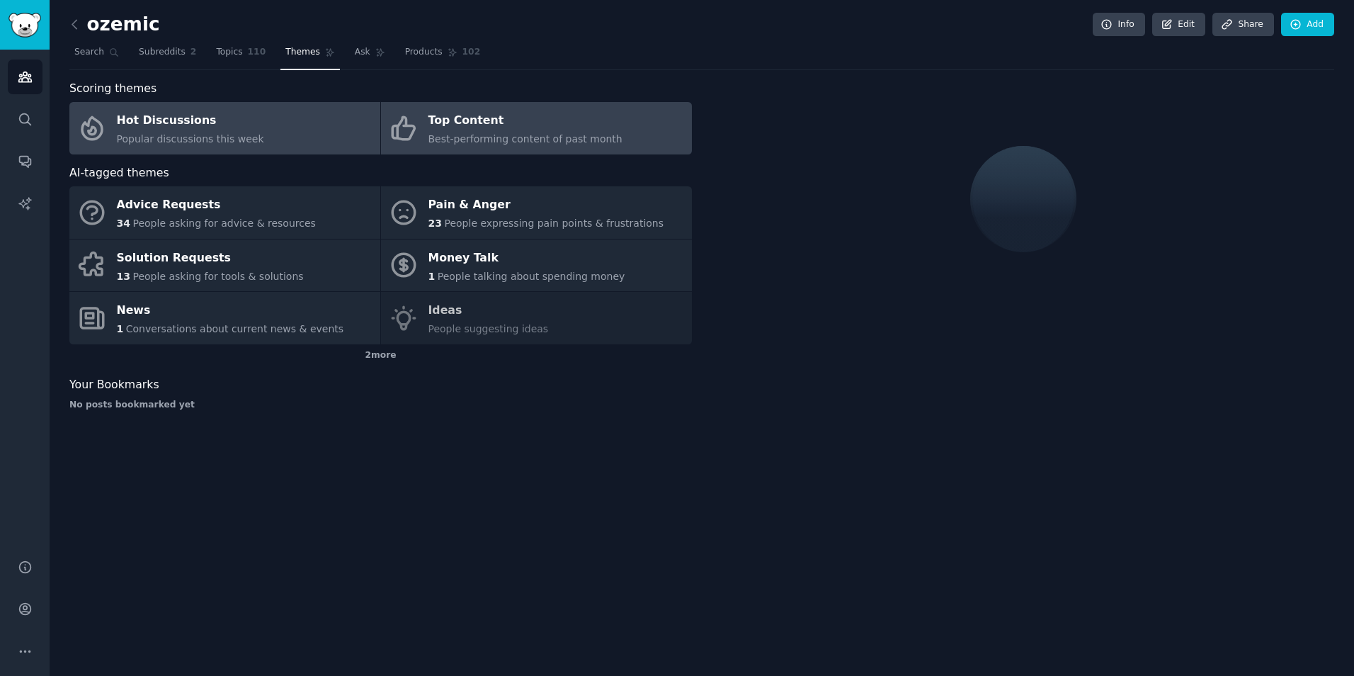
click at [470, 128] on div "Top Content" at bounding box center [526, 121] width 194 height 23
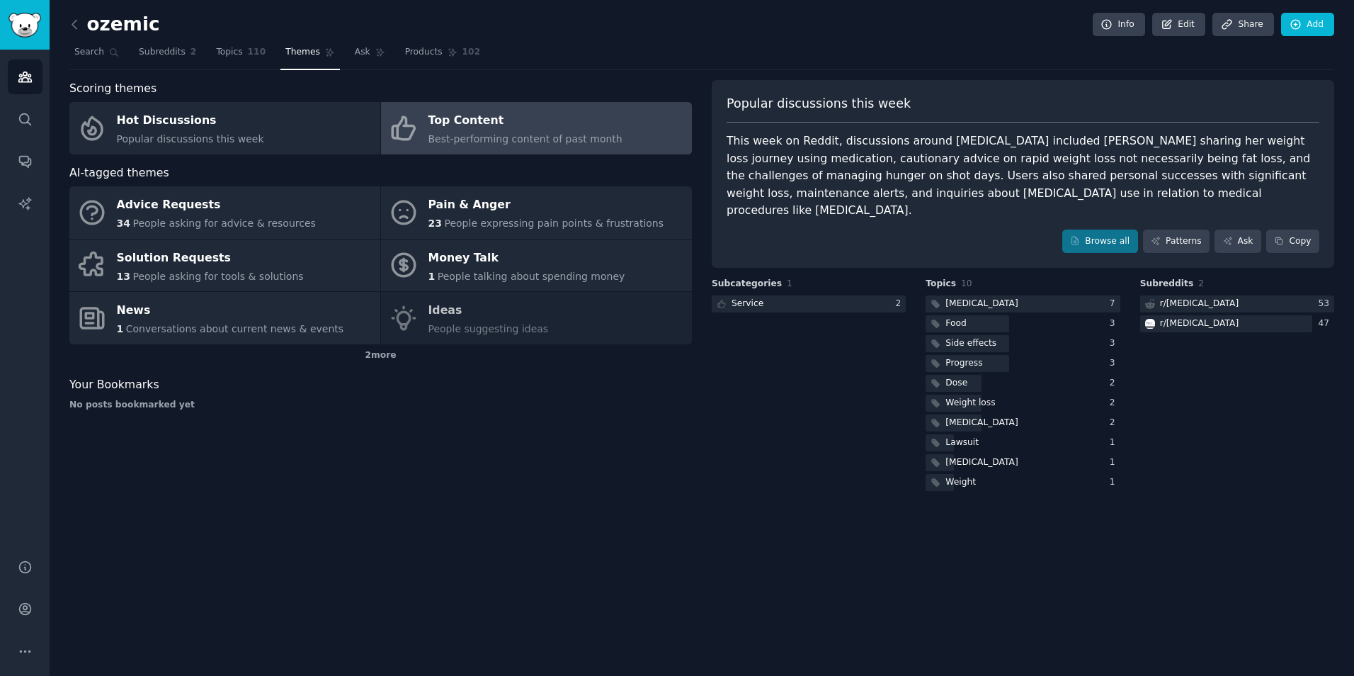
click at [846, 161] on div "This week on Reddit, discussions around Ozempic included Serena Williams sharin…" at bounding box center [1023, 175] width 593 height 87
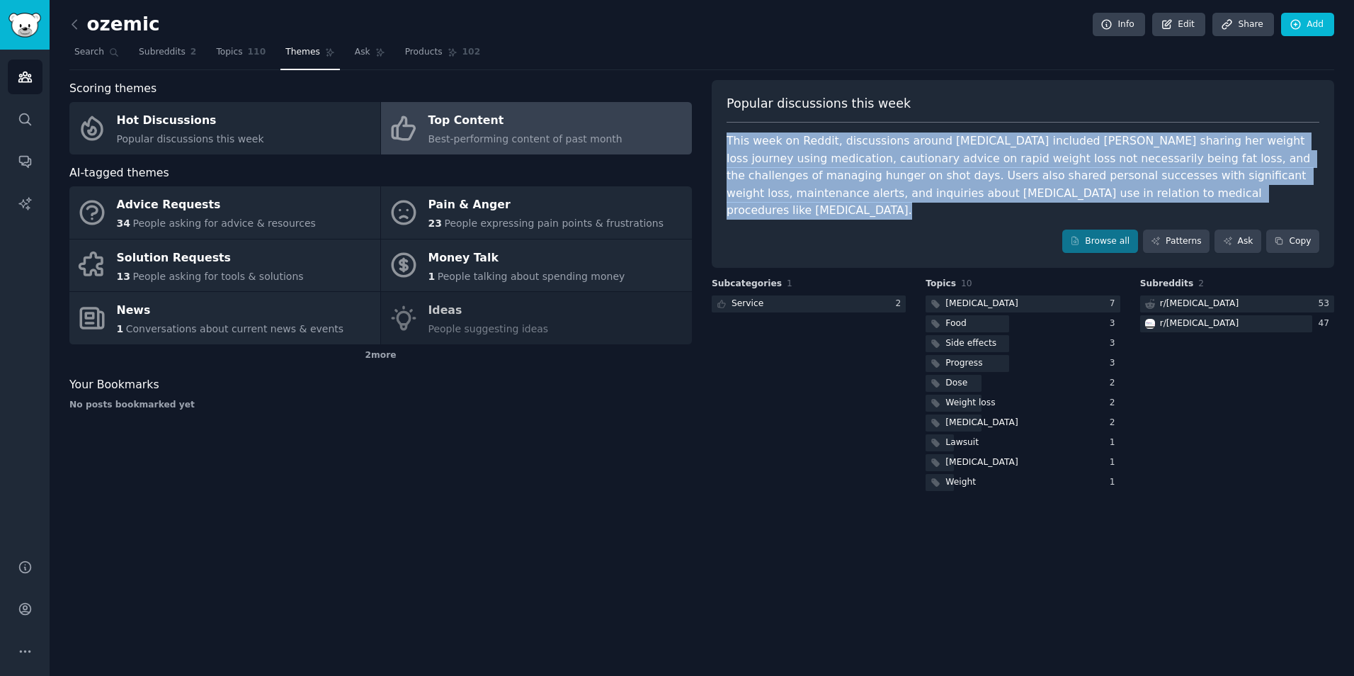
click at [846, 161] on div "This week on Reddit, discussions around Ozempic included Serena Williams sharin…" at bounding box center [1023, 175] width 593 height 87
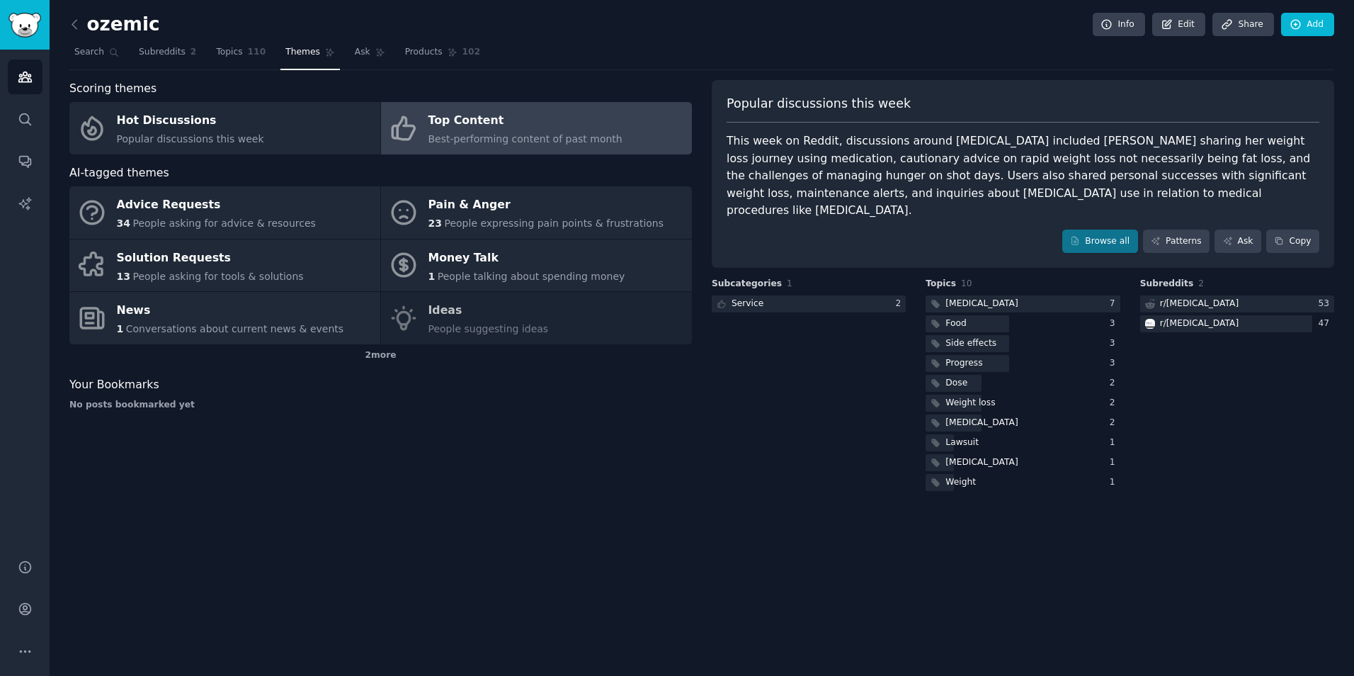
click at [876, 426] on div "Subcategories 1 Service 2" at bounding box center [809, 386] width 194 height 216
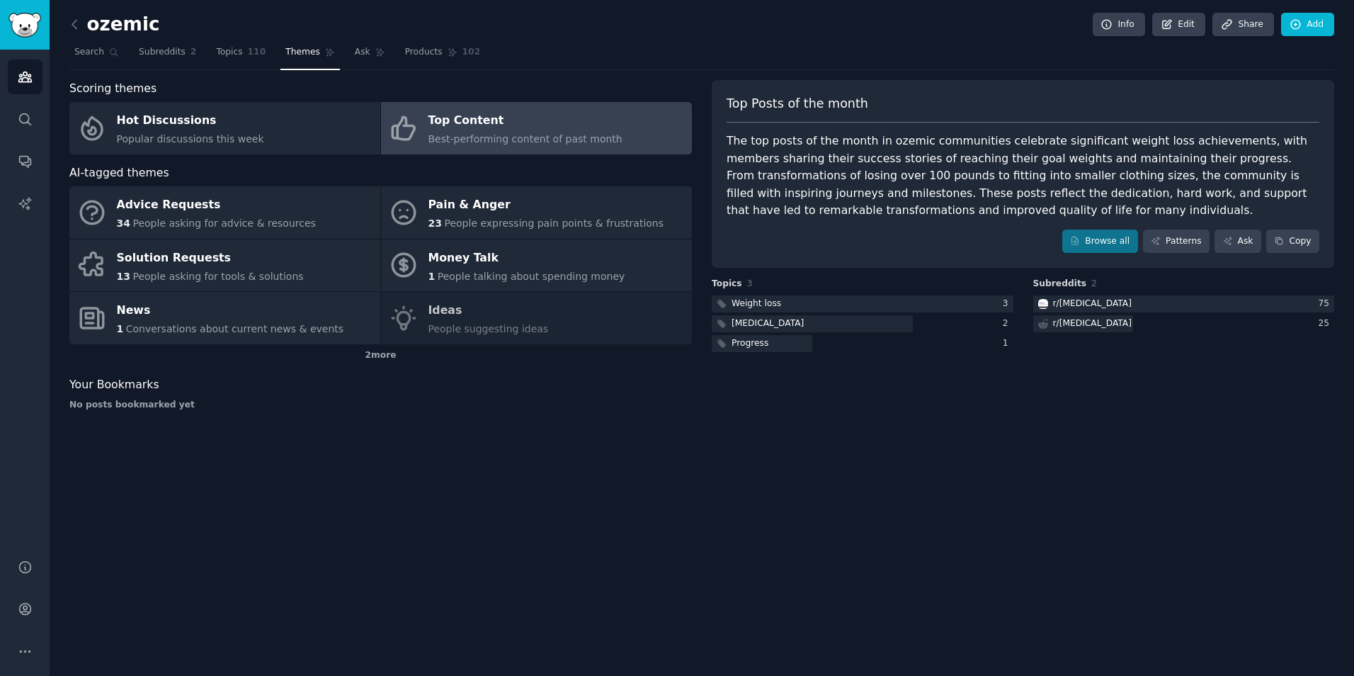
click at [834, 179] on div "The top posts of the month in ozemic communities celebrate significant weight l…" at bounding box center [1023, 175] width 593 height 87
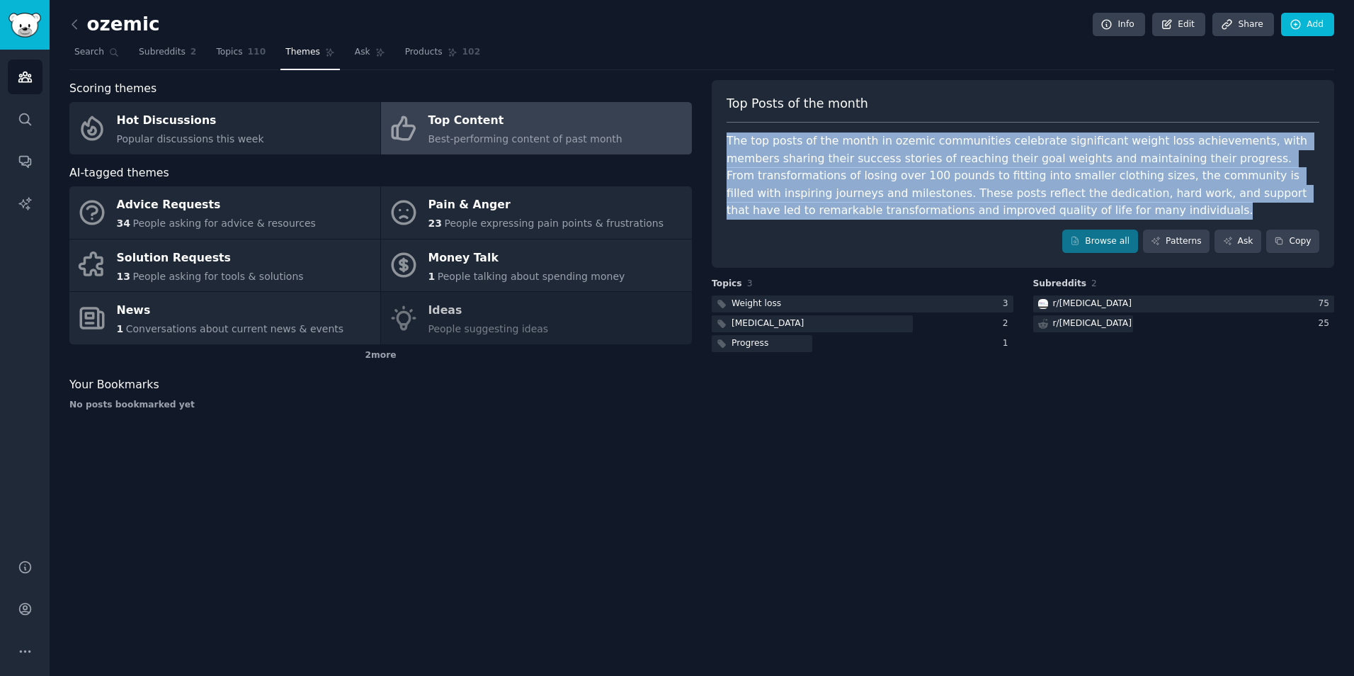
click at [834, 179] on div "The top posts of the month in ozemic communities celebrate significant weight l…" at bounding box center [1023, 175] width 593 height 87
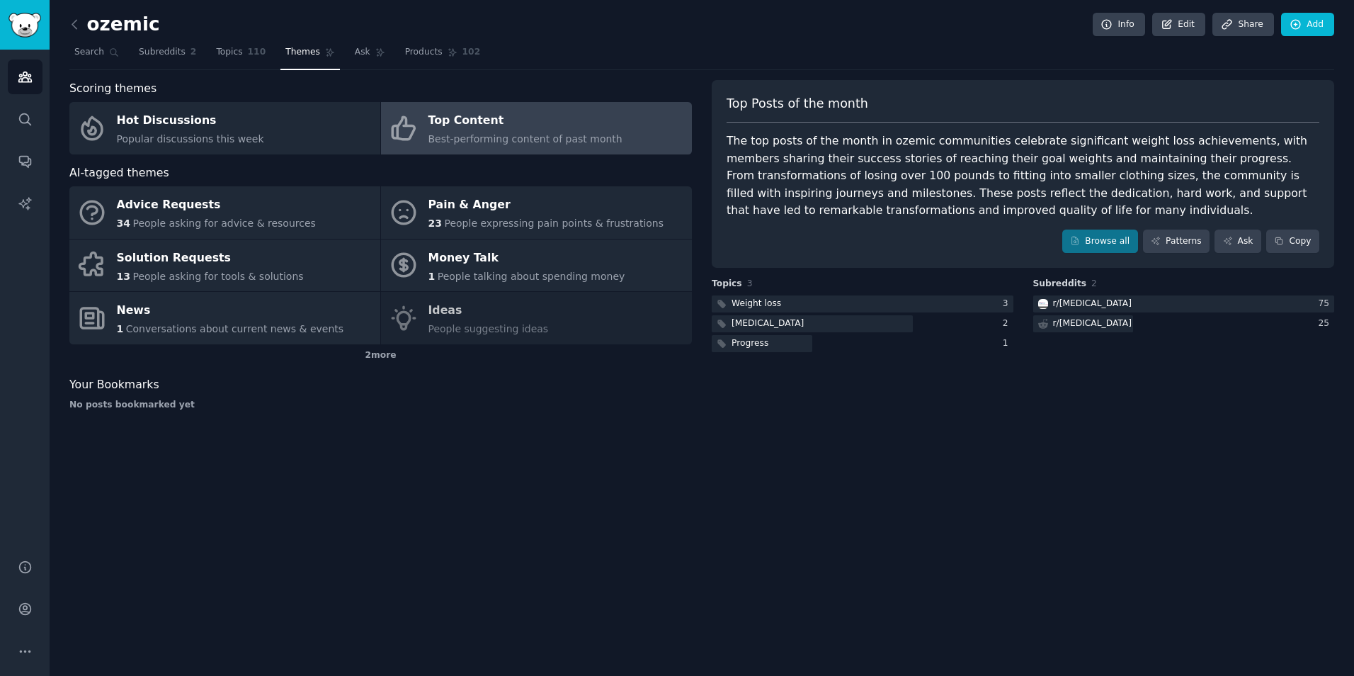
click at [774, 158] on div "The top posts of the month in ozemic communities celebrate significant weight l…" at bounding box center [1023, 175] width 593 height 87
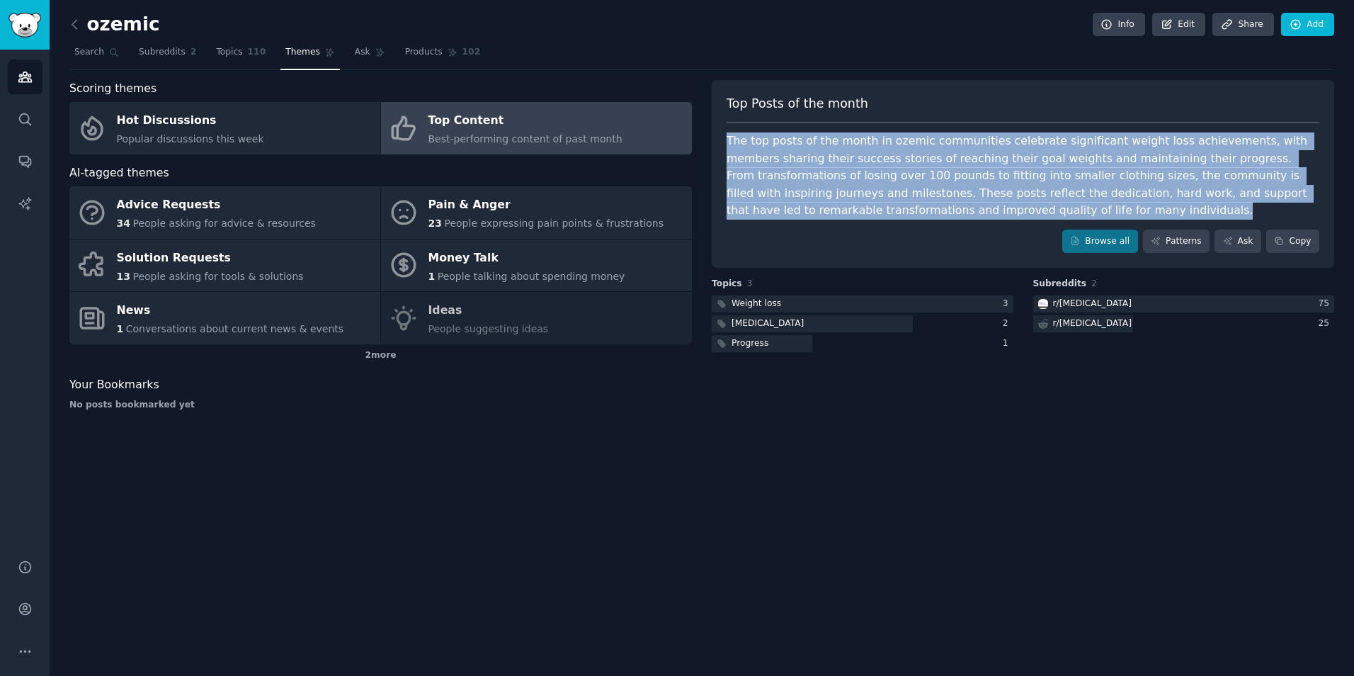
click at [774, 158] on div "The top posts of the month in ozemic communities celebrate significant weight l…" at bounding box center [1023, 175] width 593 height 87
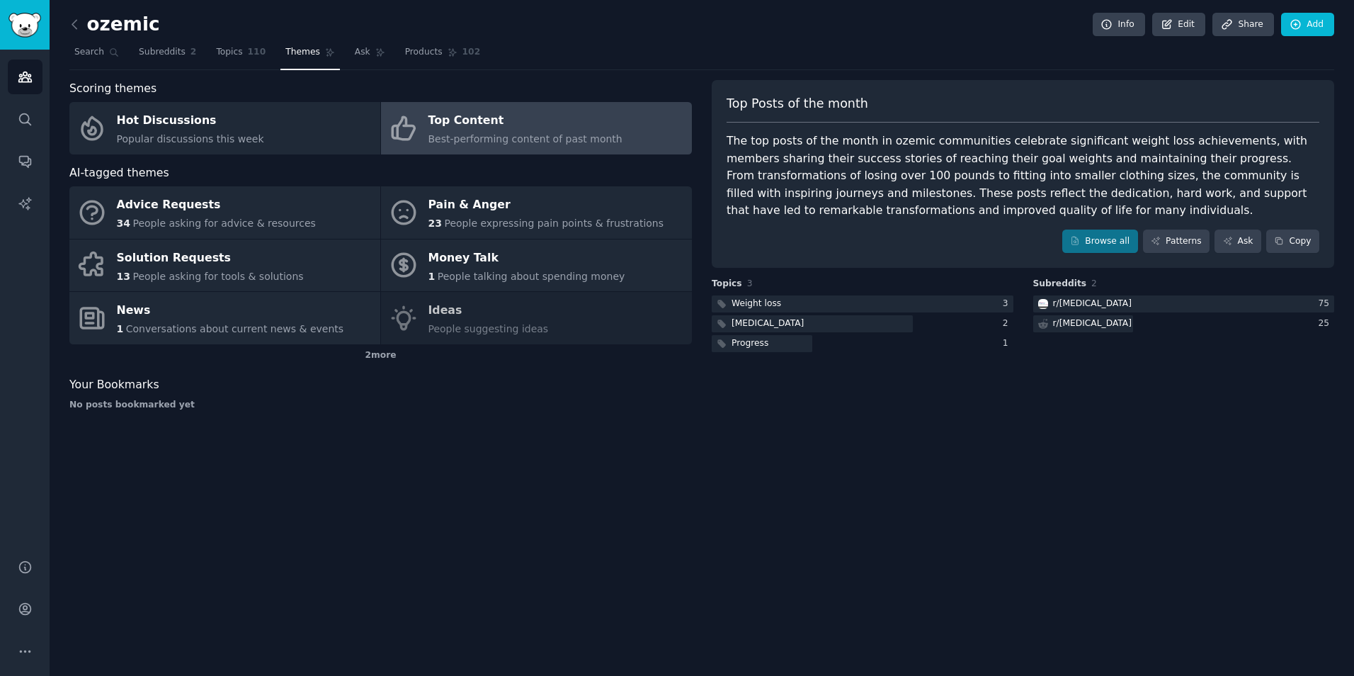
click at [774, 158] on div "The top posts of the month in ozemic communities celebrate significant weight l…" at bounding box center [1023, 175] width 593 height 87
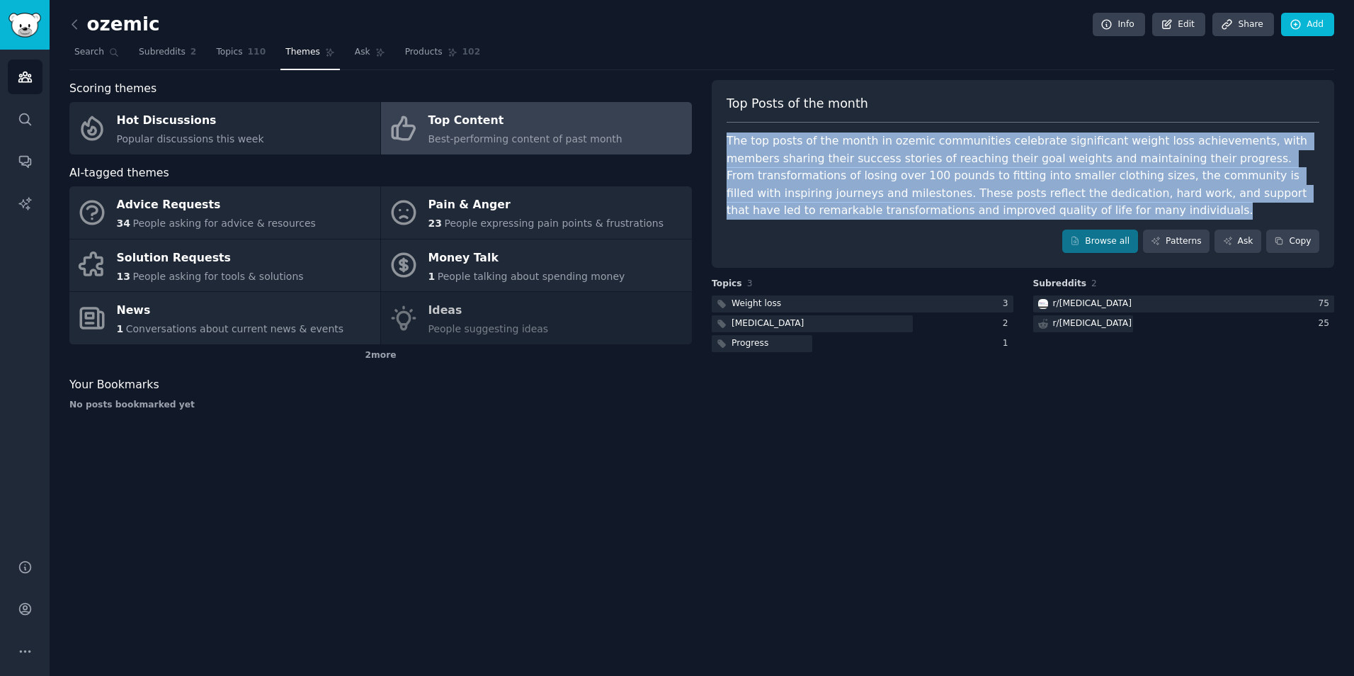
click at [774, 158] on div "The top posts of the month in ozemic communities celebrate significant weight l…" at bounding box center [1023, 175] width 593 height 87
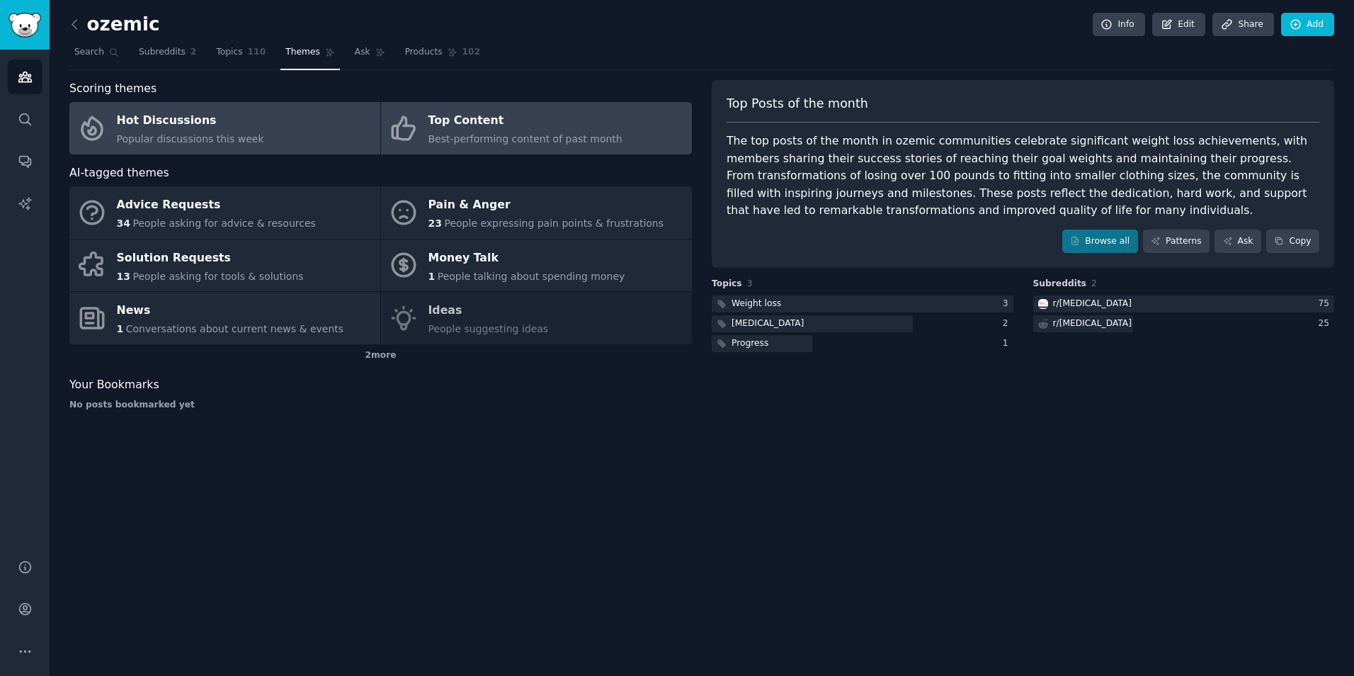
click at [222, 110] on div "Hot Discussions" at bounding box center [190, 121] width 147 height 23
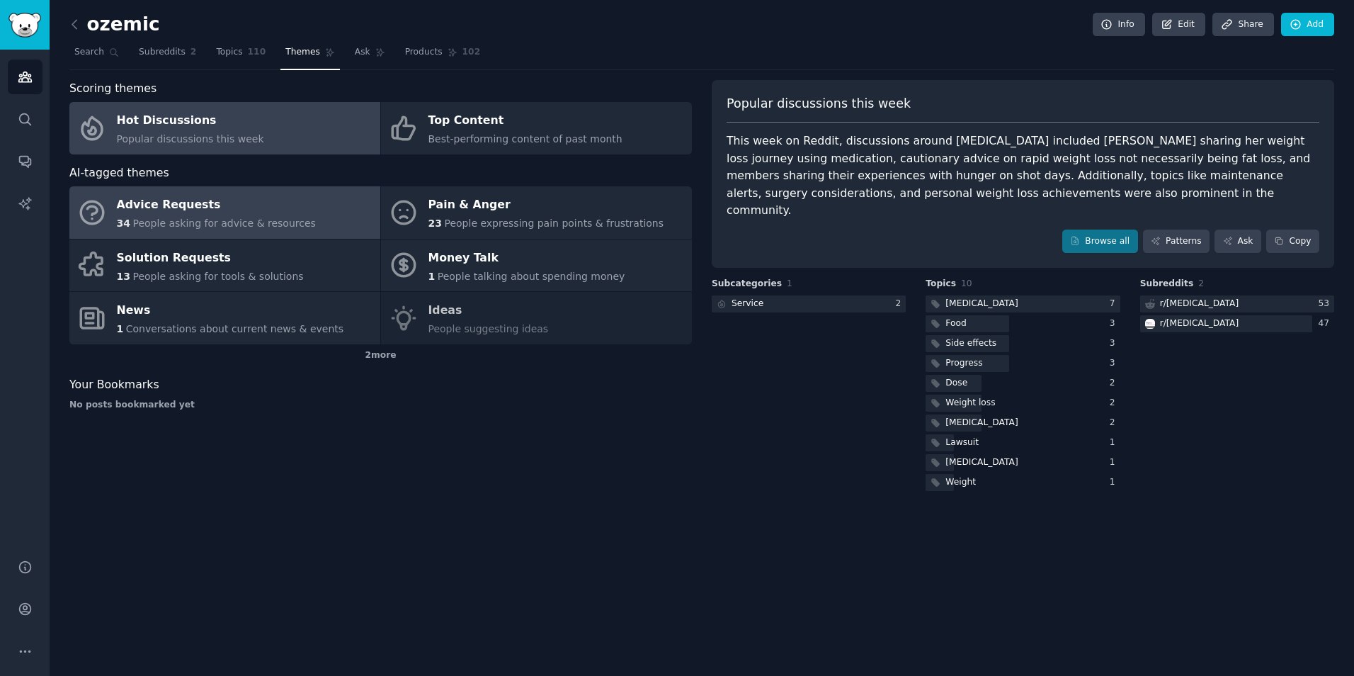
click at [315, 222] on link "Advice Requests 34 People asking for advice & resources" at bounding box center [224, 212] width 311 height 52
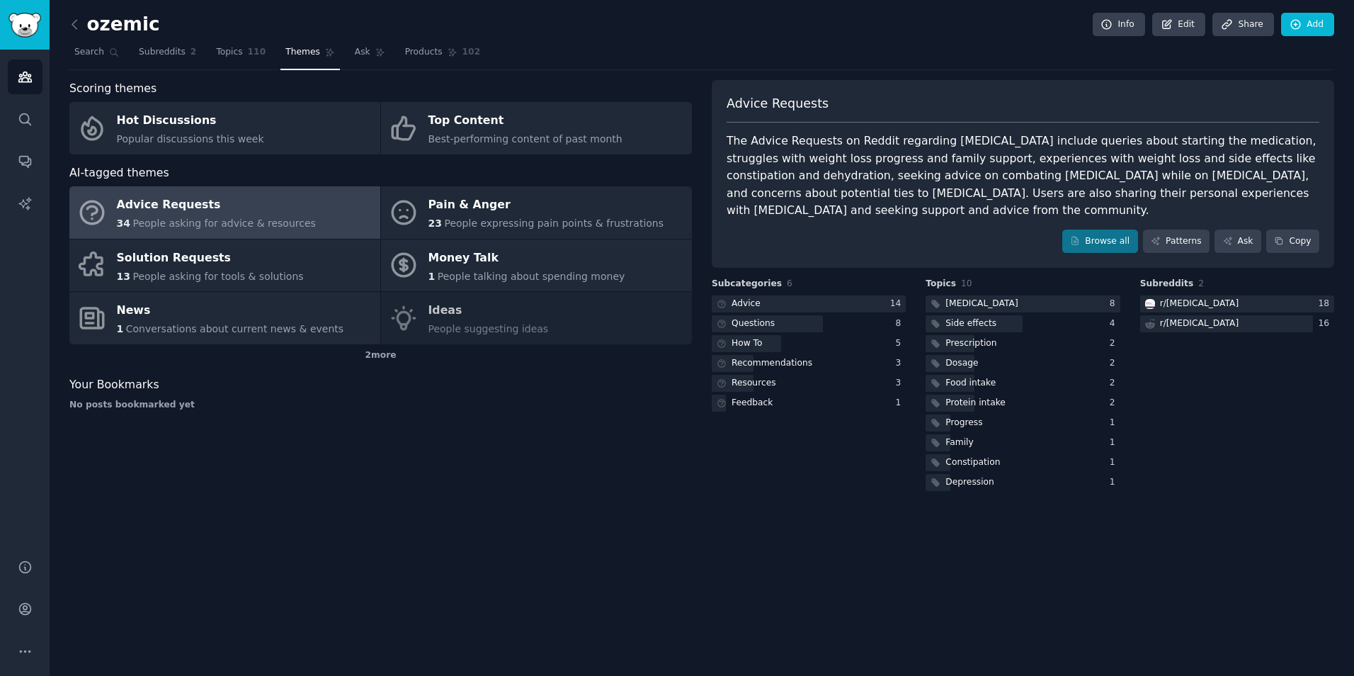
click at [914, 167] on div "The Advice Requests on Reddit regarding Ozempic include queries about starting …" at bounding box center [1023, 175] width 593 height 87
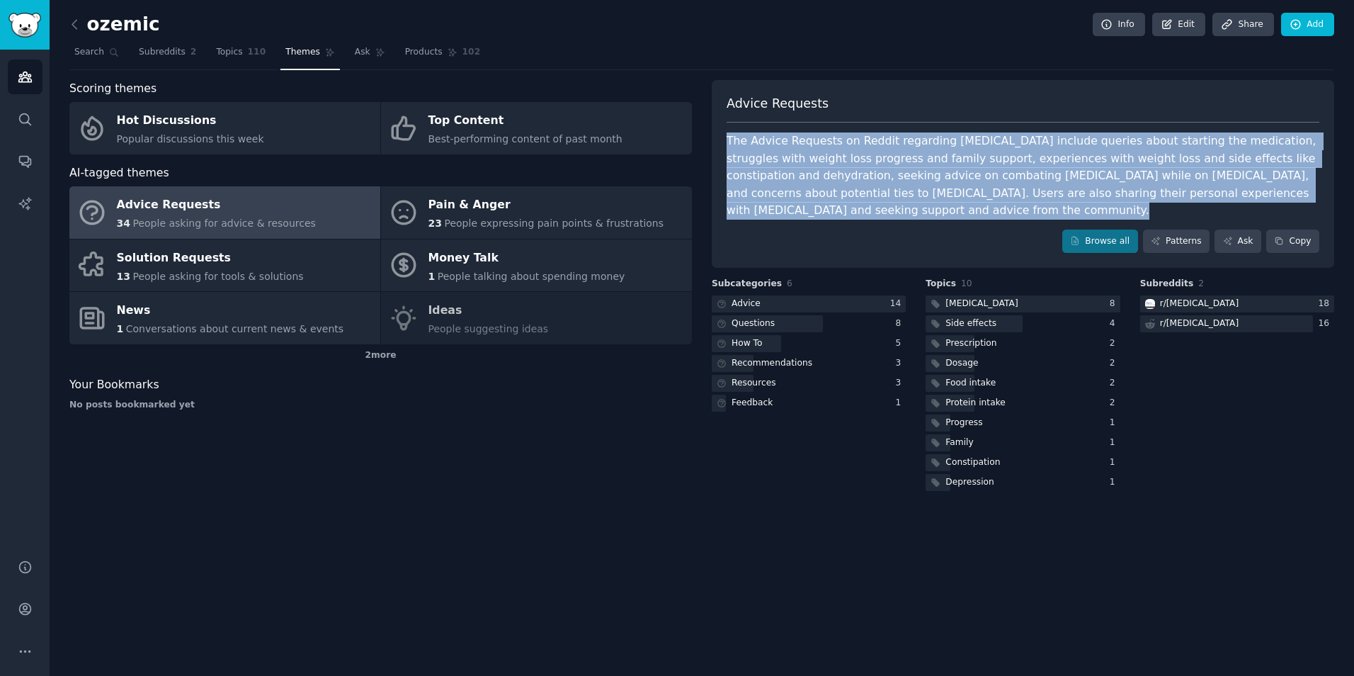
click at [914, 167] on div "The Advice Requests on Reddit regarding Ozempic include queries about starting …" at bounding box center [1023, 175] width 593 height 87
click at [853, 315] on div "Questions" at bounding box center [809, 324] width 194 height 18
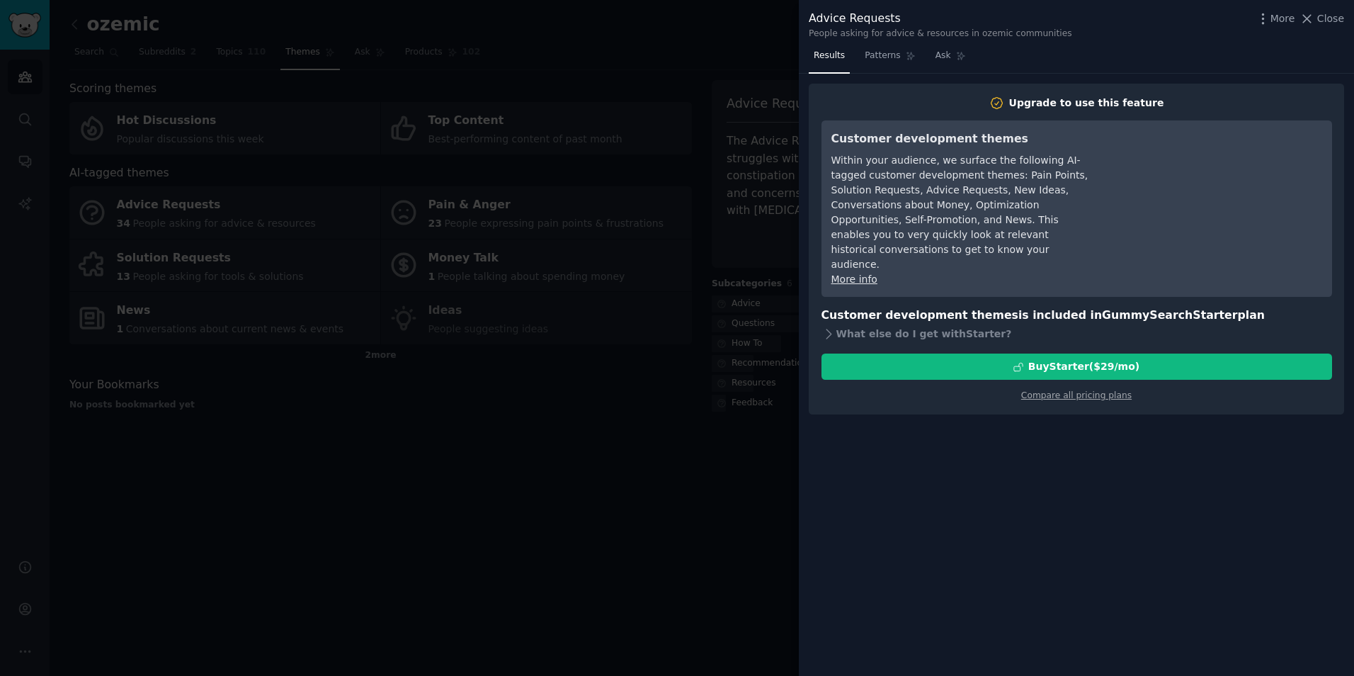
click at [754, 422] on div at bounding box center [677, 338] width 1354 height 676
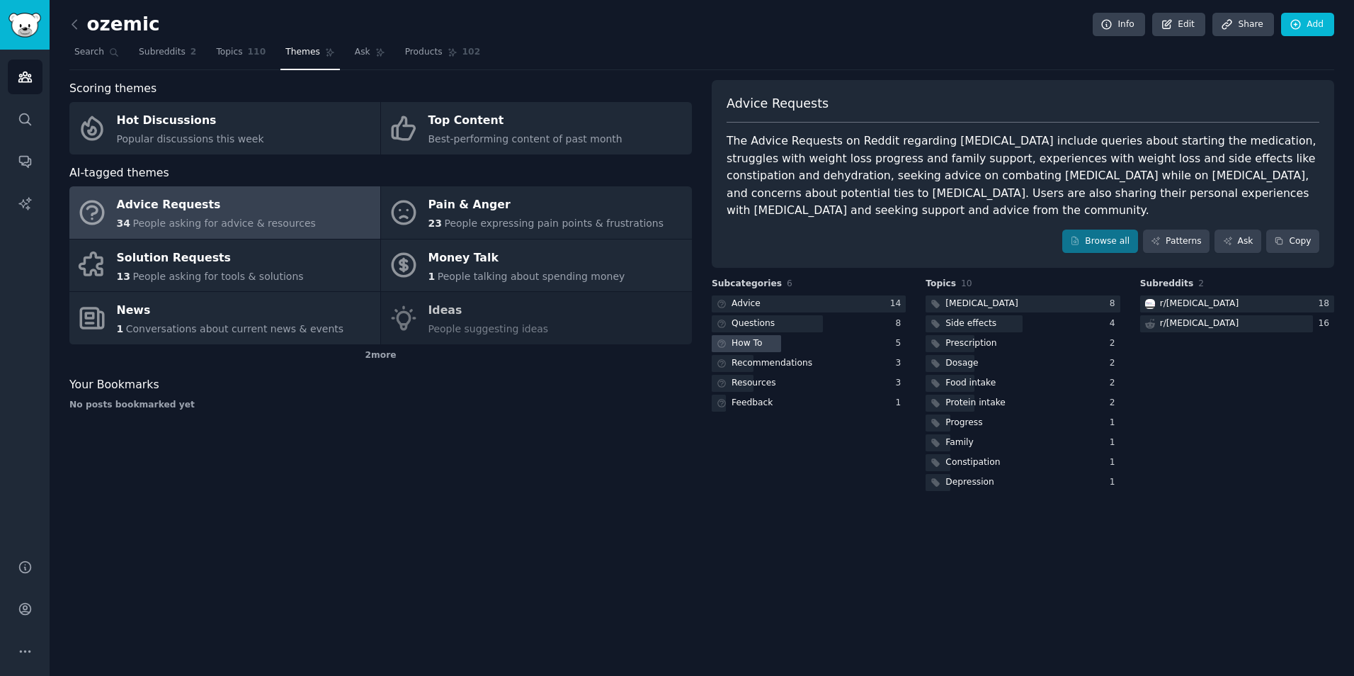
click at [782, 335] on div "How To" at bounding box center [809, 344] width 194 height 18
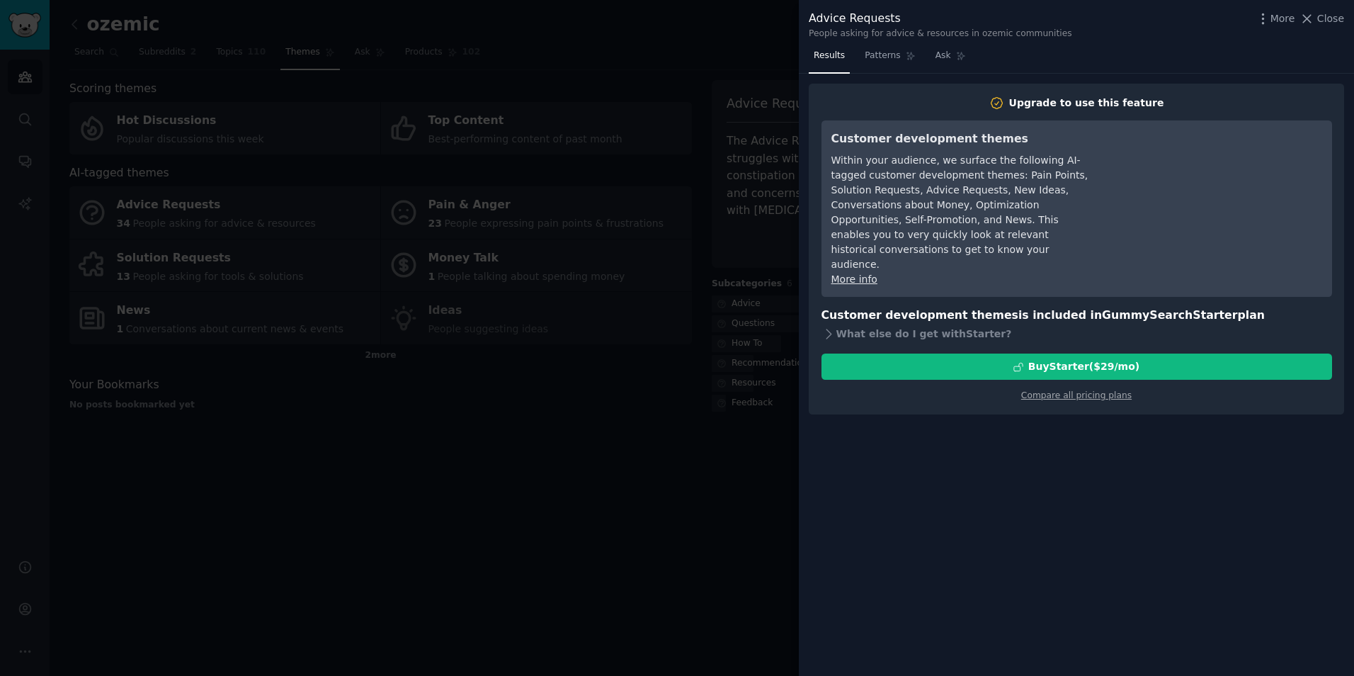
click at [725, 416] on div at bounding box center [677, 338] width 1354 height 676
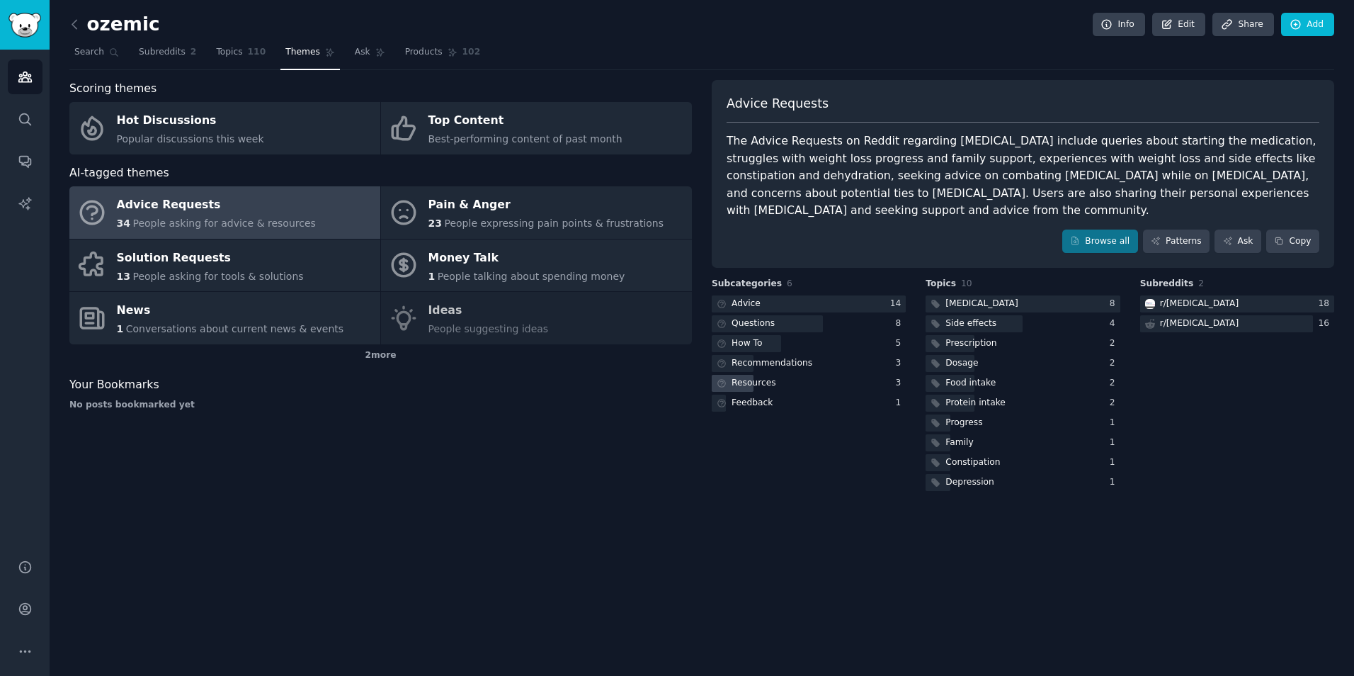
click at [786, 375] on div "Resources" at bounding box center [809, 384] width 194 height 18
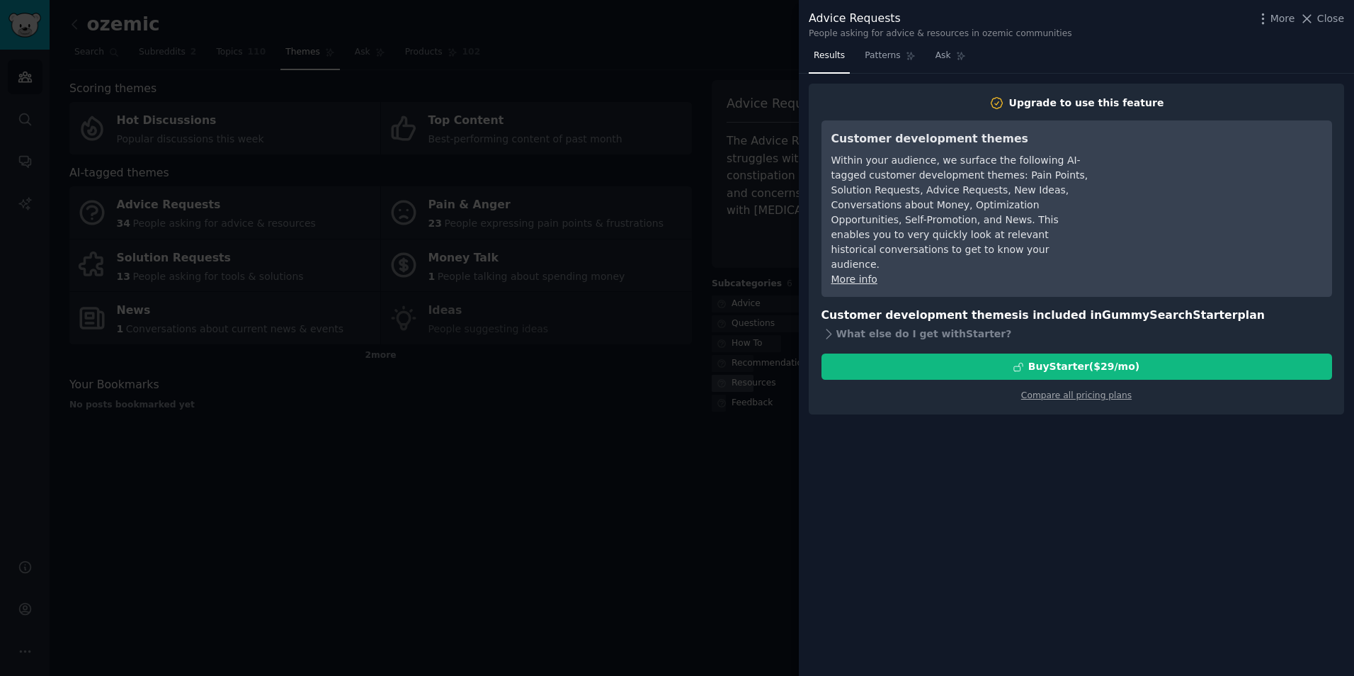
click at [786, 358] on div at bounding box center [677, 338] width 1354 height 676
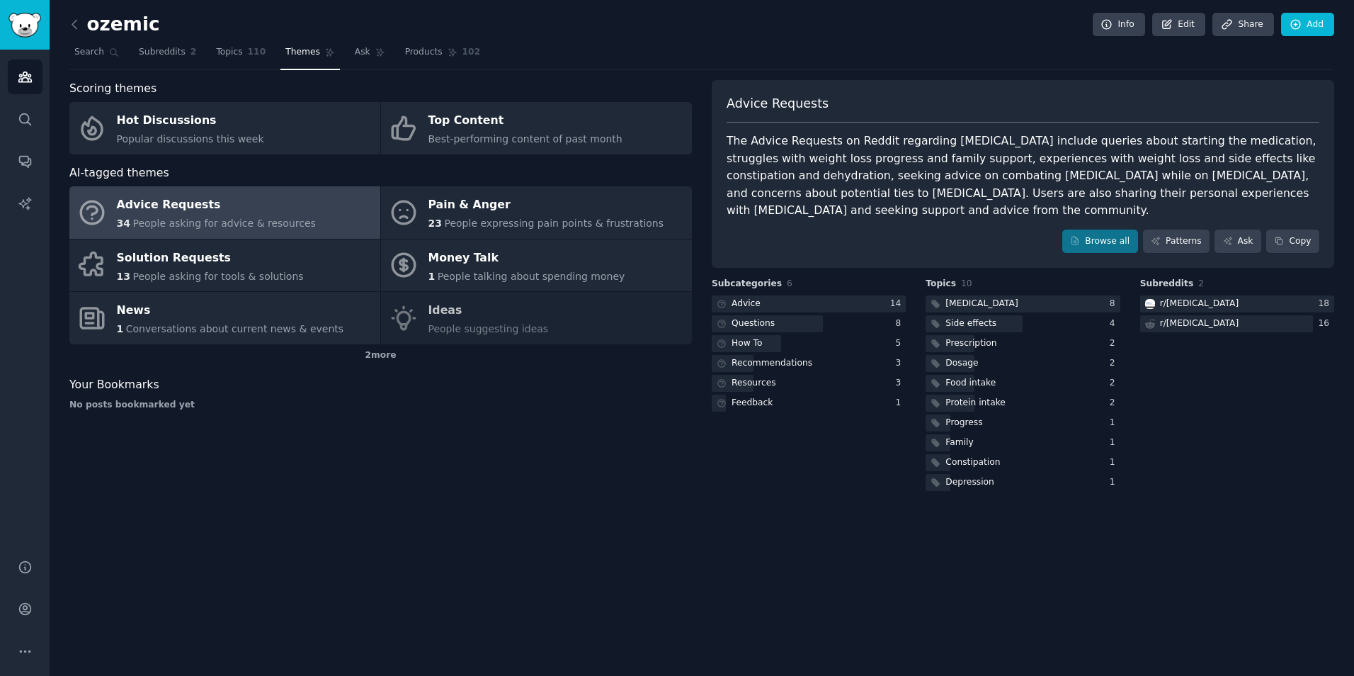
click at [888, 675] on html "Audiences Search Conversations AI Reports Help Account More ozemic Info Edit Sh…" at bounding box center [677, 338] width 1354 height 676
